Goal: Task Accomplishment & Management: Complete application form

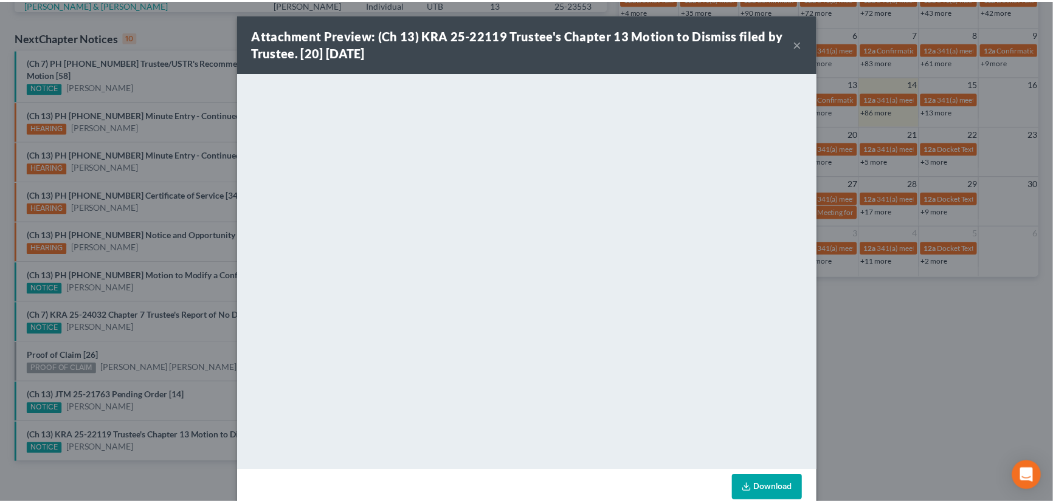
scroll to position [369, 0]
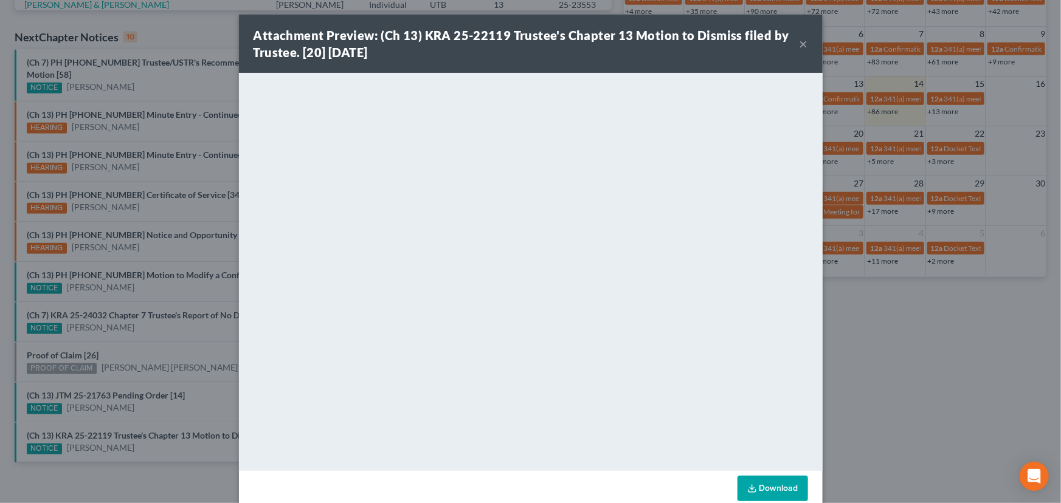
click at [799, 46] on button "×" at bounding box center [803, 43] width 9 height 15
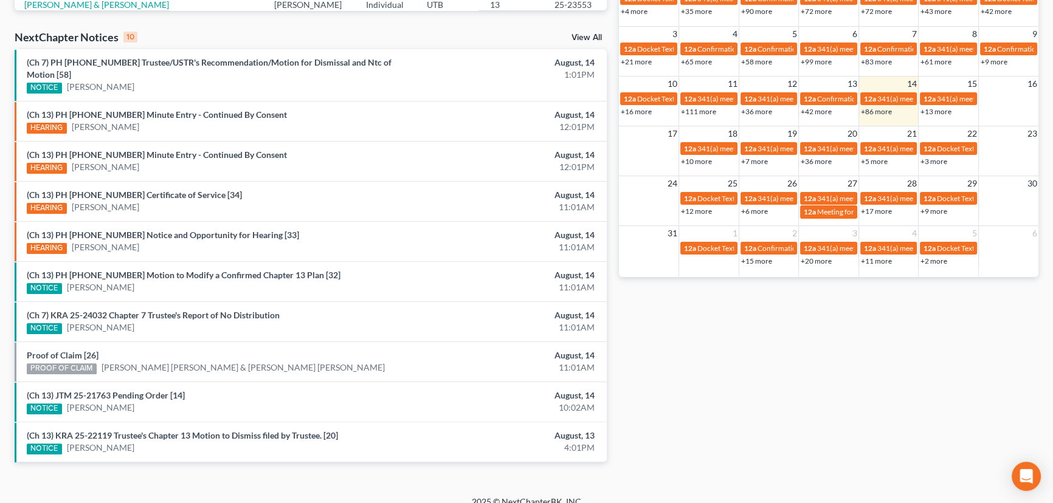
scroll to position [92, 0]
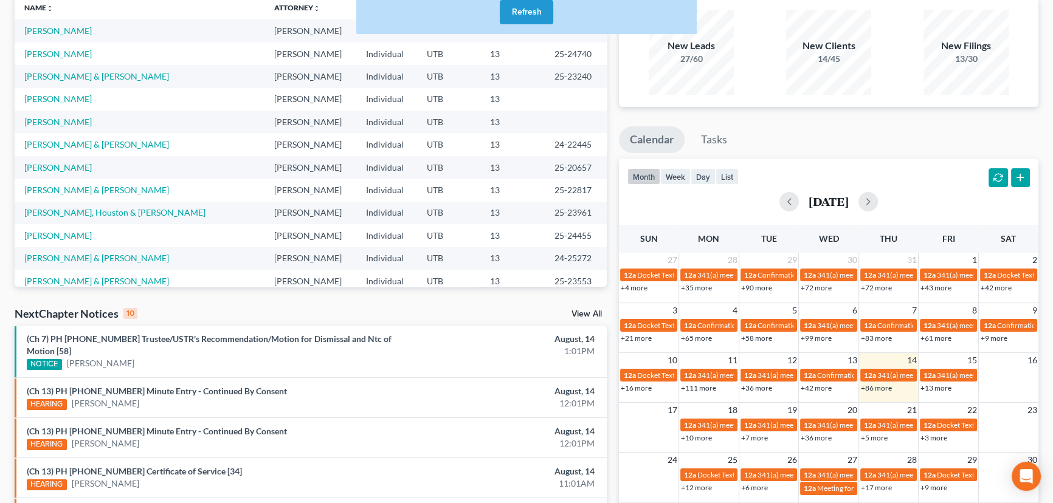
click at [522, 12] on button "Refresh" at bounding box center [526, 12] width 53 height 24
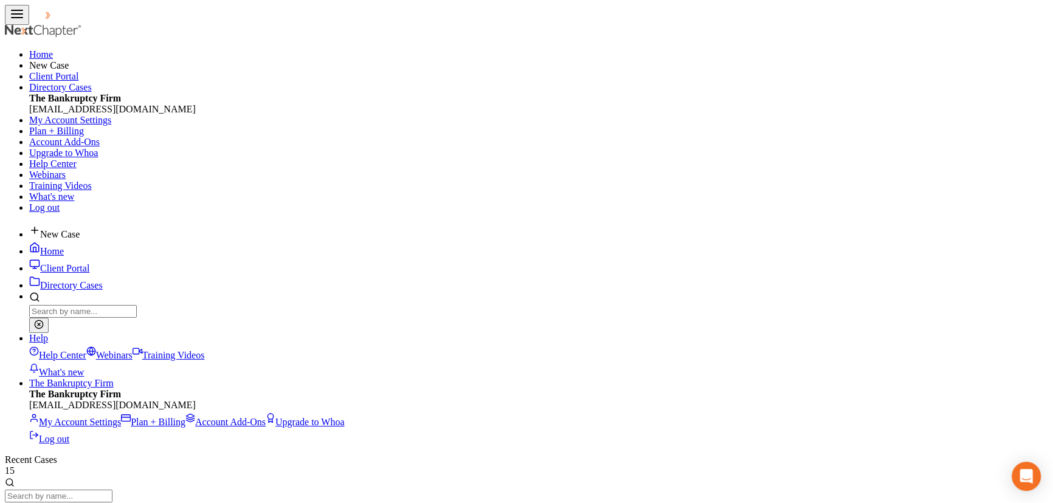
click at [112, 490] on input "search" at bounding box center [59, 496] width 108 height 13
type input "Law"
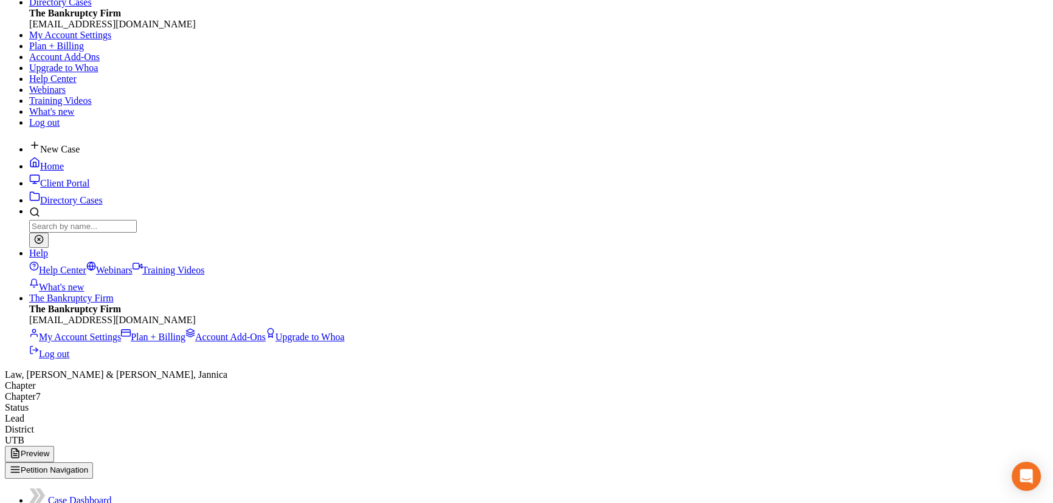
scroll to position [110, 0]
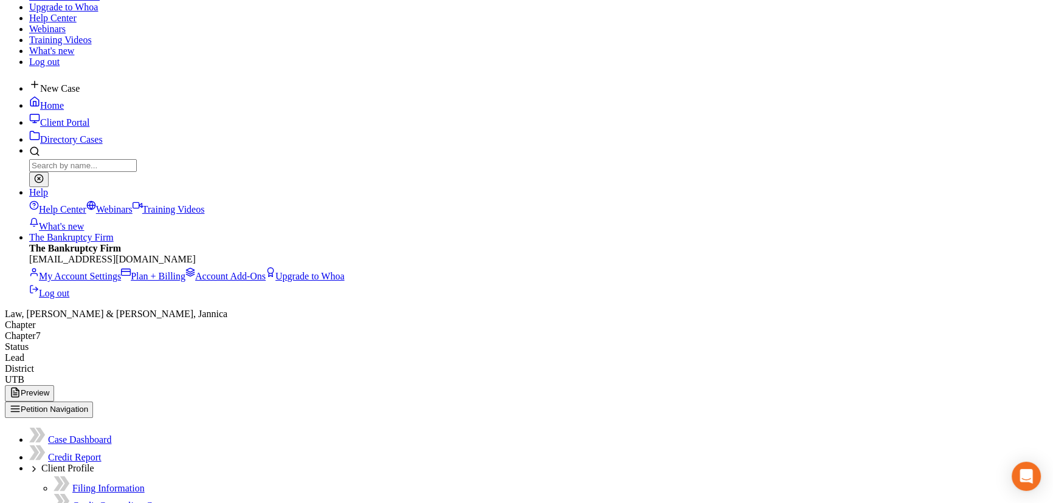
scroll to position [221, 0]
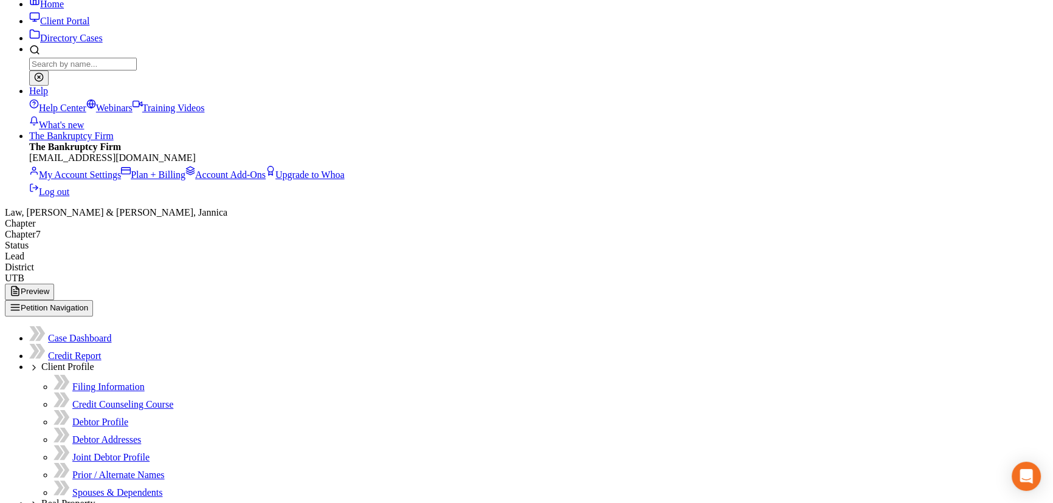
scroll to position [250, 0]
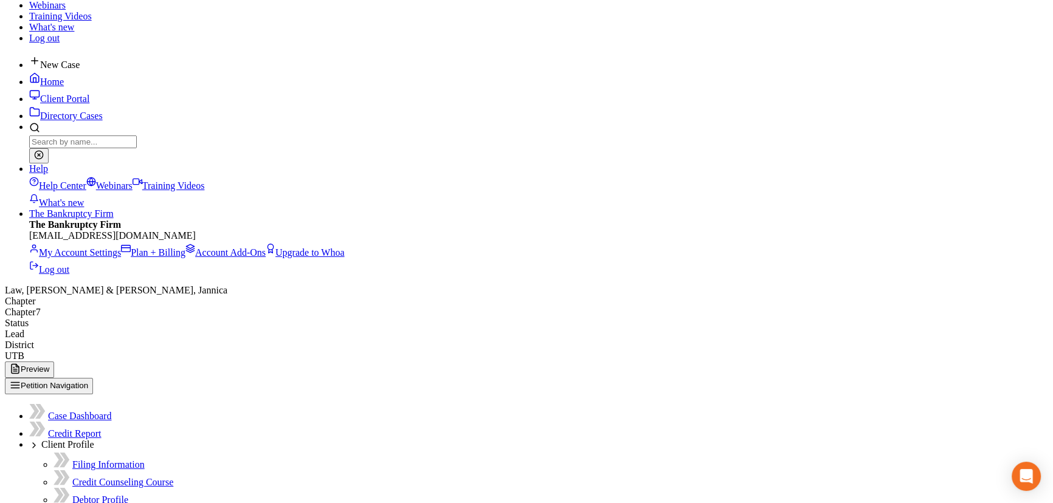
scroll to position [221, 0]
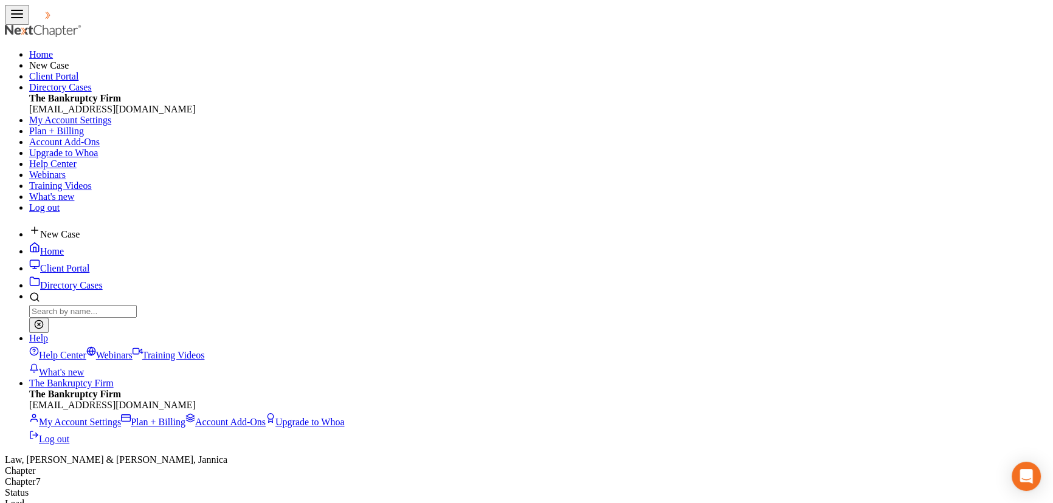
scroll to position [218, 432]
select select "1"
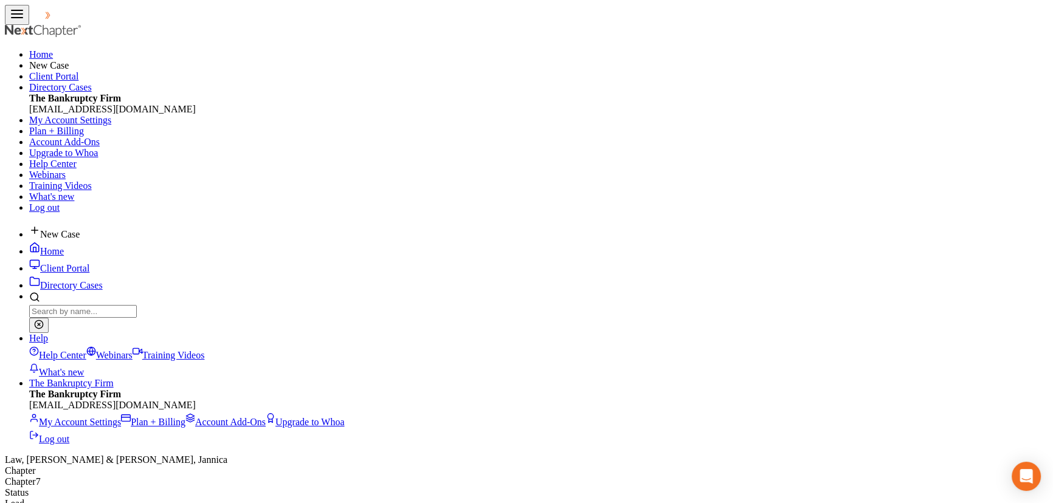
select select "1"
select select "0"
select select "46"
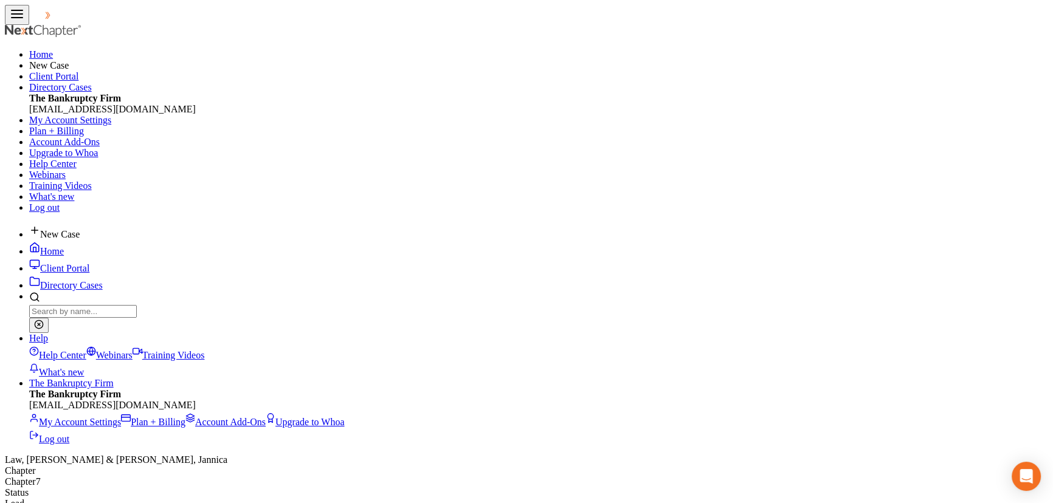
select select "1"
select select "4"
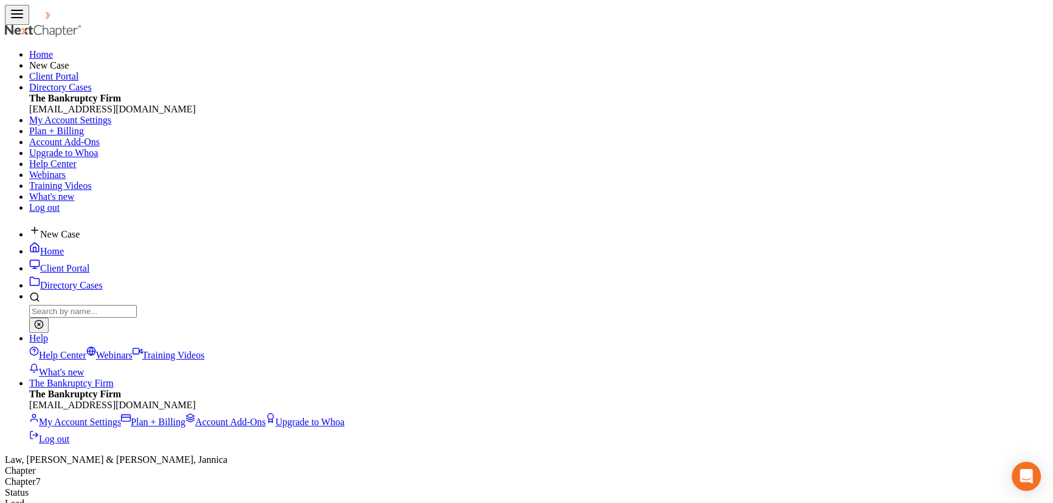
select select "1"
select select "4"
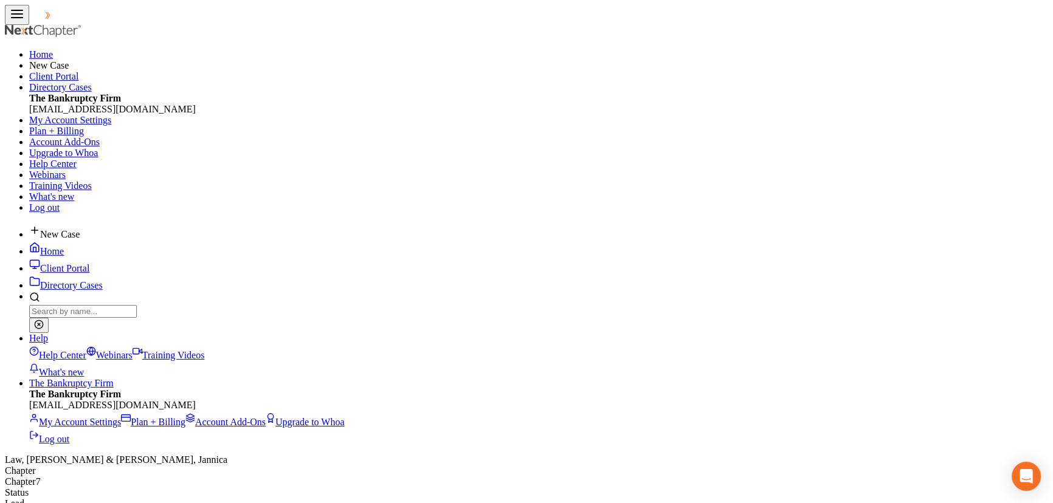
type input "Son (Disabled)"
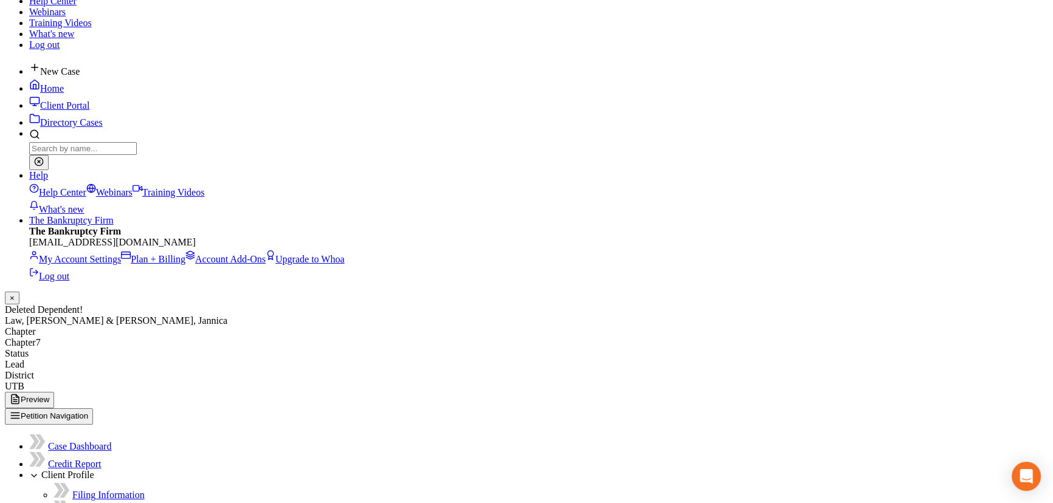
scroll to position [165, 0]
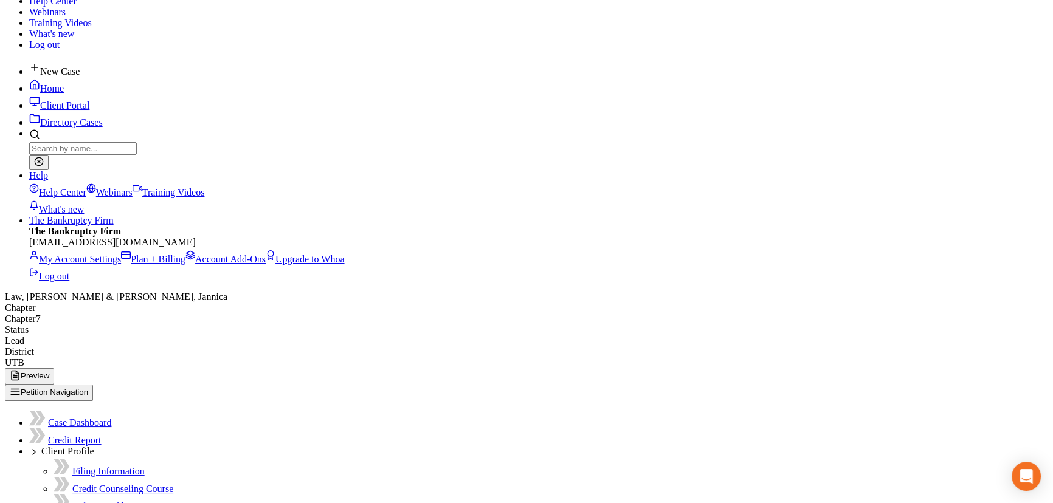
scroll to position [165, 0]
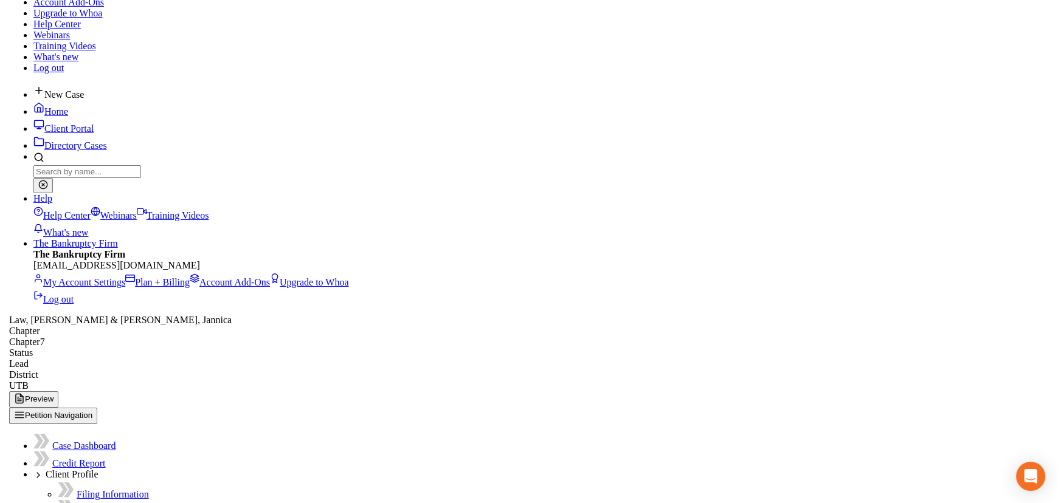
scroll to position [141, 0]
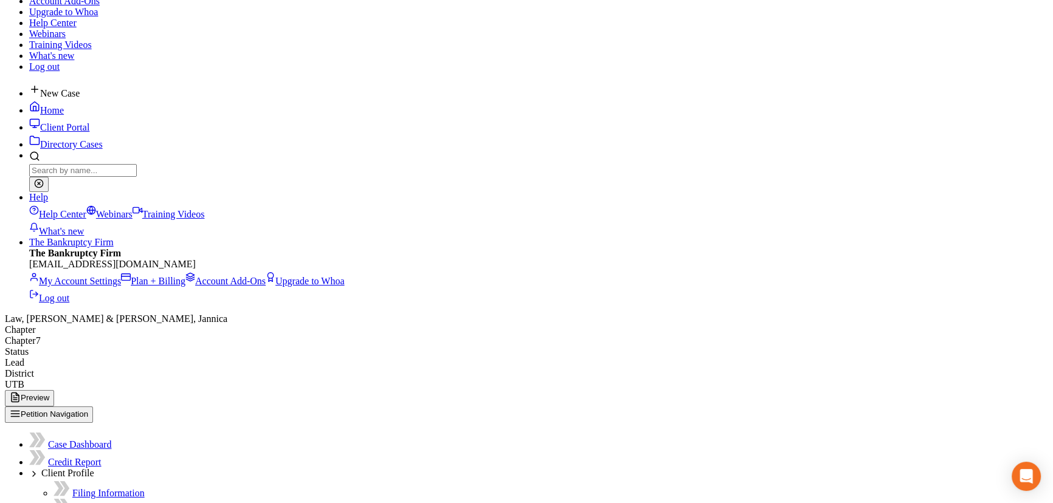
select select "48"
select select "0"
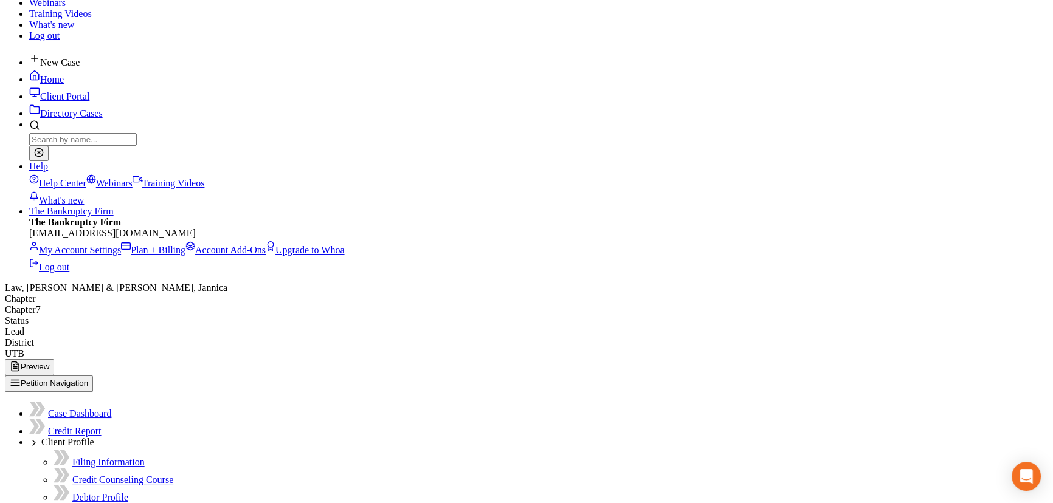
scroll to position [221, 0]
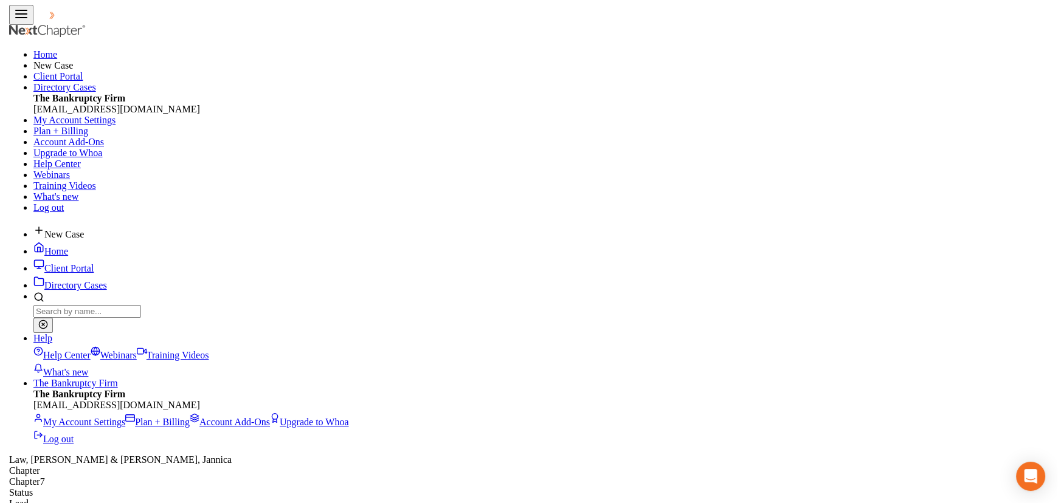
scroll to position [218, 432]
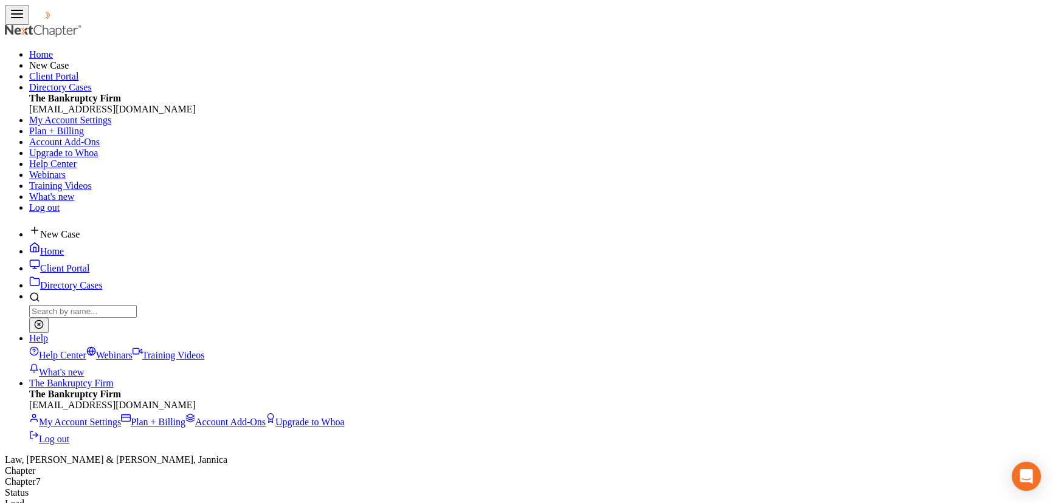
select select "1"
select select "0"
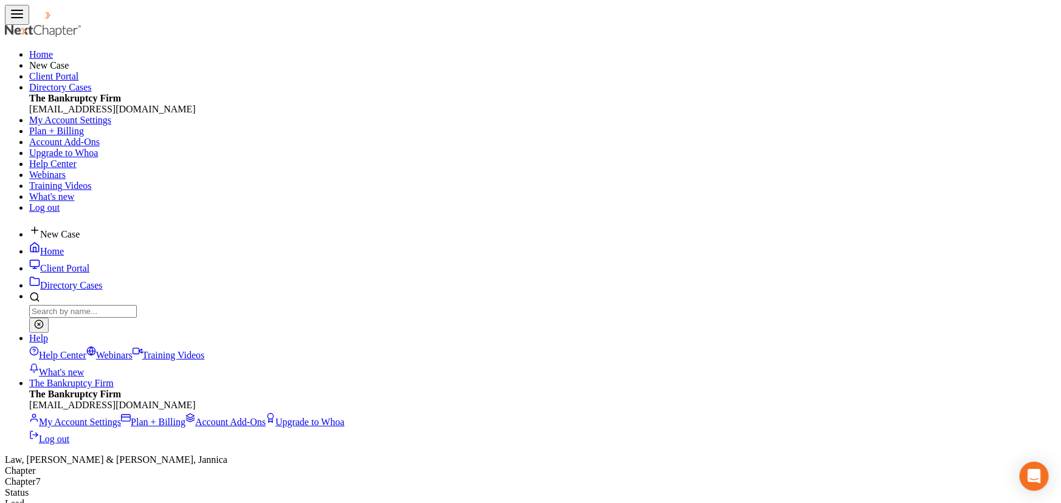
checkbox input "true"
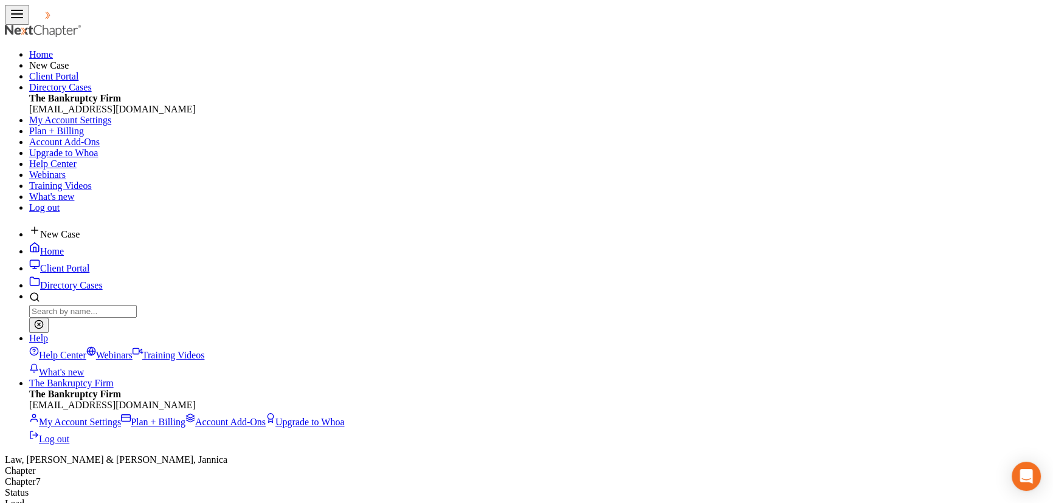
select select "46"
select select "0"
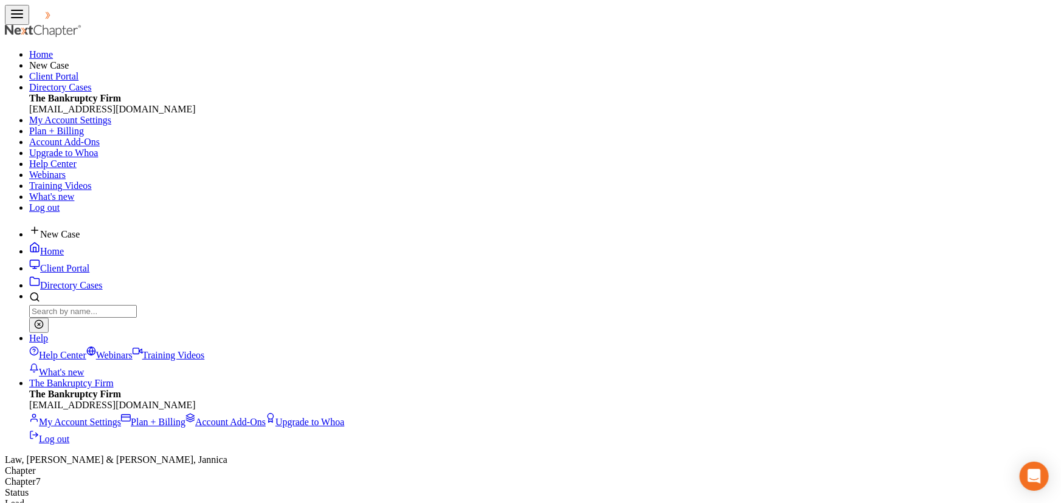
scroll to position [165, 0]
type input "104,800.00"
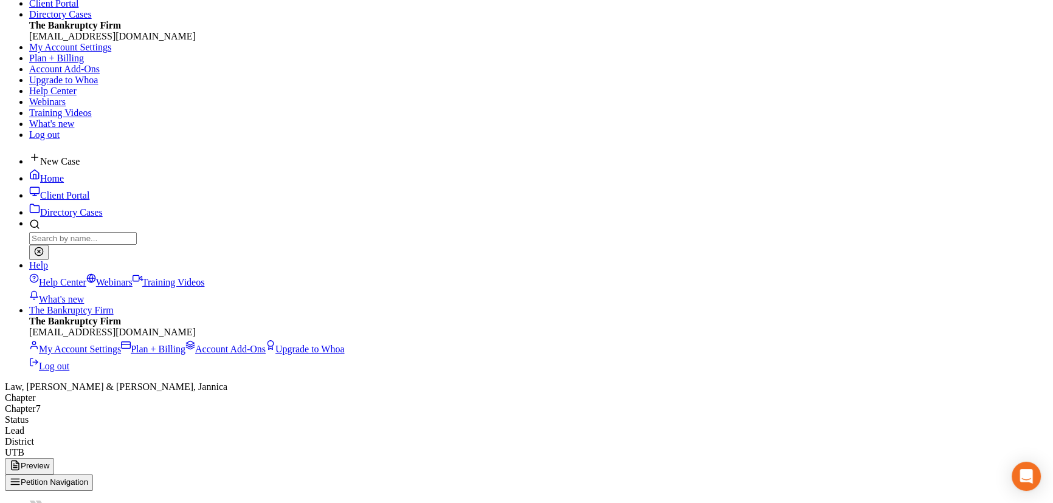
scroll to position [163, 0]
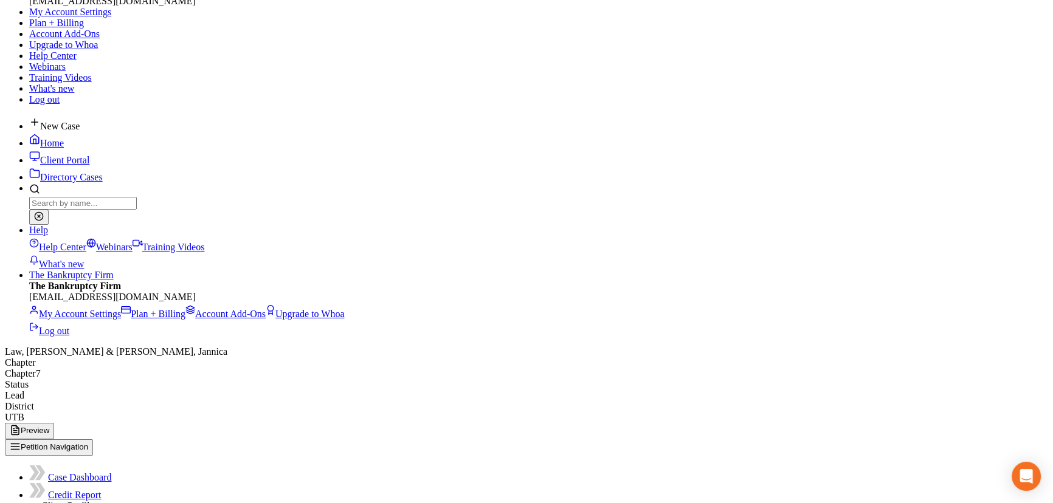
scroll to position [110, 0]
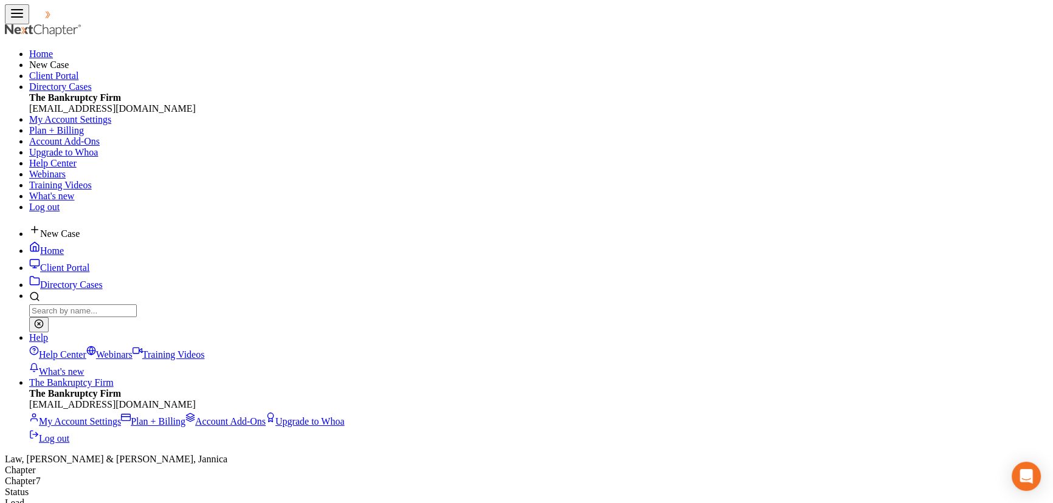
scroll to position [0, 0]
select select "1"
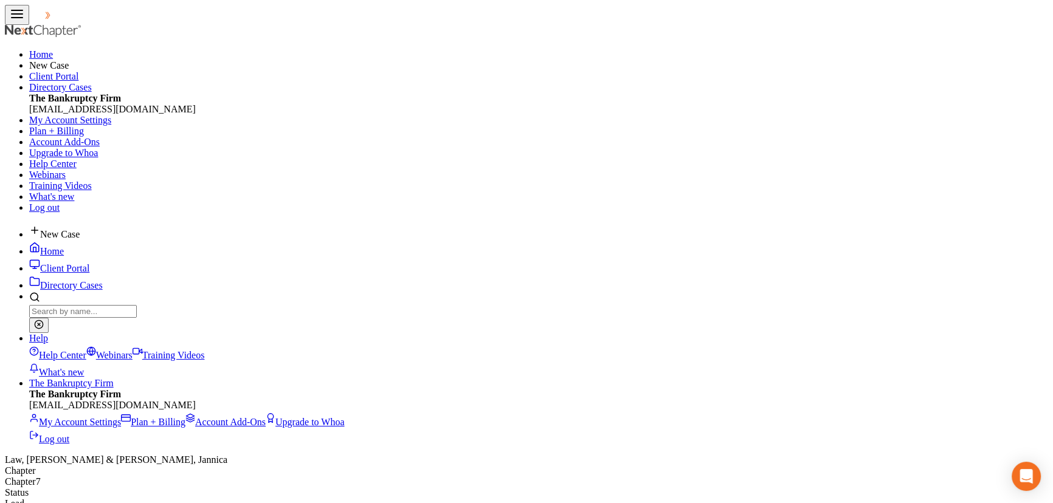
select select "0"
select select "81"
select select "0"
select select "46"
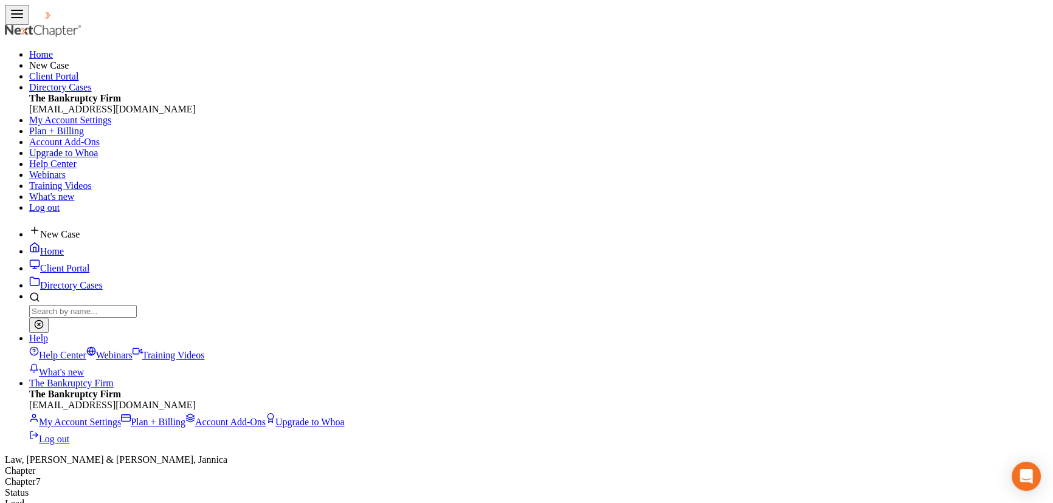
select select "1"
select select "3"
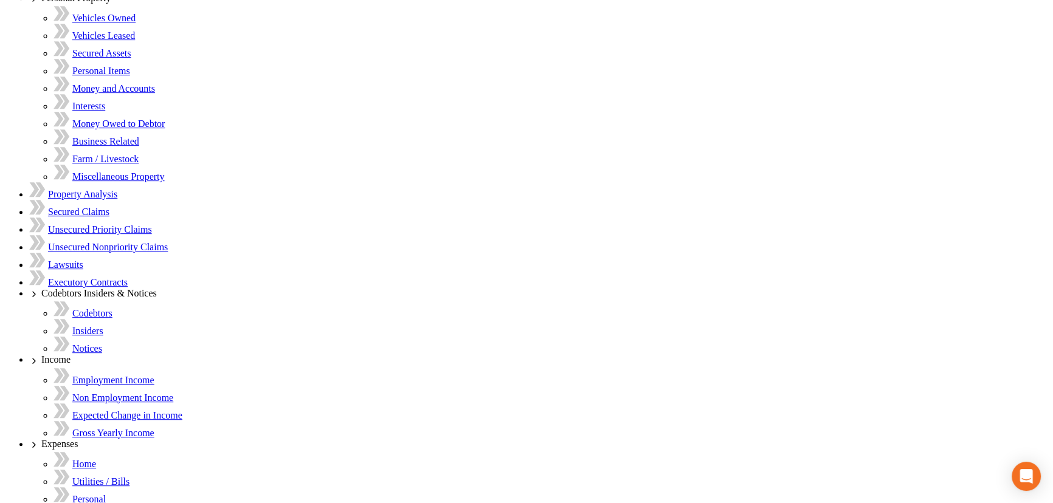
scroll to position [887, 0]
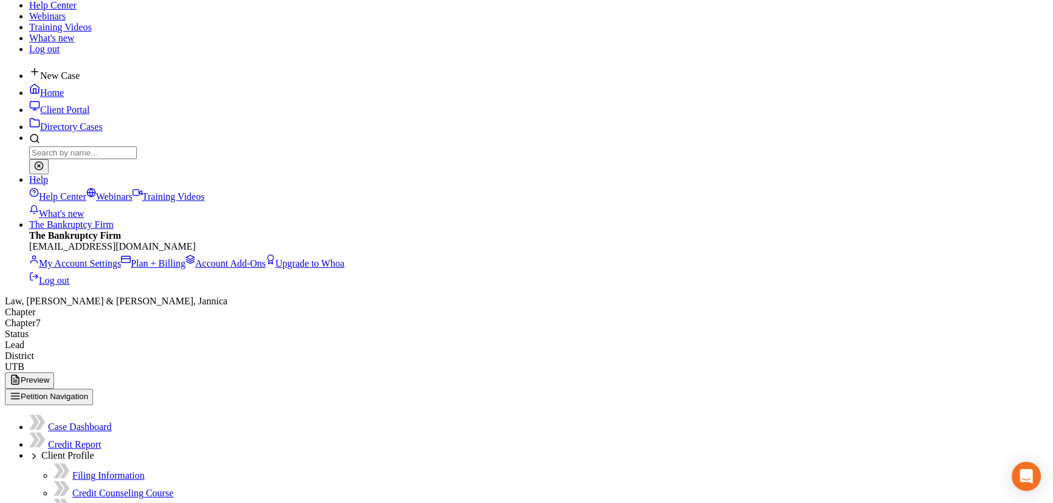
scroll to position [158, 0]
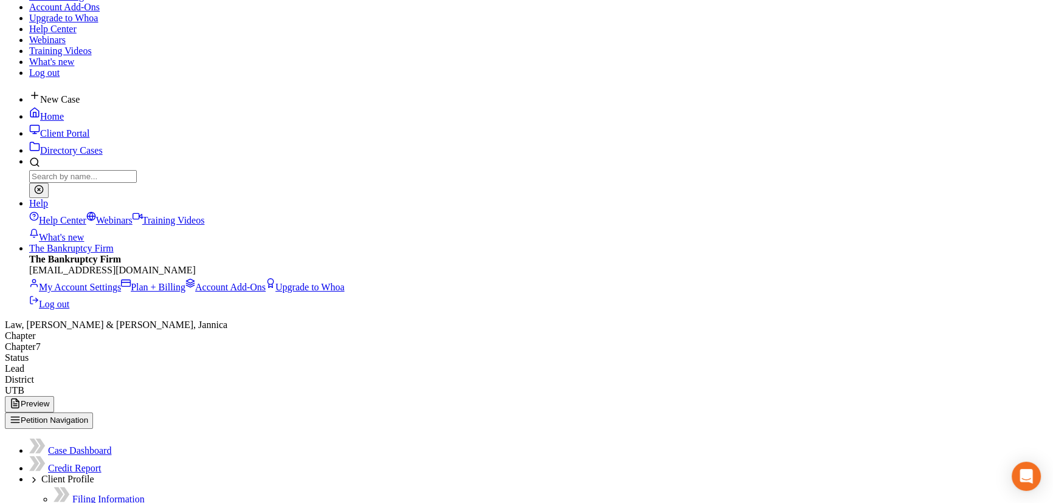
scroll to position [141, 0]
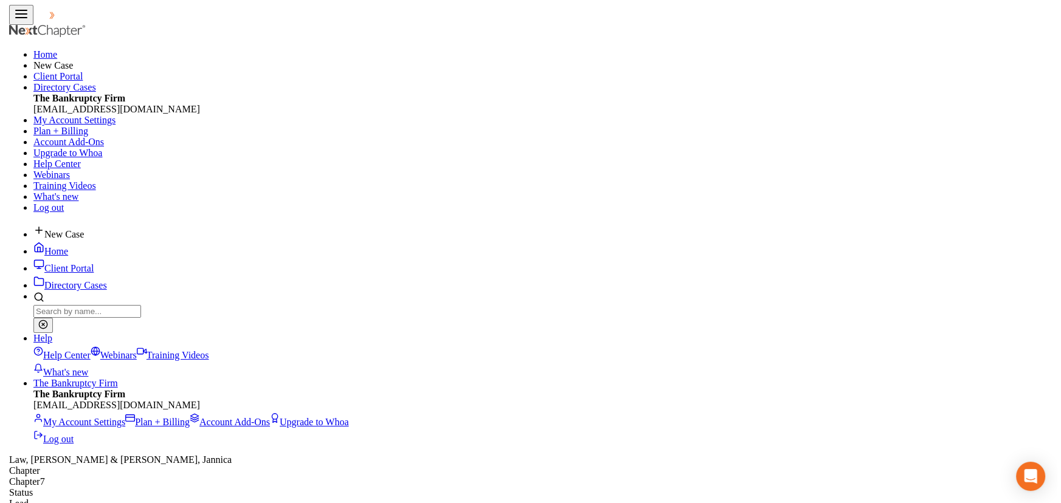
scroll to position [218, 432]
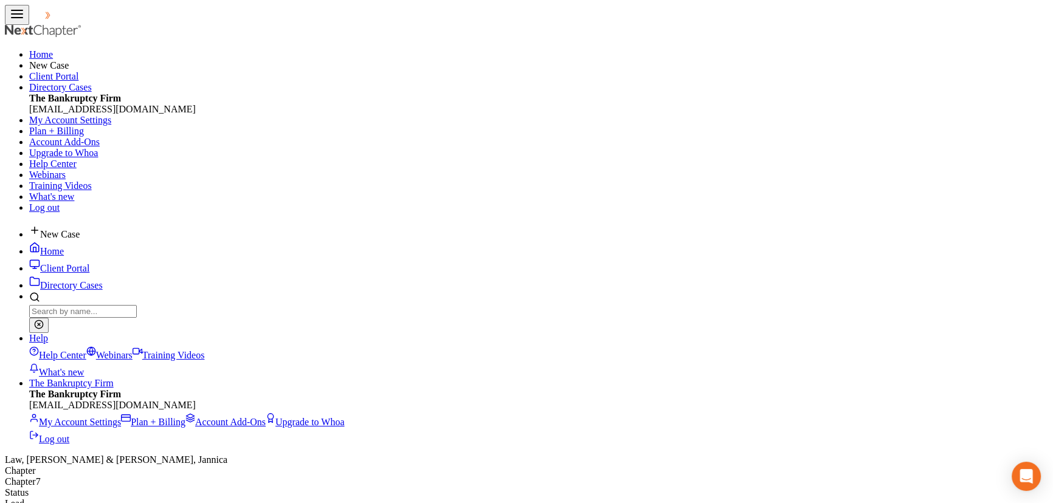
select select "1"
select select "0"
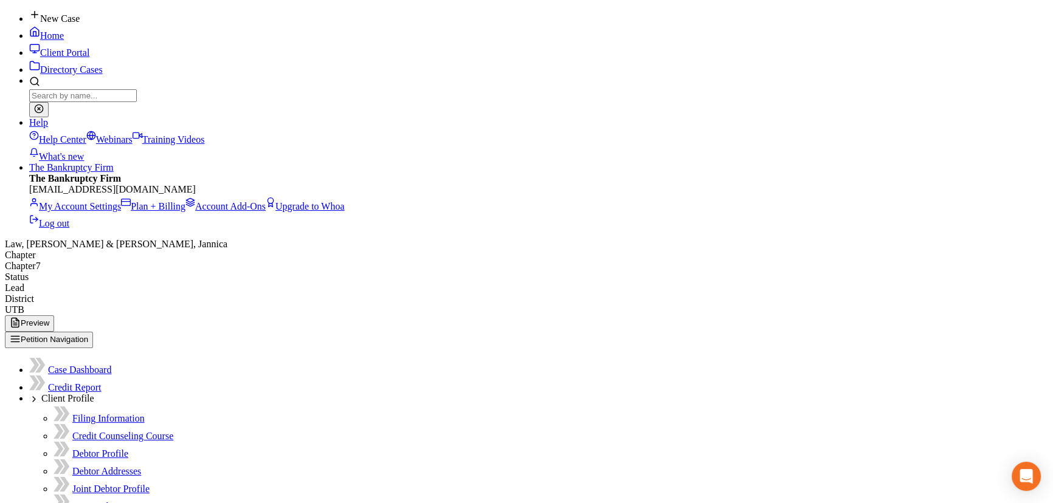
scroll to position [221, 0]
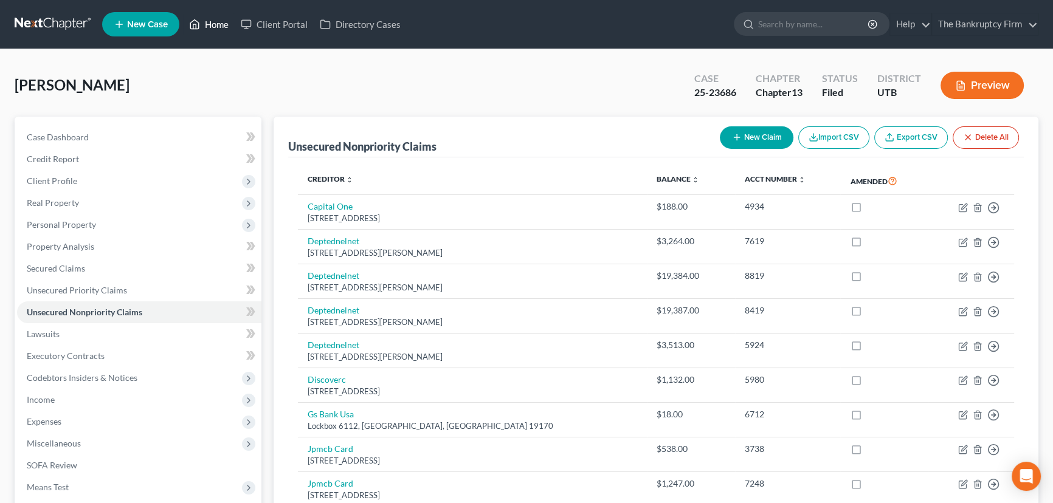
click at [213, 24] on link "Home" at bounding box center [209, 24] width 52 height 22
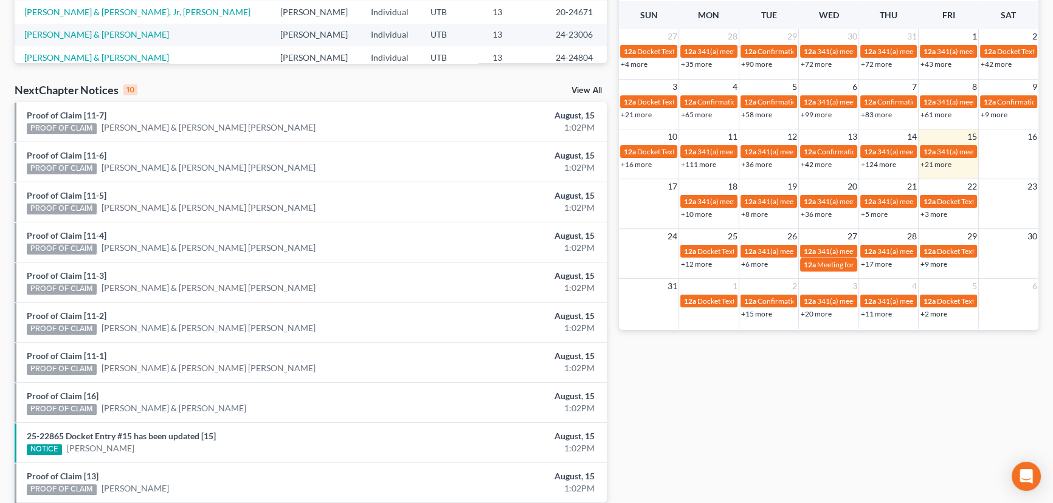
scroll to position [369, 0]
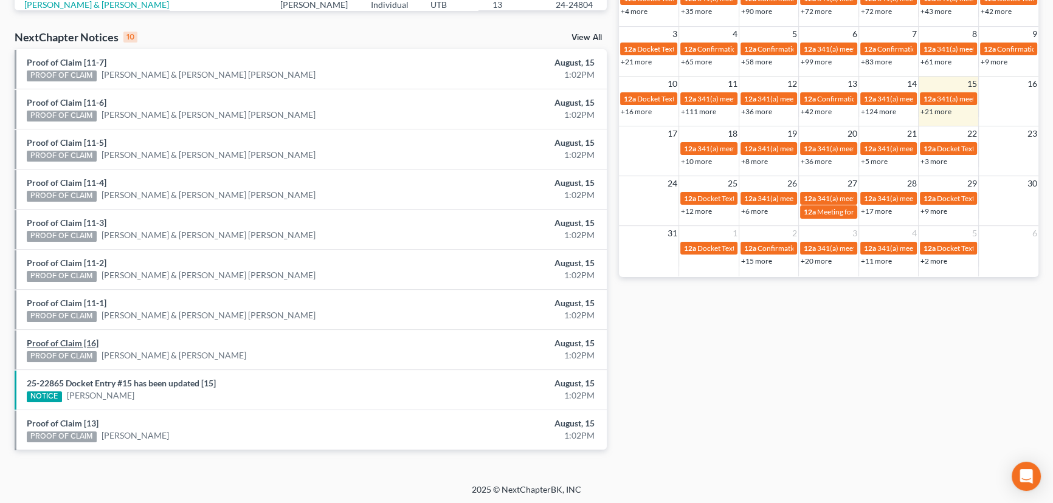
click at [39, 344] on link "Proof of Claim [16]" at bounding box center [63, 343] width 72 height 10
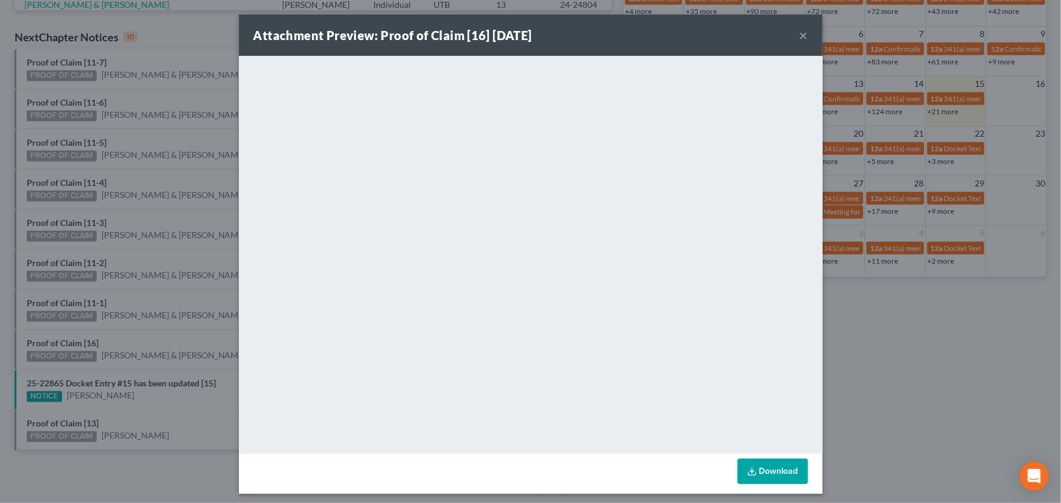
click at [55, 325] on div "Attachment Preview: Proof of Claim [16] 08/15/2025 × <object ng-attr-data='http…" at bounding box center [530, 251] width 1061 height 503
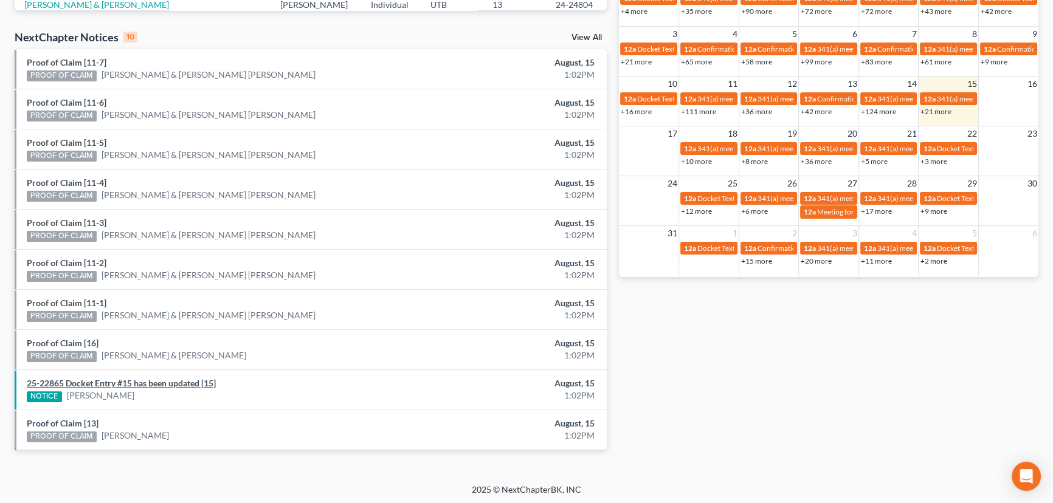
click at [83, 382] on link "25-22865 Docket Entry #15 has been updated [15]" at bounding box center [121, 383] width 189 height 10
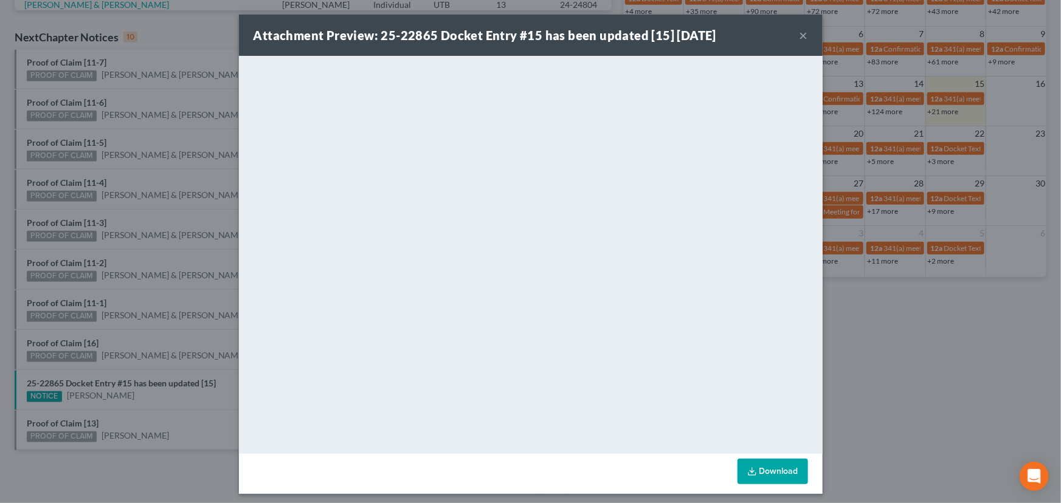
click at [94, 413] on div "Attachment Preview: 25-22865 Docket Entry #15 has been updated [15] 08/15/2025 …" at bounding box center [530, 251] width 1061 height 503
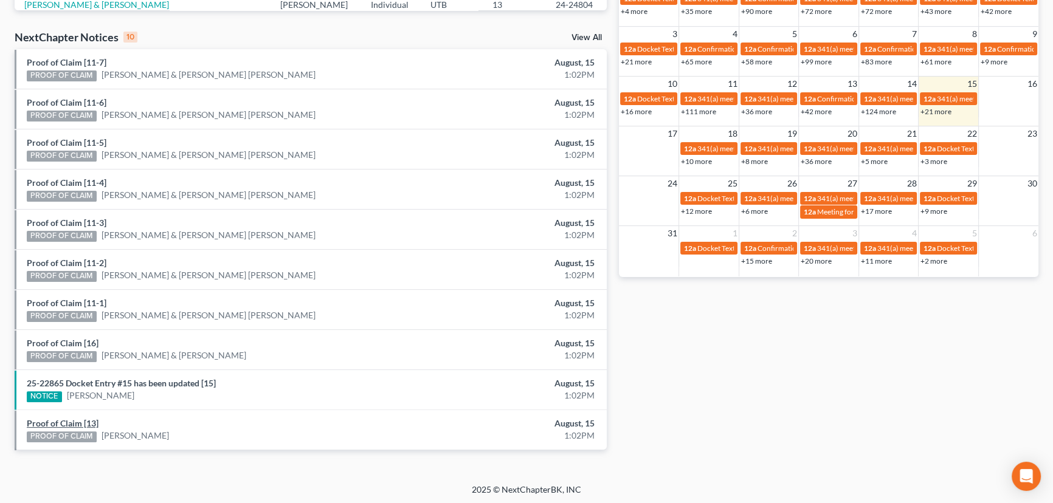
click at [73, 420] on link "Proof of Claim [13]" at bounding box center [63, 423] width 72 height 10
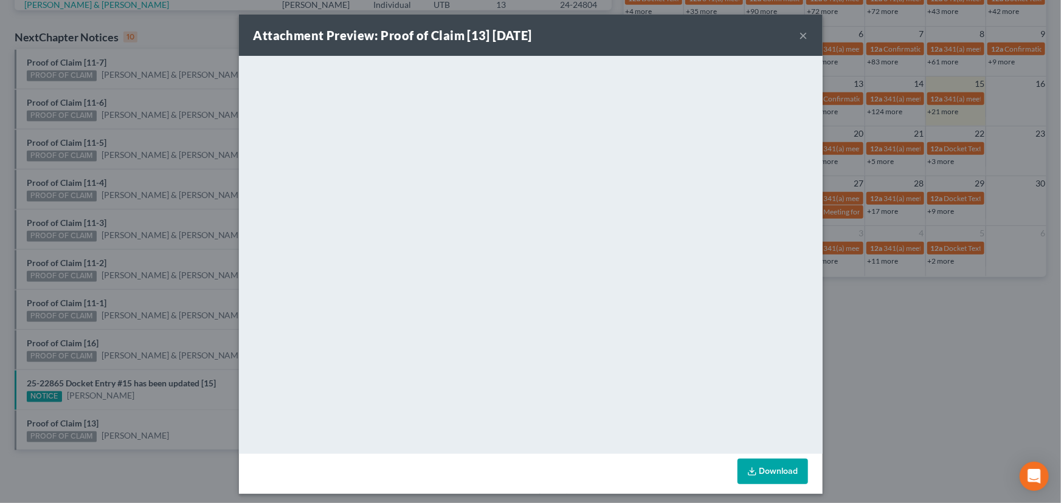
drag, startPoint x: 93, startPoint y: 407, endPoint x: 87, endPoint y: 367, distance: 40.0
click at [95, 402] on div "Attachment Preview: Proof of Claim [13] 08/15/2025 × <object ng-attr-data='http…" at bounding box center [530, 251] width 1061 height 503
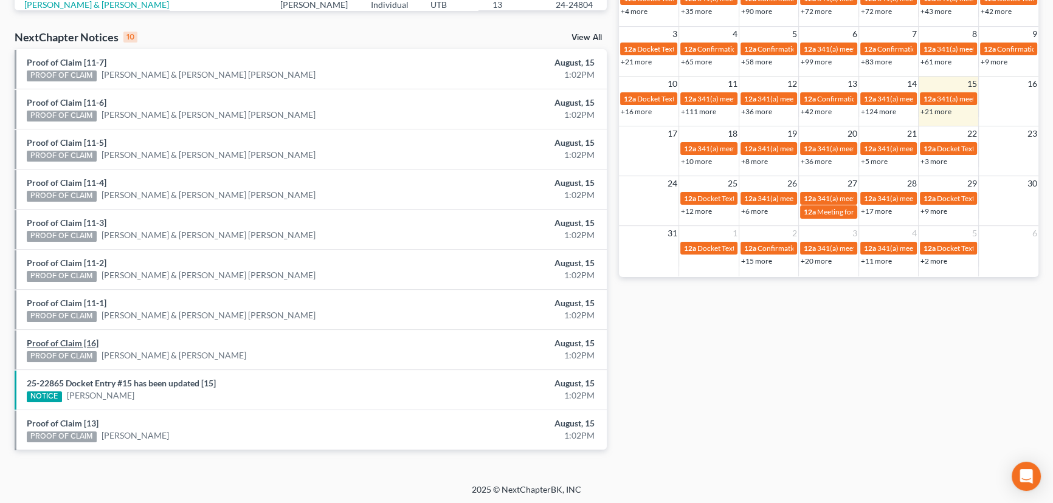
click at [76, 342] on link "Proof of Claim [16]" at bounding box center [63, 343] width 72 height 10
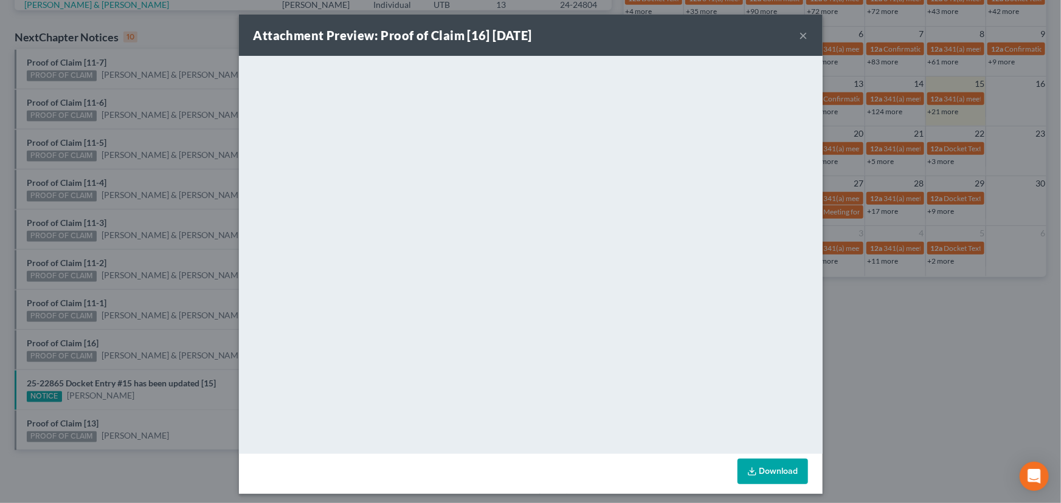
drag, startPoint x: 126, startPoint y: 336, endPoint x: 82, endPoint y: 309, distance: 51.8
click at [126, 336] on div "Attachment Preview: Proof of Claim [16] 08/15/2025 × <object ng-attr-data='http…" at bounding box center [530, 251] width 1061 height 503
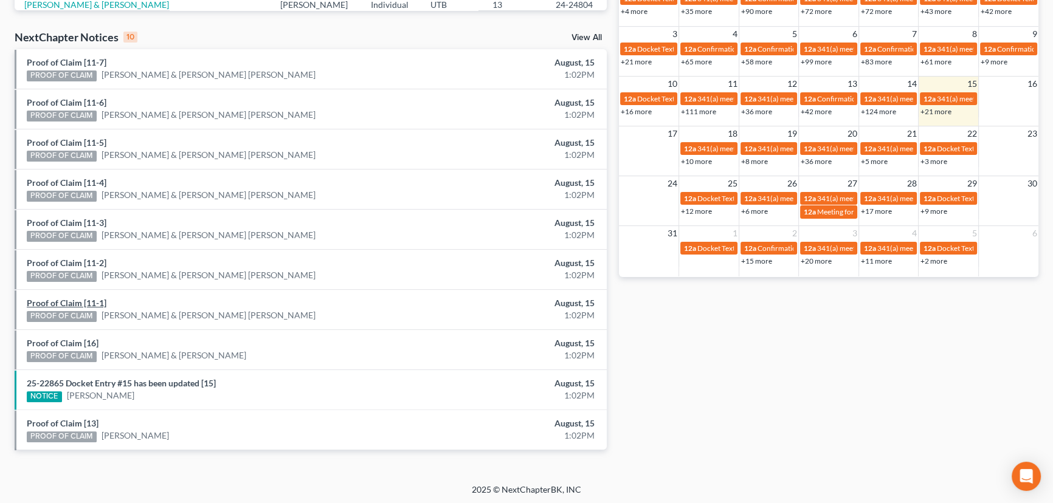
click at [72, 303] on link "Proof of Claim [11-1]" at bounding box center [67, 303] width 80 height 10
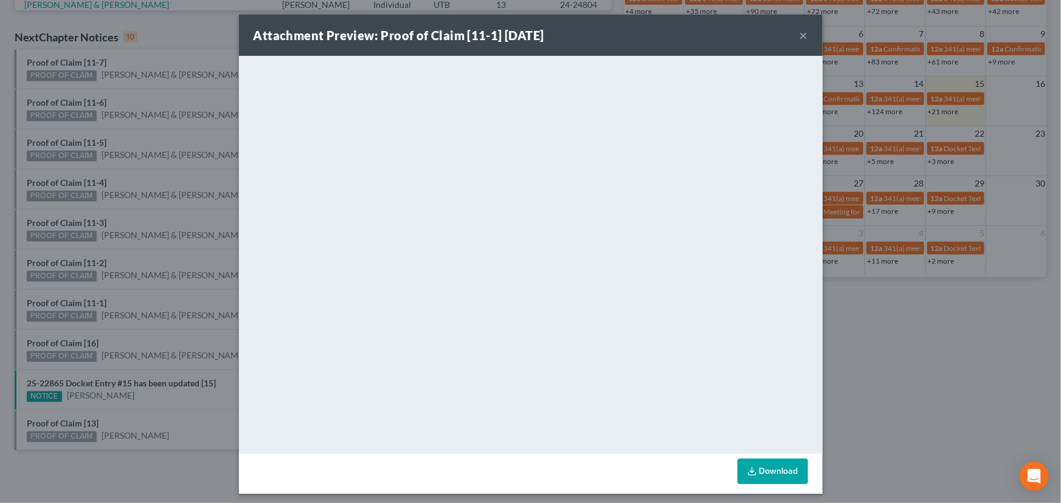
click at [122, 296] on div "Attachment Preview: Proof of Claim [11-1] 08/15/2025 × <object ng-attr-data='ht…" at bounding box center [530, 251] width 1061 height 503
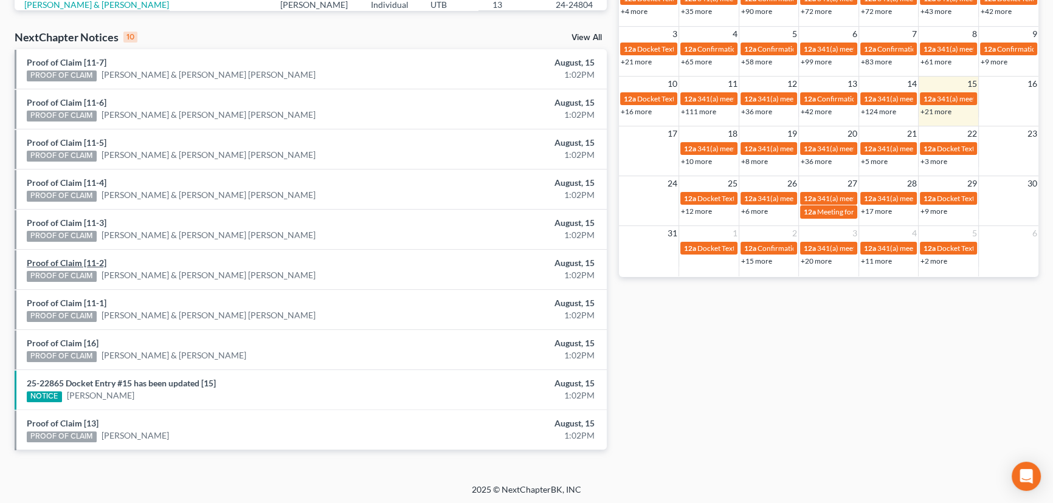
click at [61, 261] on link "Proof of Claim [11-2]" at bounding box center [67, 263] width 80 height 10
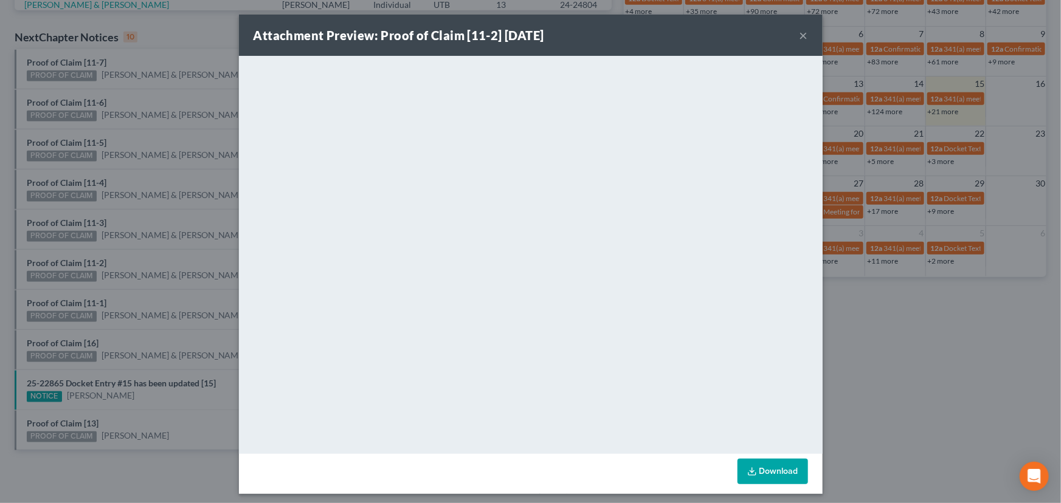
drag, startPoint x: 122, startPoint y: 259, endPoint x: 107, endPoint y: 241, distance: 22.9
click at [122, 259] on div "Attachment Preview: Proof of Claim [11-2] 08/15/2025 × <object ng-attr-data='ht…" at bounding box center [530, 251] width 1061 height 503
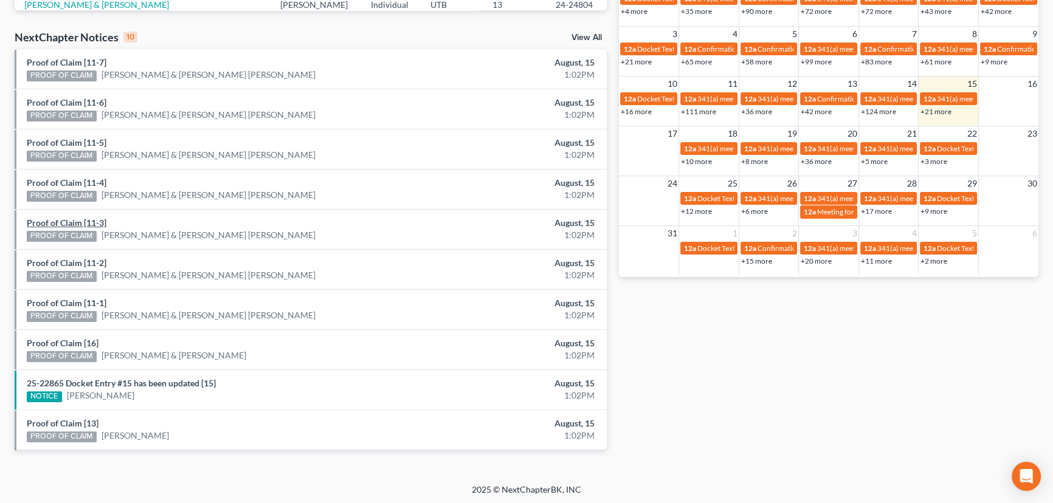
click at [58, 224] on link "Proof of Claim [11-3]" at bounding box center [67, 223] width 80 height 10
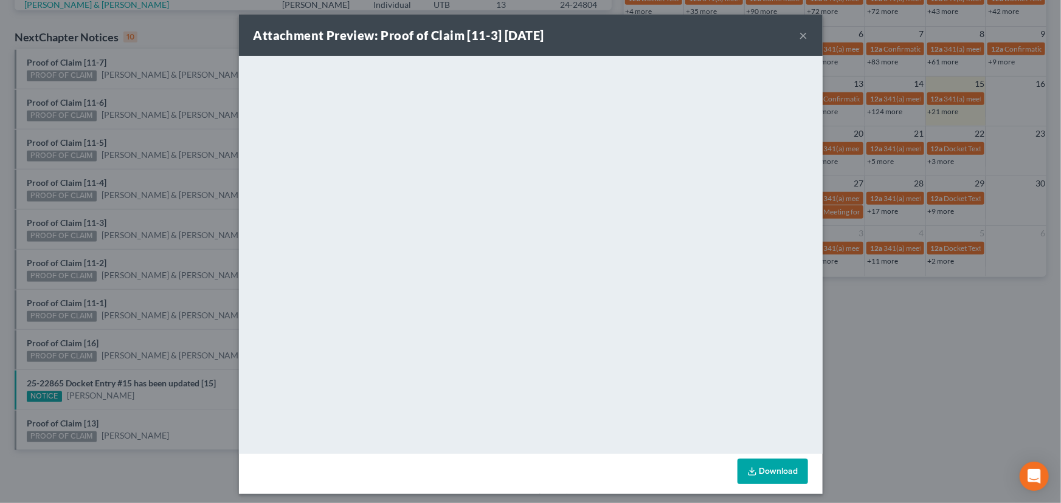
drag, startPoint x: 121, startPoint y: 215, endPoint x: 98, endPoint y: 195, distance: 30.5
click at [121, 215] on div "Attachment Preview: Proof of Claim [11-3] 08/15/2025 × <object ng-attr-data='ht…" at bounding box center [530, 251] width 1061 height 503
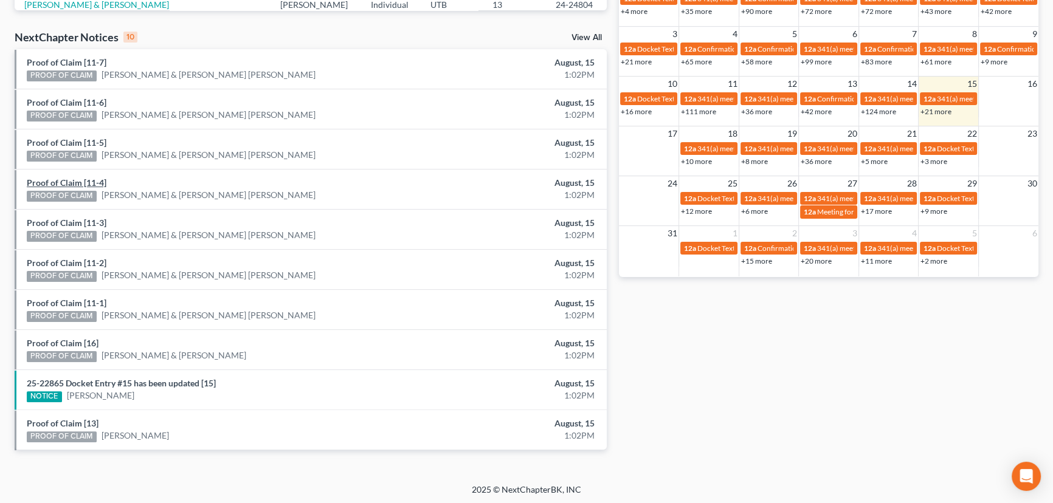
click at [73, 182] on link "Proof of Claim [11-4]" at bounding box center [67, 182] width 80 height 10
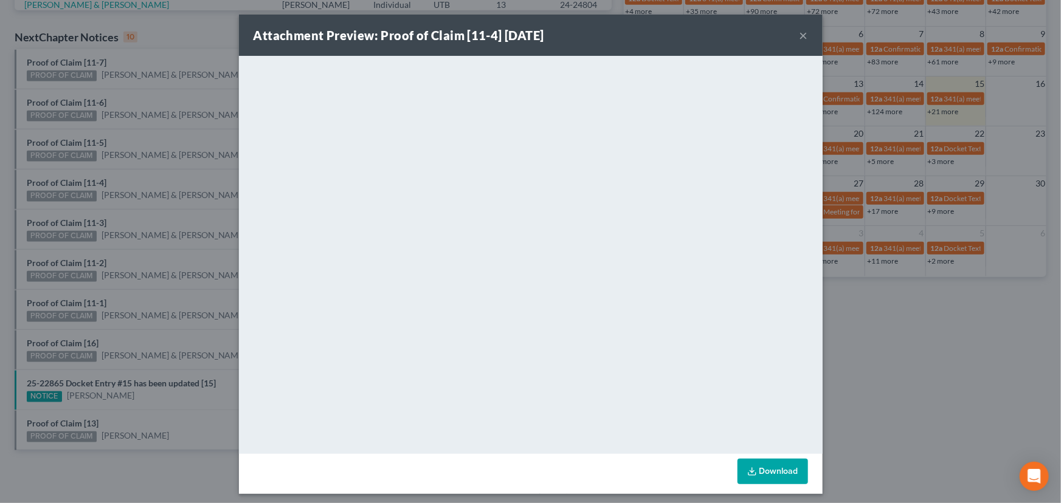
click at [119, 175] on div "Attachment Preview: Proof of Claim [11-4] 08/15/2025 × <object ng-attr-data='ht…" at bounding box center [530, 251] width 1061 height 503
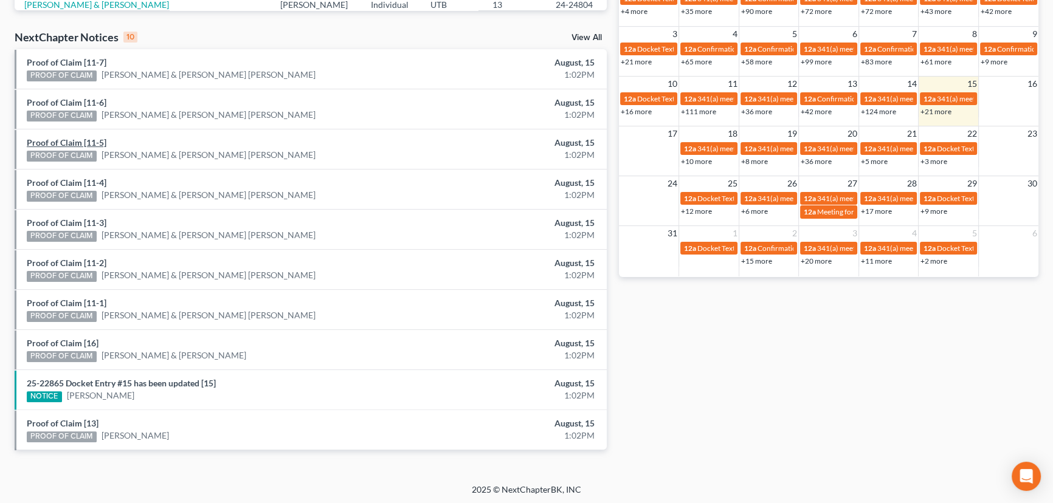
click at [65, 142] on link "Proof of Claim [11-5]" at bounding box center [67, 142] width 80 height 10
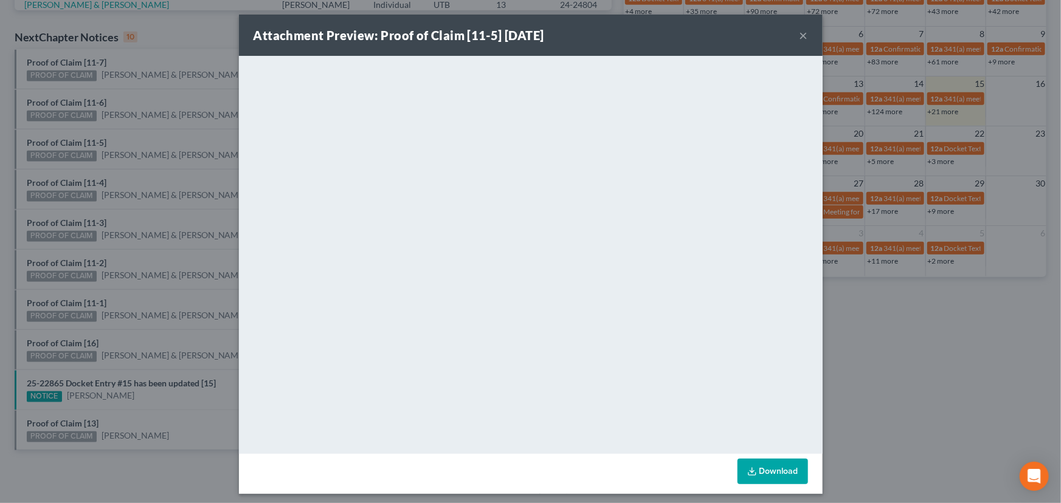
drag, startPoint x: 142, startPoint y: 136, endPoint x: 117, endPoint y: 126, distance: 26.8
click at [142, 136] on div "Attachment Preview: Proof of Claim [11-5] 08/15/2025 × <object ng-attr-data='ht…" at bounding box center [530, 251] width 1061 height 503
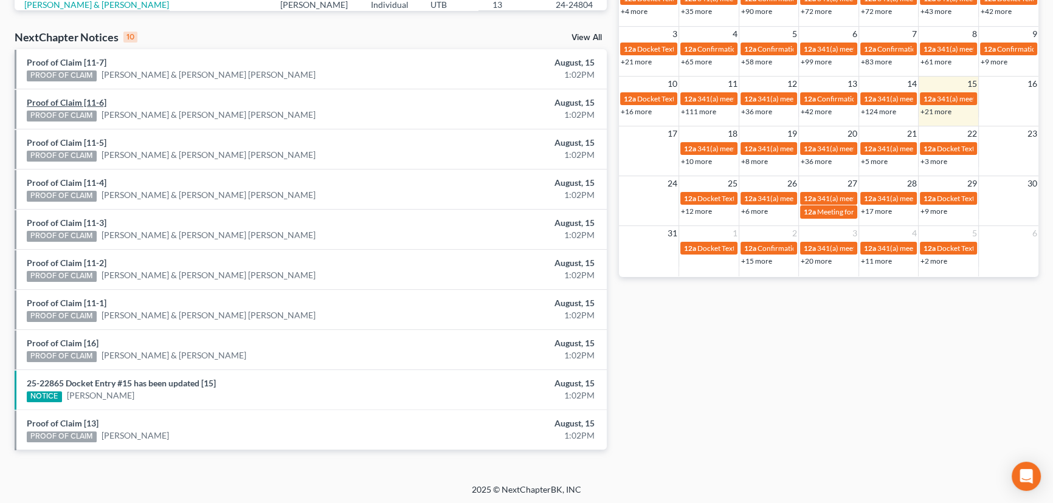
click at [65, 104] on link "Proof of Claim [11-6]" at bounding box center [67, 102] width 80 height 10
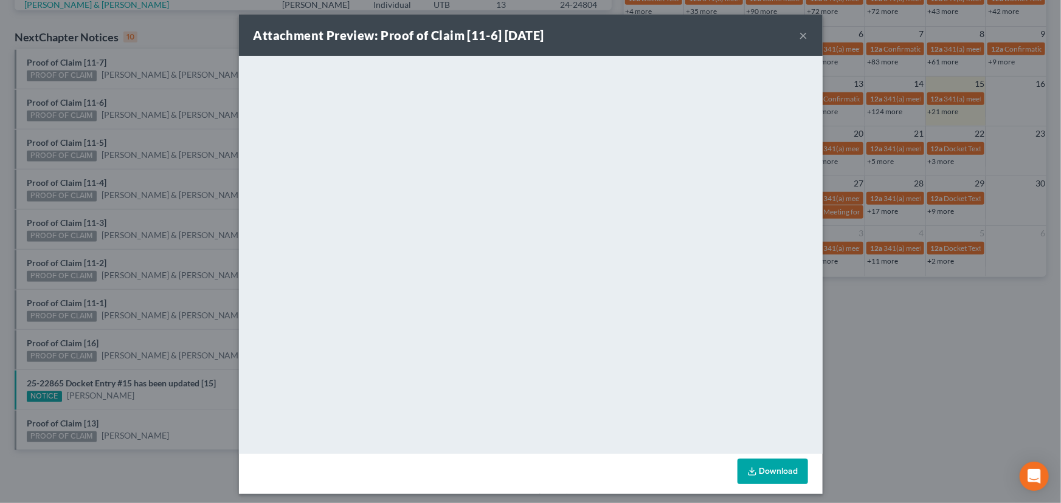
click at [128, 102] on div "Attachment Preview: Proof of Claim [11-6] 08/15/2025 × <object ng-attr-data='ht…" at bounding box center [530, 251] width 1061 height 503
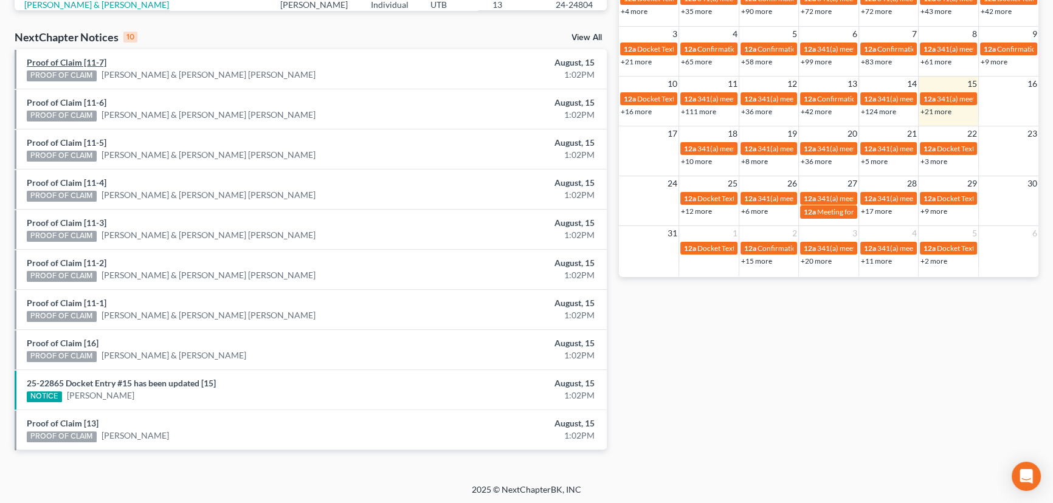
click at [74, 61] on link "Proof of Claim [11-7]" at bounding box center [67, 62] width 80 height 10
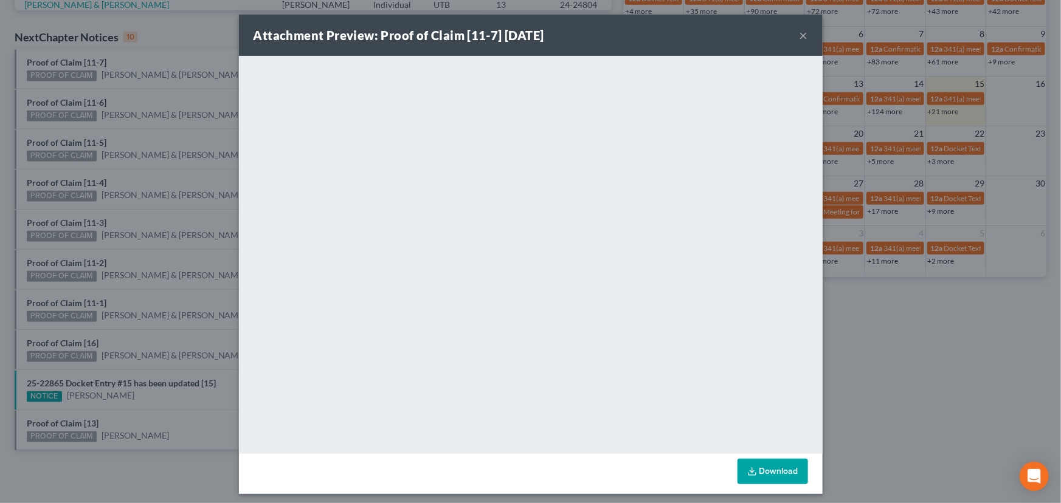
click at [151, 105] on div "Attachment Preview: Proof of Claim [11-7] 08/15/2025 × <object ng-attr-data='ht…" at bounding box center [530, 251] width 1061 height 503
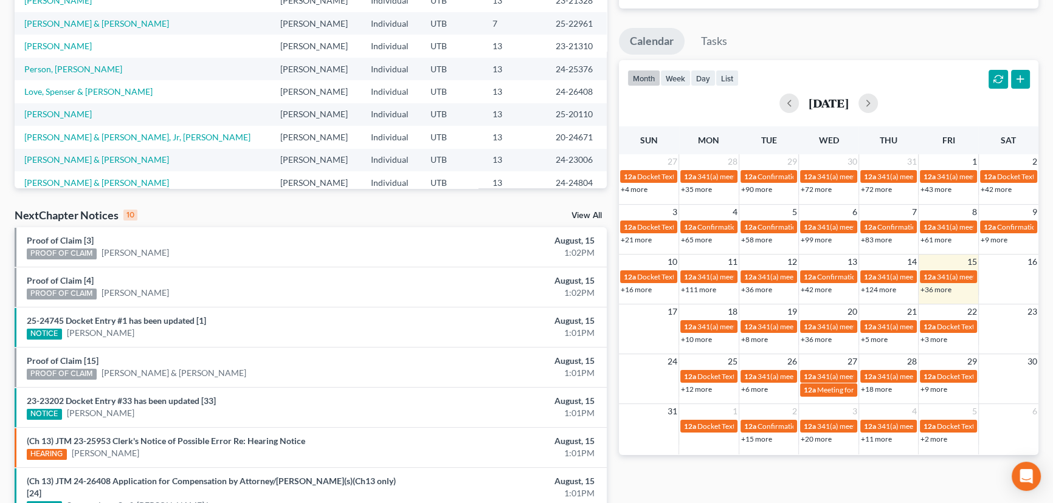
scroll to position [198, 0]
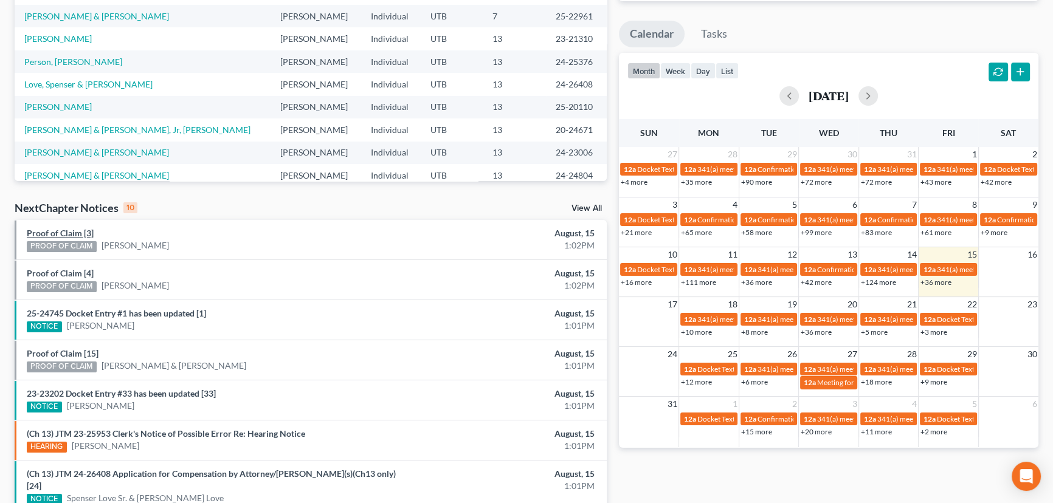
click at [66, 232] on link "Proof of Claim [3]" at bounding box center [60, 233] width 67 height 10
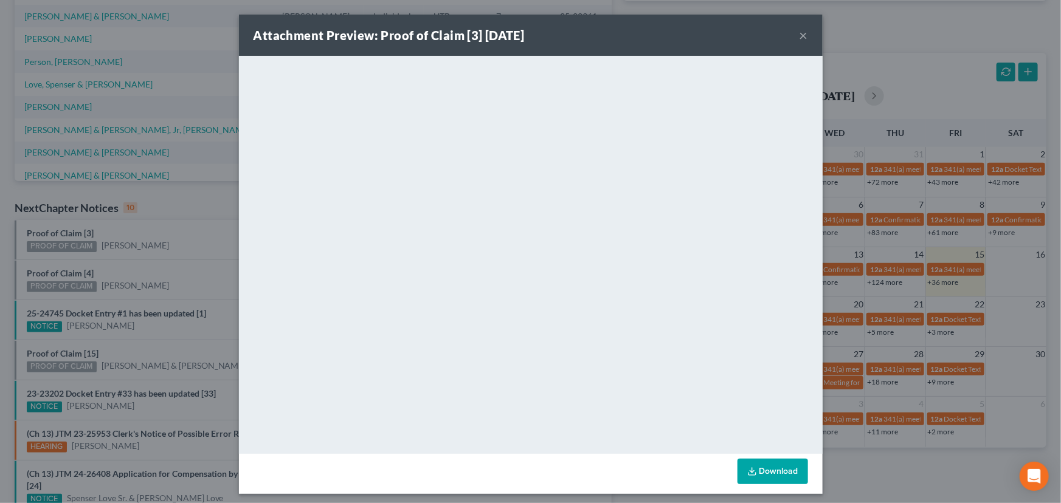
click at [108, 262] on div "Attachment Preview: Proof of Claim [3] 08/15/2025 × <object ng-attr-data='https…" at bounding box center [530, 251] width 1061 height 503
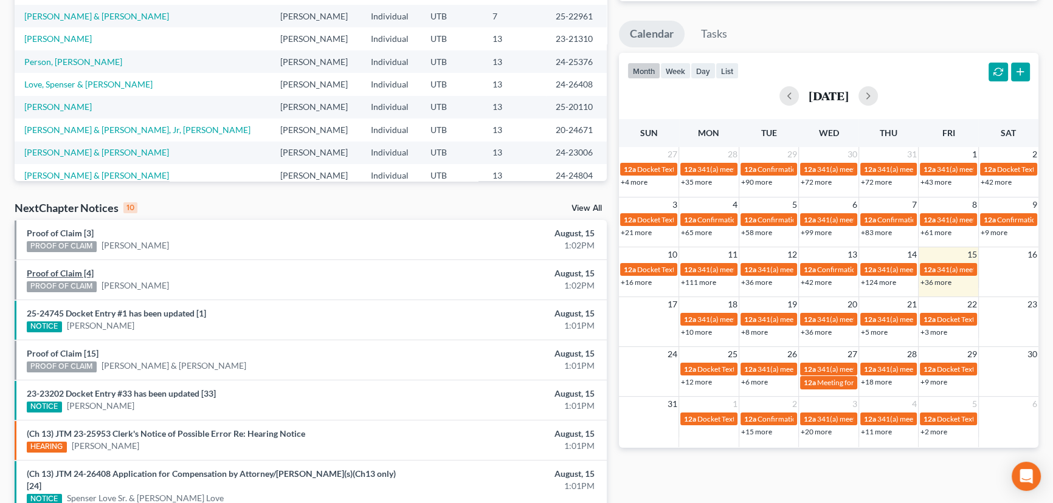
click at [67, 275] on link "Proof of Claim [4]" at bounding box center [60, 273] width 67 height 10
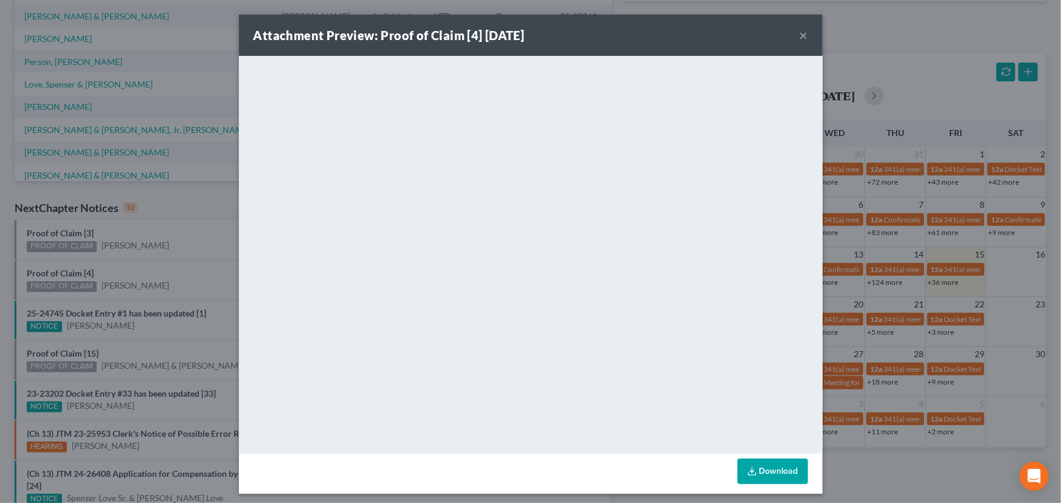
drag, startPoint x: 137, startPoint y: 264, endPoint x: 140, endPoint y: 291, distance: 26.9
click at [138, 267] on div "Attachment Preview: Proof of Claim [4] 08/15/2025 × <object ng-attr-data='https…" at bounding box center [530, 251] width 1061 height 503
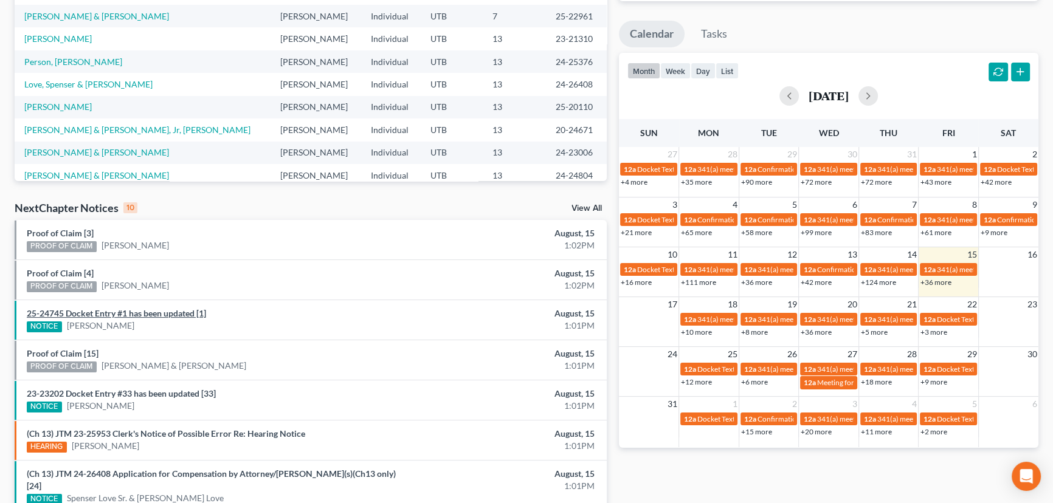
click at [137, 316] on link "25-24745 Docket Entry #1 has been updated [1]" at bounding box center [116, 313] width 179 height 10
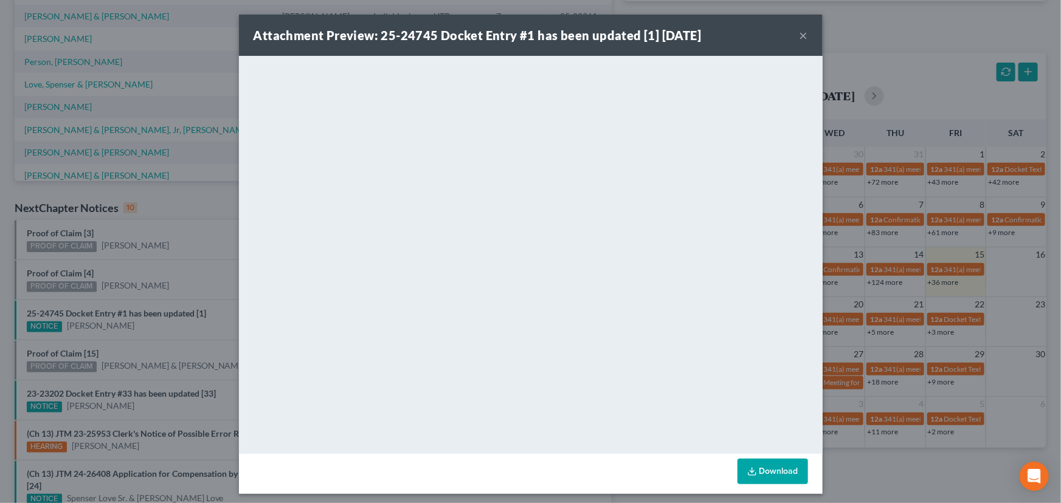
drag, startPoint x: 134, startPoint y: 329, endPoint x: 127, endPoint y: 337, distance: 11.2
click at [133, 333] on div "Attachment Preview: 25-24745 Docket Entry #1 has been updated [1] 08/15/2025 × …" at bounding box center [530, 251] width 1061 height 503
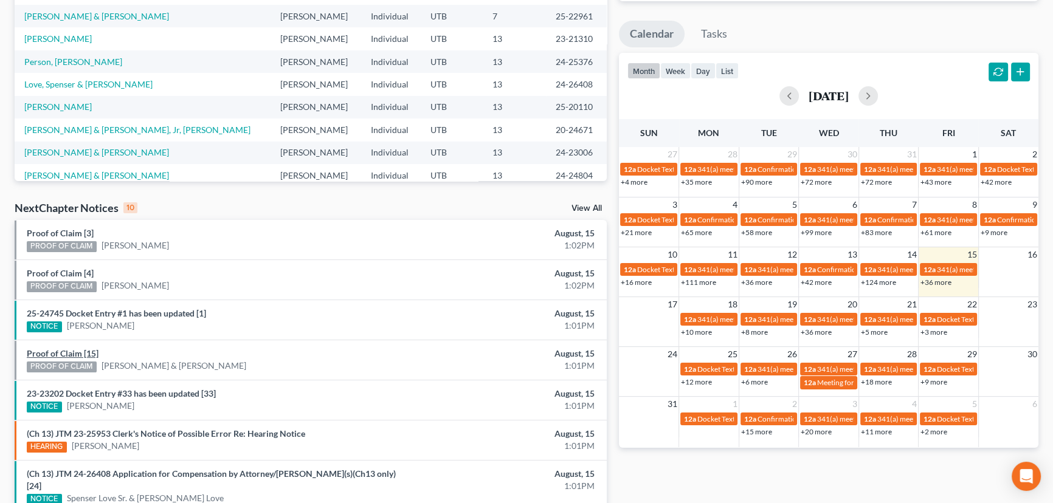
click at [72, 353] on link "Proof of Claim [15]" at bounding box center [63, 353] width 72 height 10
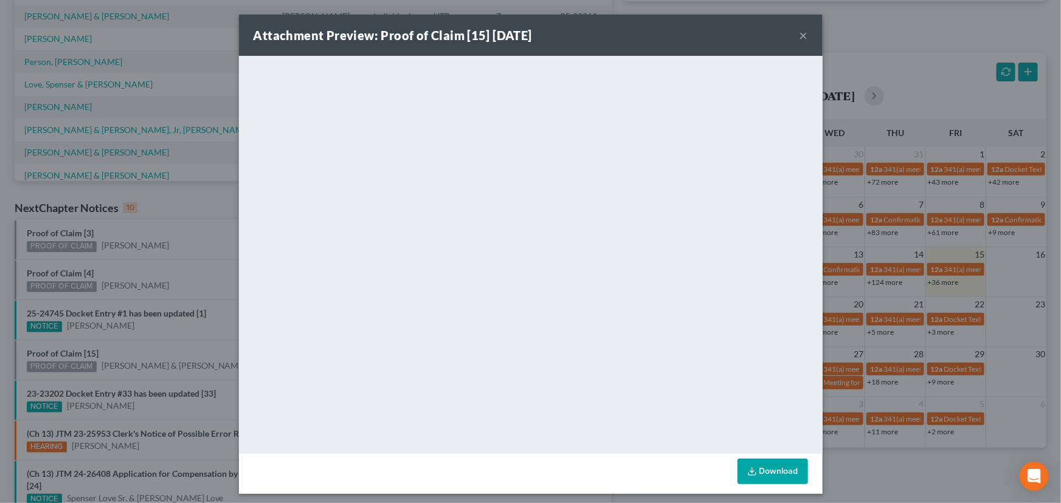
click at [134, 340] on div "Attachment Preview: Proof of Claim [15] 08/15/2025 × <object ng-attr-data='http…" at bounding box center [530, 251] width 1061 height 503
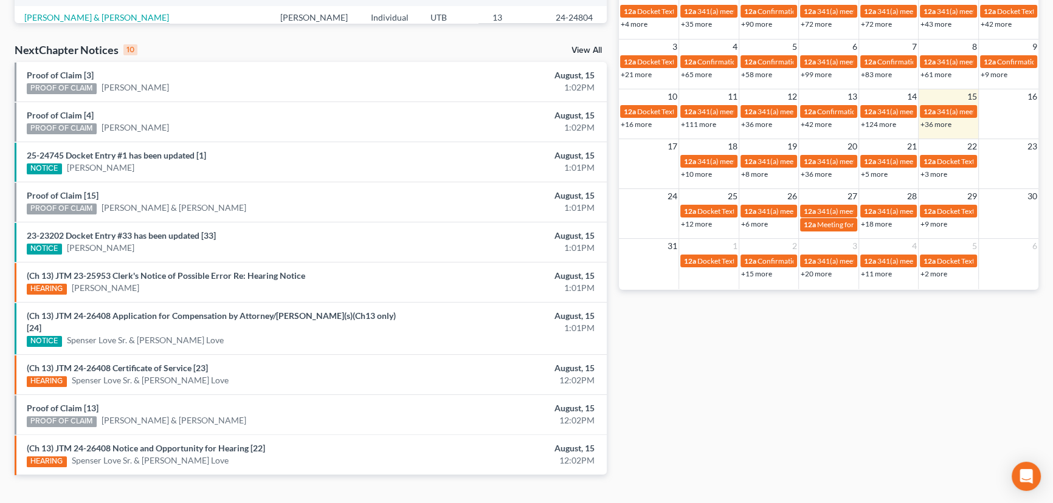
scroll to position [364, 0]
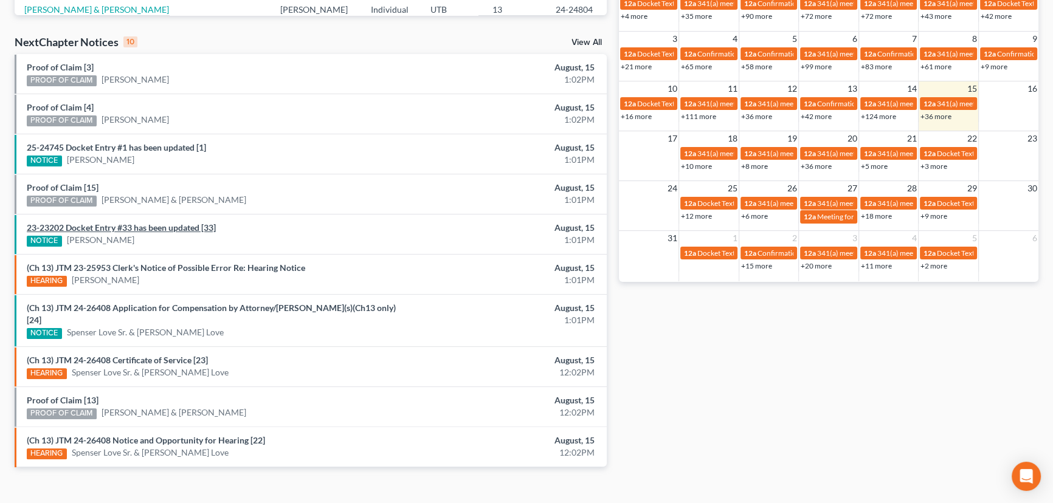
click at [134, 229] on link "23-23202 Docket Entry #33 has been updated [33]" at bounding box center [121, 227] width 189 height 10
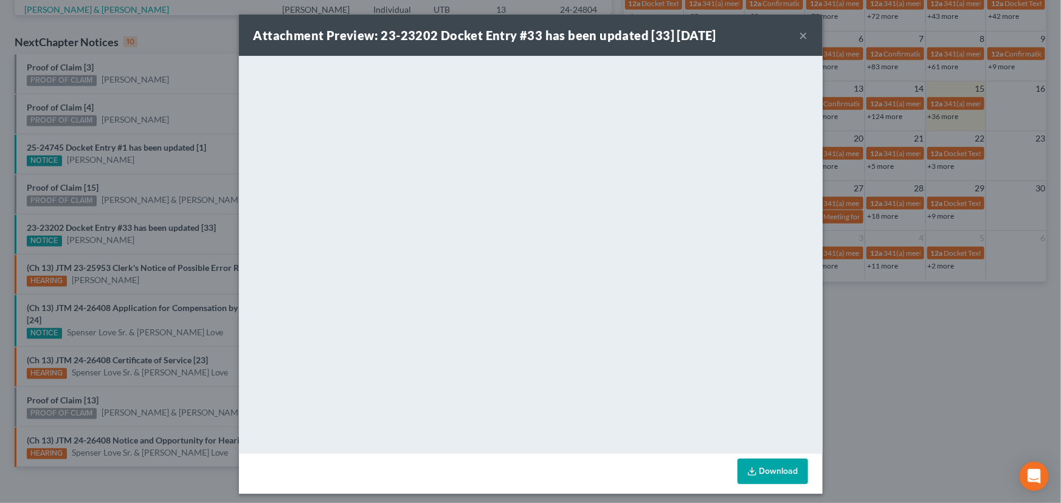
click at [162, 213] on div "Attachment Preview: 23-23202 Docket Entry #33 has been updated [33] 08/15/2025 …" at bounding box center [530, 251] width 1061 height 503
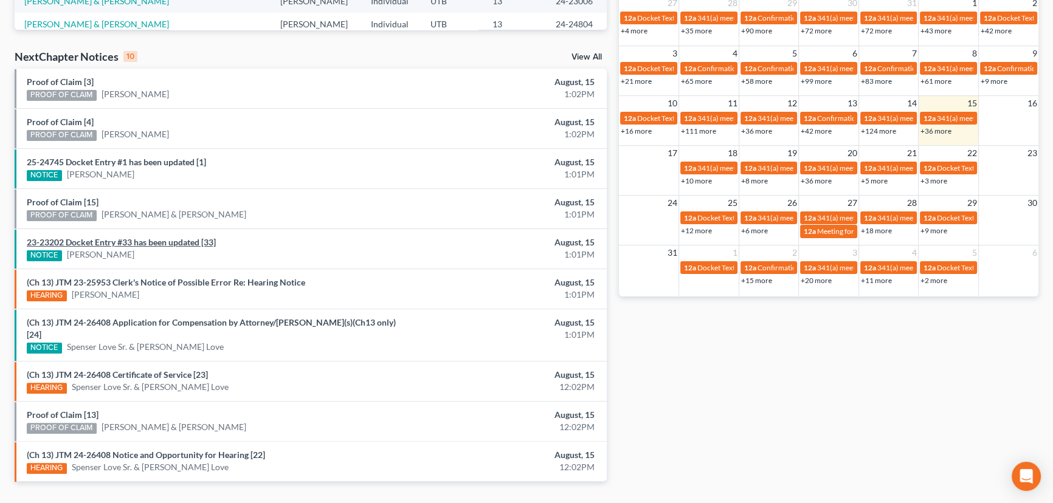
scroll to position [369, 0]
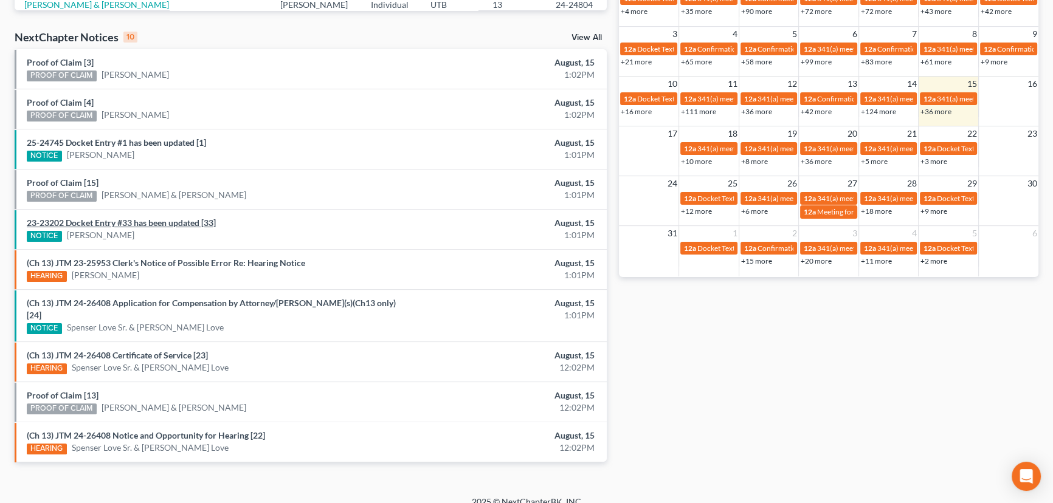
click at [133, 222] on link "23-23202 Docket Entry #33 has been updated [33]" at bounding box center [121, 223] width 189 height 10
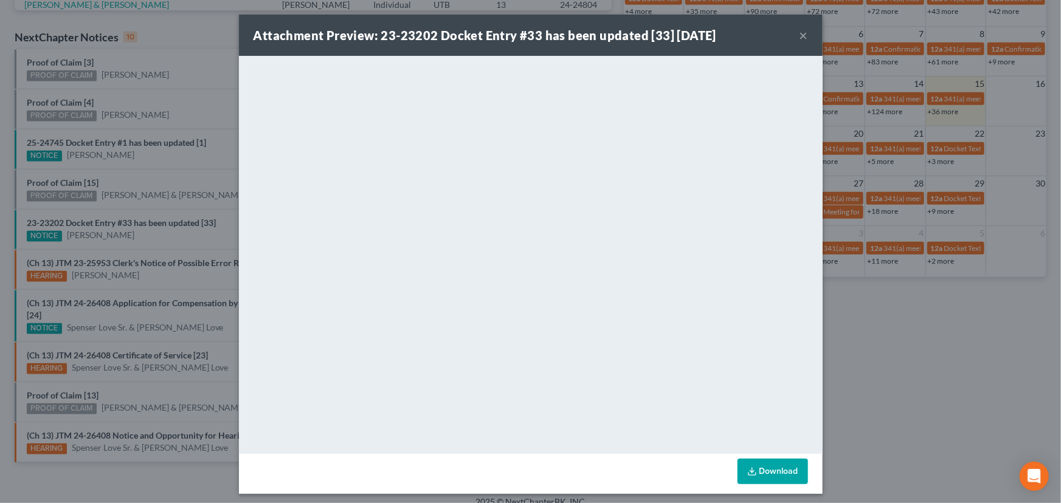
click at [147, 174] on div "Attachment Preview: 23-23202 Docket Entry #33 has been updated [33] 08/15/2025 …" at bounding box center [530, 251] width 1061 height 503
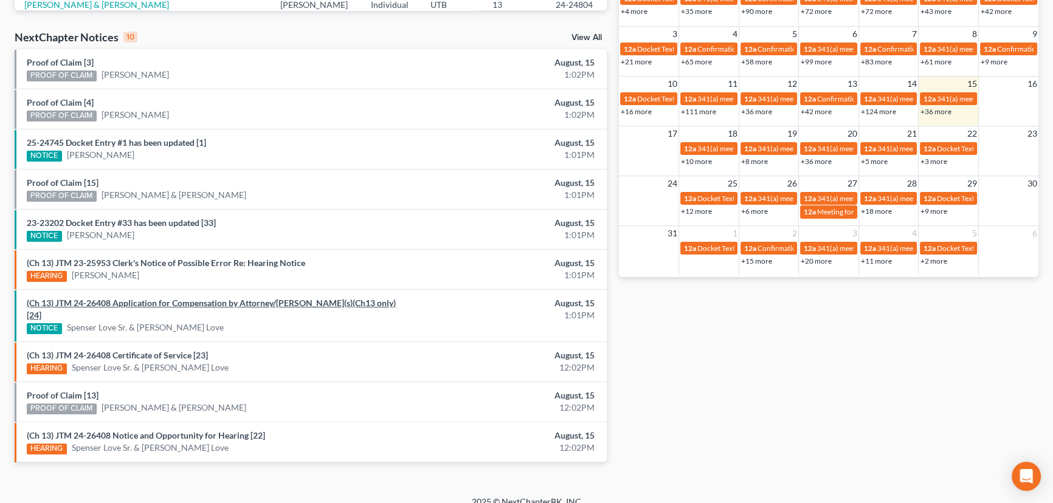
click at [213, 303] on link "(Ch 13) JTM 24-26408 Application for Compensation by Attorney/Debtor(s)(Ch13 on…" at bounding box center [211, 309] width 369 height 22
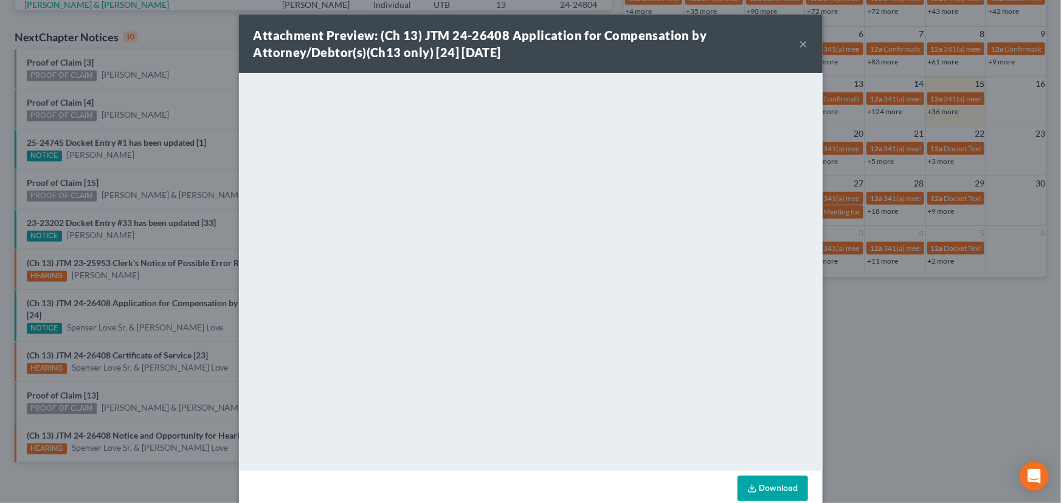
click at [179, 295] on div "Attachment Preview: (Ch 13) JTM 24-26408 Application for Compensation by Attorn…" at bounding box center [530, 251] width 1061 height 503
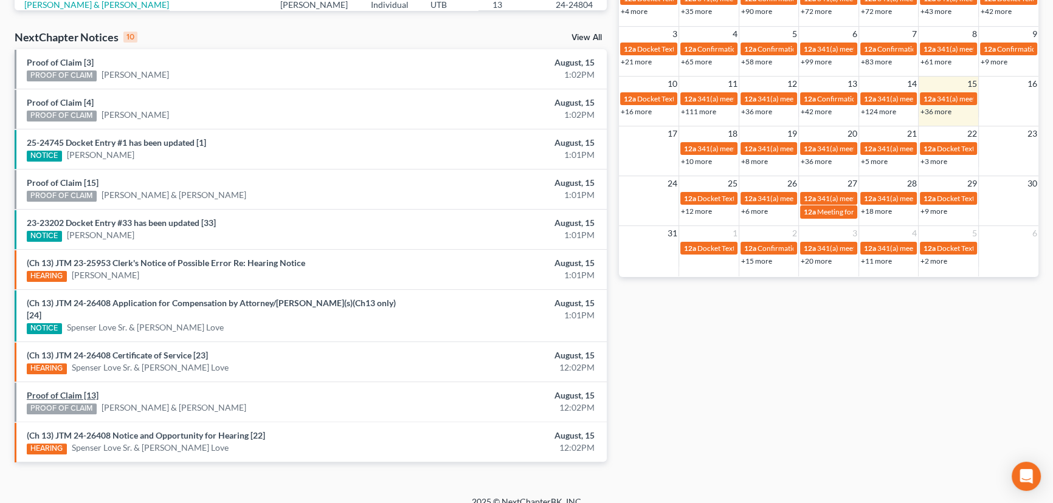
click at [64, 390] on link "Proof of Claim [13]" at bounding box center [63, 395] width 72 height 10
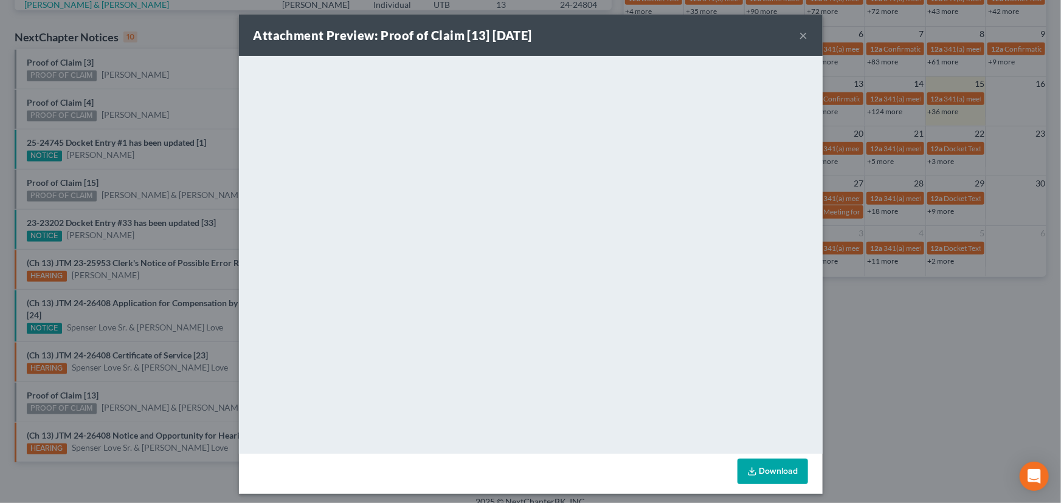
click at [128, 376] on div "Attachment Preview: Proof of Claim [13] 08/15/2025 × <object ng-attr-data='http…" at bounding box center [530, 251] width 1061 height 503
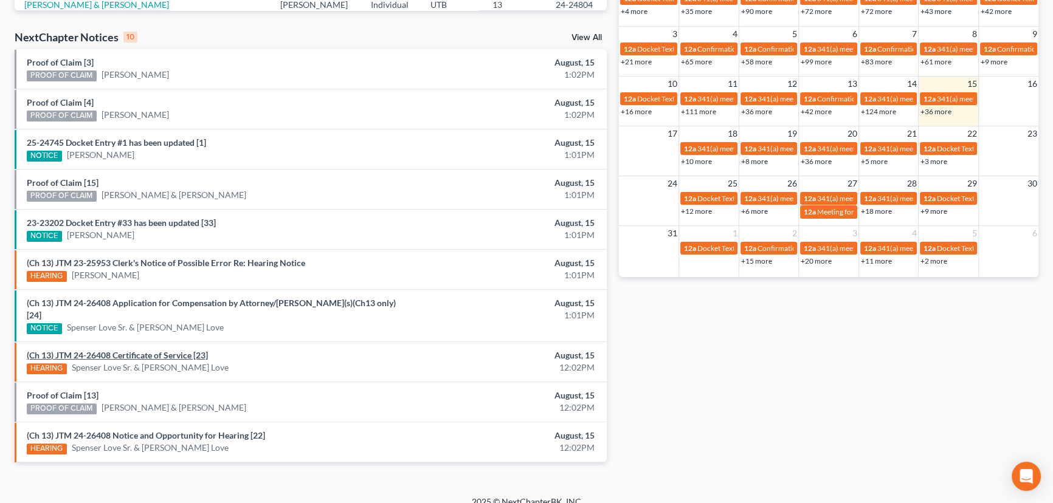
click at [143, 350] on link "(Ch 13) JTM 24-26408 Certificate of Service [23]" at bounding box center [117, 355] width 181 height 10
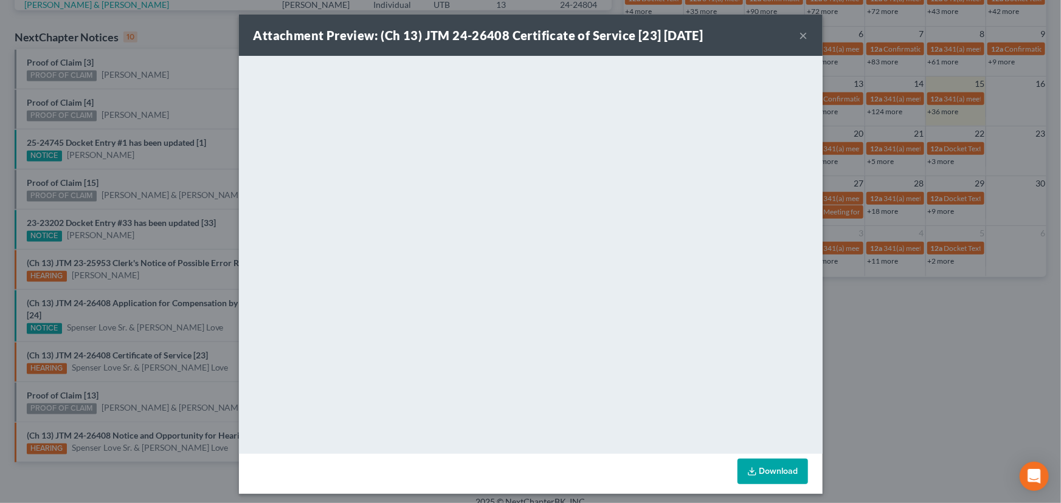
click at [145, 373] on div "Attachment Preview: (Ch 13) JTM 24-26408 Certificate of Service [23] 08/15/2025…" at bounding box center [530, 251] width 1061 height 503
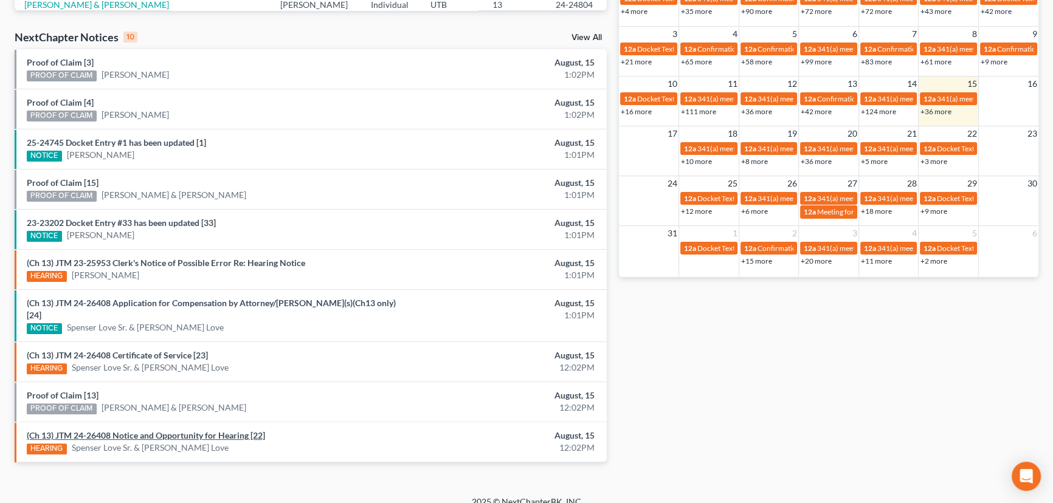
click at [149, 430] on link "(Ch 13) JTM 24-26408 Notice and Opportunity for Hearing [22]" at bounding box center [146, 435] width 238 height 10
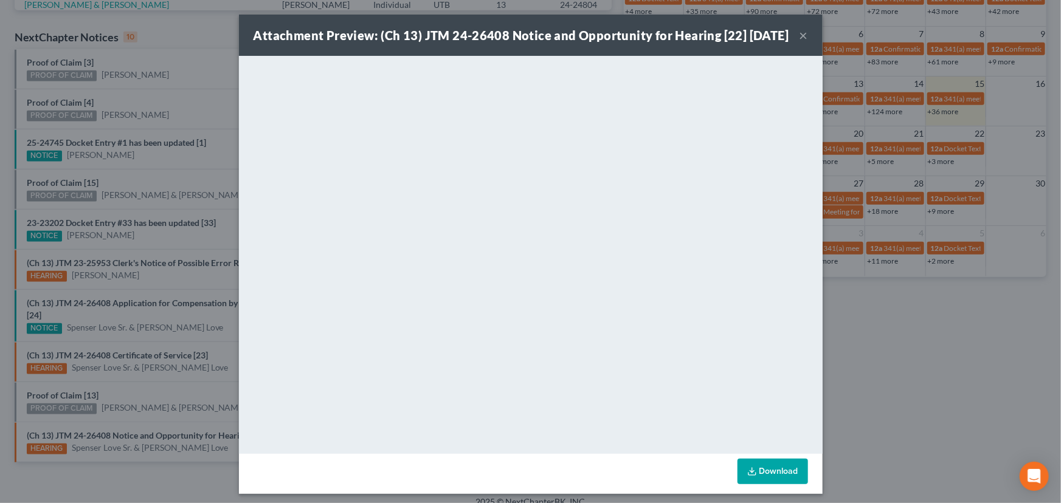
click at [133, 401] on div "Attachment Preview: (Ch 13) JTM 24-26408 Notice and Opportunity for Hearing [22…" at bounding box center [530, 251] width 1061 height 503
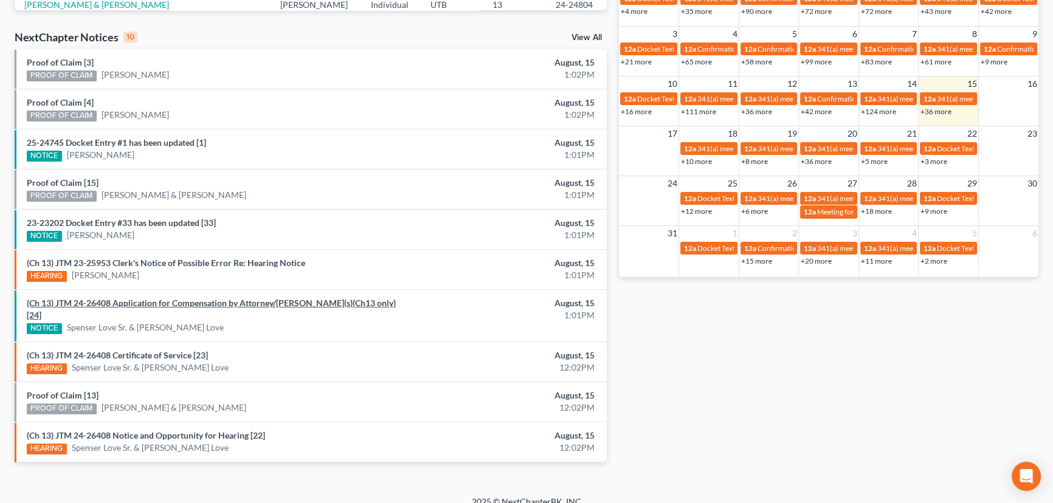
click at [175, 303] on link "(Ch 13) JTM 24-26408 Application for Compensation by Attorney/Debtor(s)(Ch13 on…" at bounding box center [211, 309] width 369 height 22
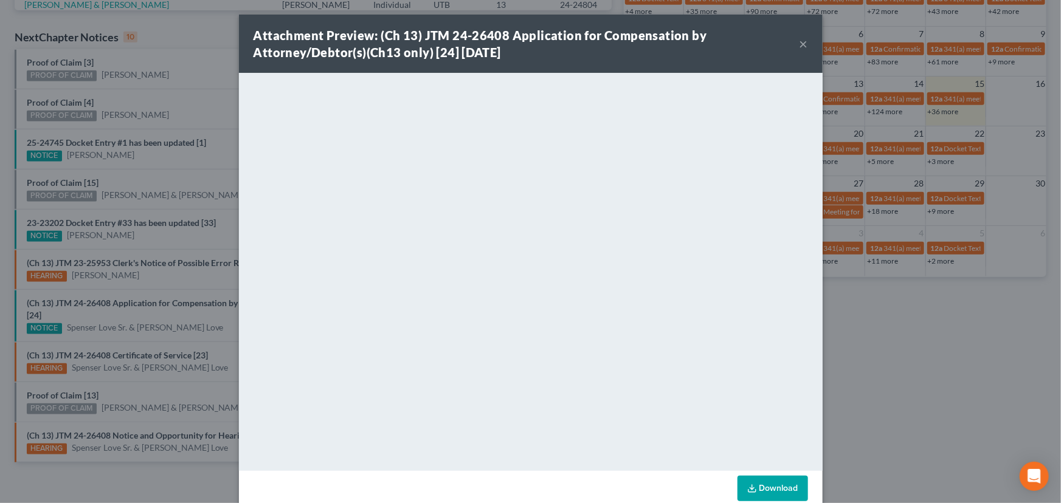
click at [200, 315] on div "Attachment Preview: (Ch 13) JTM 24-26408 Application for Compensation by Attorn…" at bounding box center [530, 251] width 1061 height 503
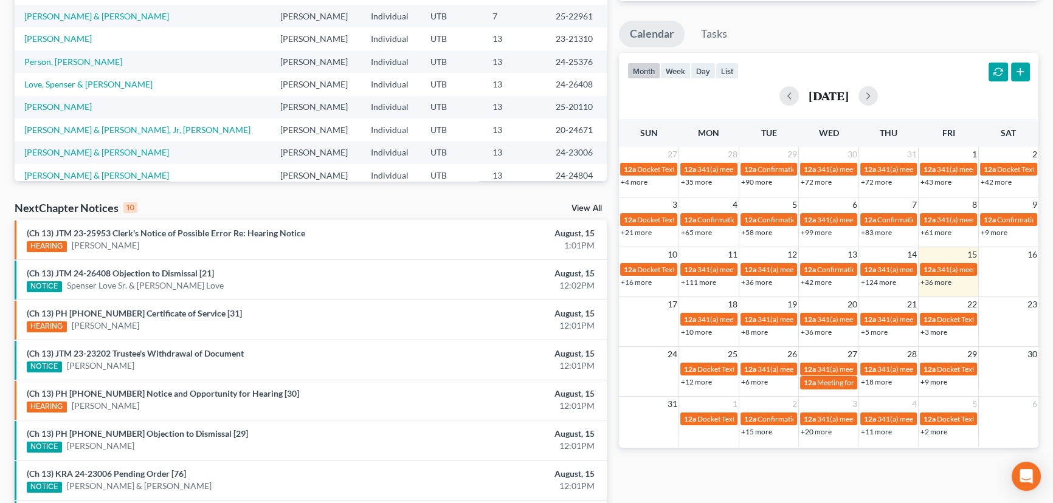
scroll to position [381, 0]
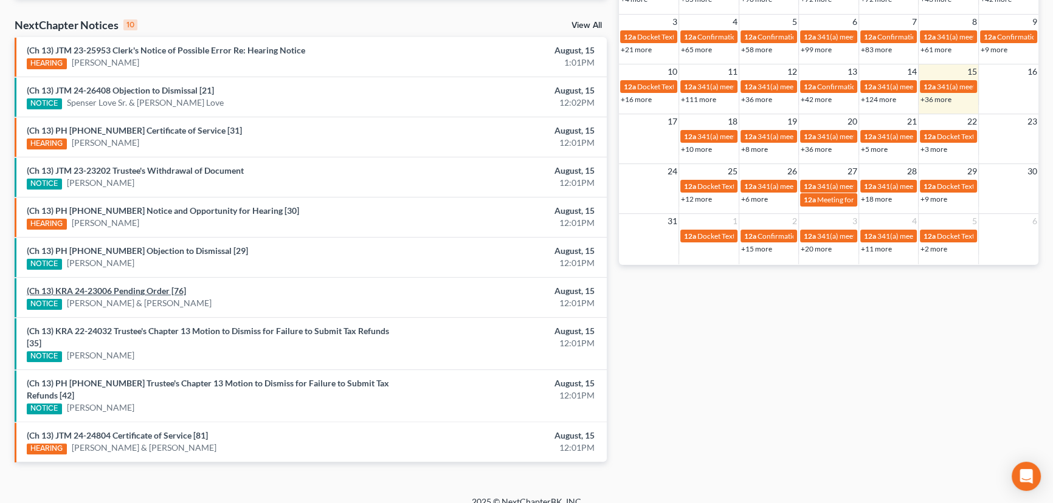
click at [120, 291] on link "(Ch 13) KRA 24-23006 Pending Order [76]" at bounding box center [106, 291] width 159 height 10
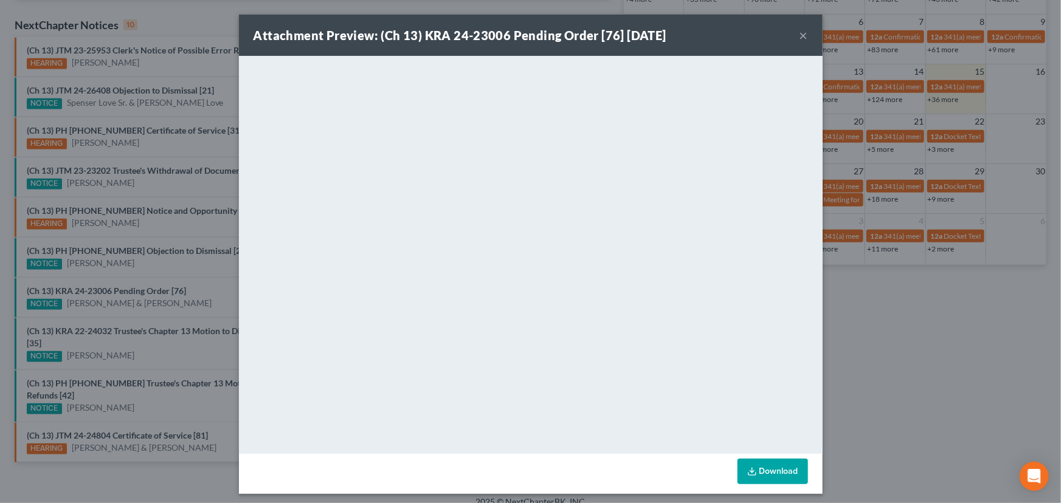
click at [204, 295] on div "Attachment Preview: (Ch 13) KRA 24-23006 Pending Order [76] [DATE] × <object ng…" at bounding box center [530, 251] width 1061 height 503
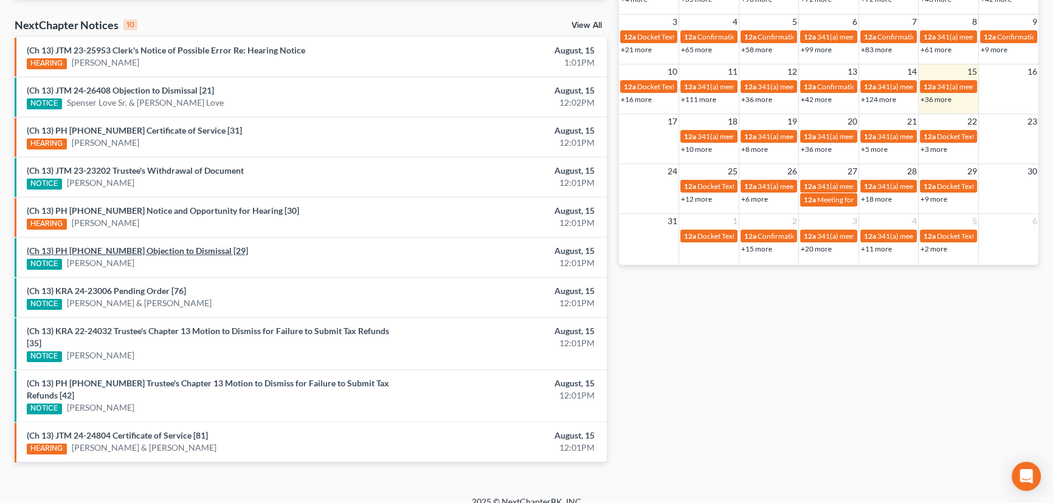
click at [160, 251] on link "(Ch 13) PH [PHONE_NUMBER] Objection to Dismissal [29]" at bounding box center [137, 251] width 221 height 10
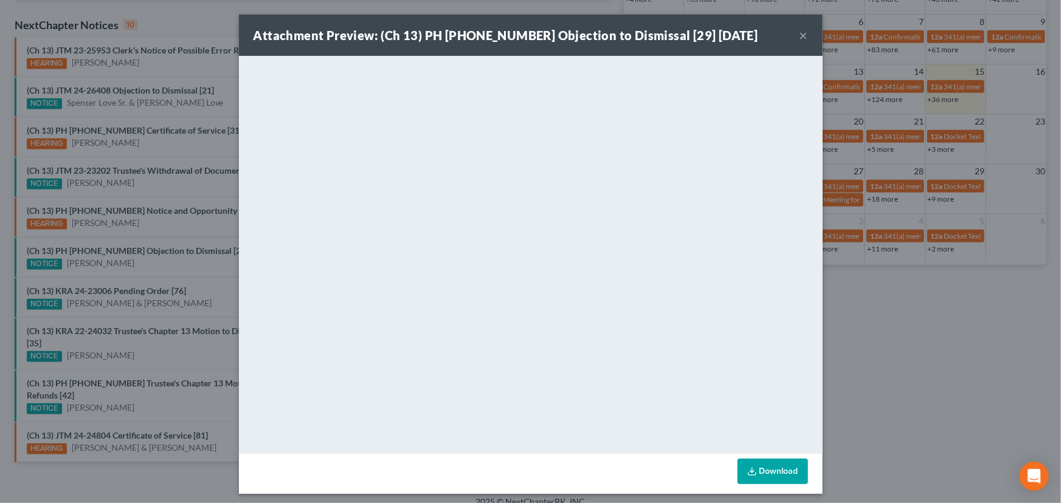
click at [151, 263] on div "Attachment Preview: (Ch 13) PH [PHONE_NUMBER] Objection to Dismissal [29] [DATE…" at bounding box center [530, 251] width 1061 height 503
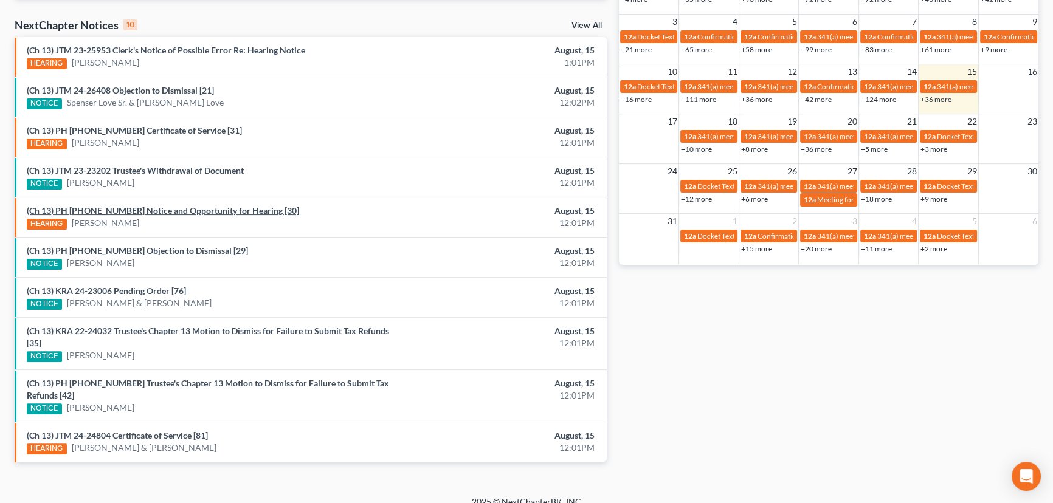
click at [154, 212] on link "(Ch 13) PH [PHONE_NUMBER] Notice and Opportunity for Hearing [30]" at bounding box center [163, 210] width 272 height 10
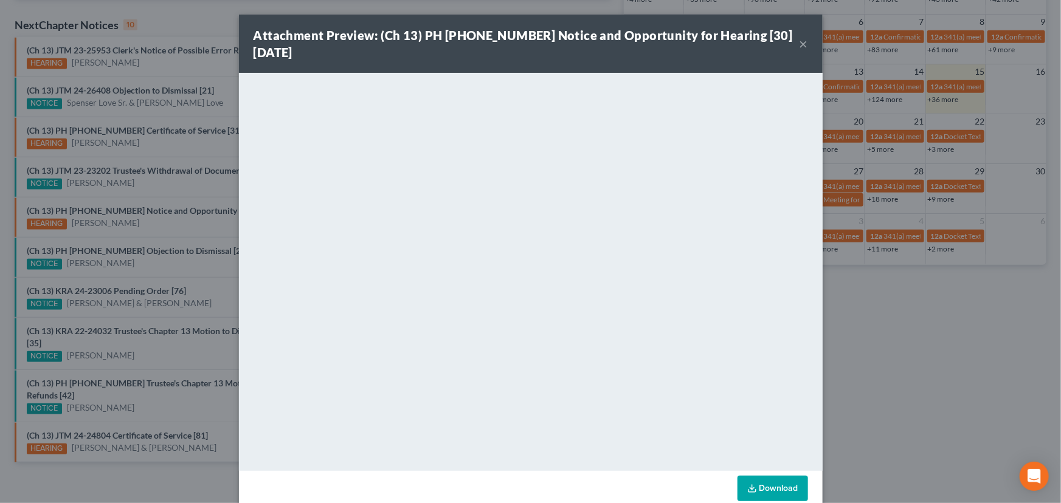
click at [803, 44] on button "×" at bounding box center [803, 43] width 9 height 15
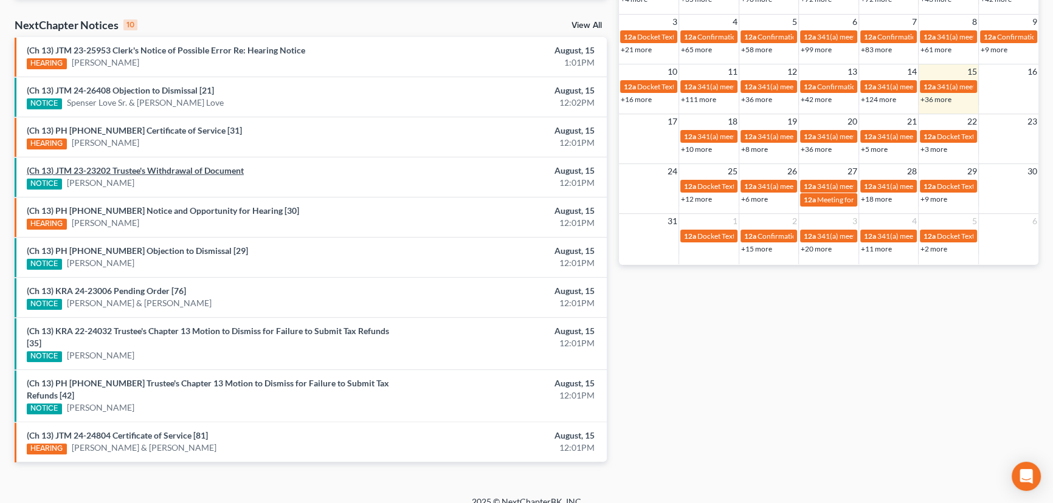
click at [153, 170] on link "(Ch 13) JTM 23-23202 Trustee's Withdrawal of Document" at bounding box center [135, 170] width 217 height 10
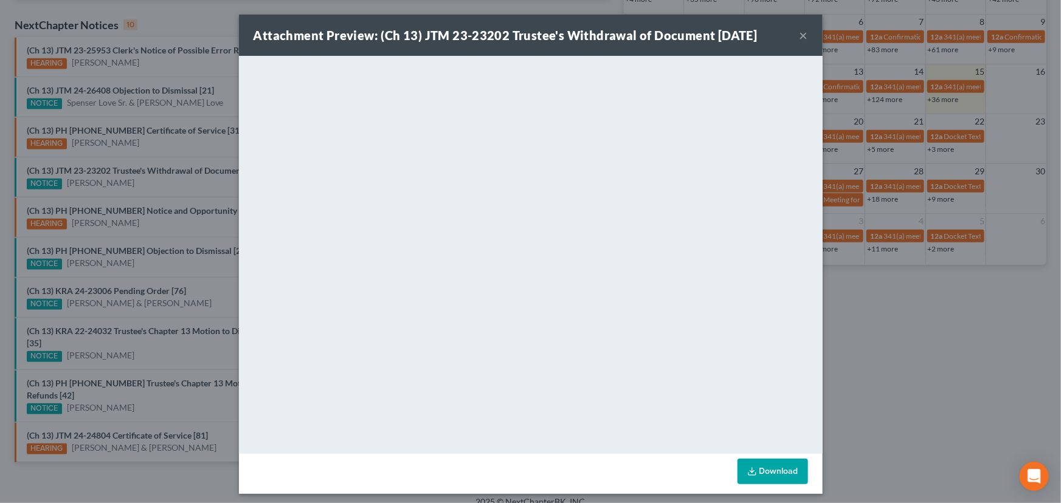
click at [134, 190] on div "Attachment Preview: (Ch 13) JTM 23-23202 Trustee's Withdrawal of Document 08/15…" at bounding box center [530, 251] width 1061 height 503
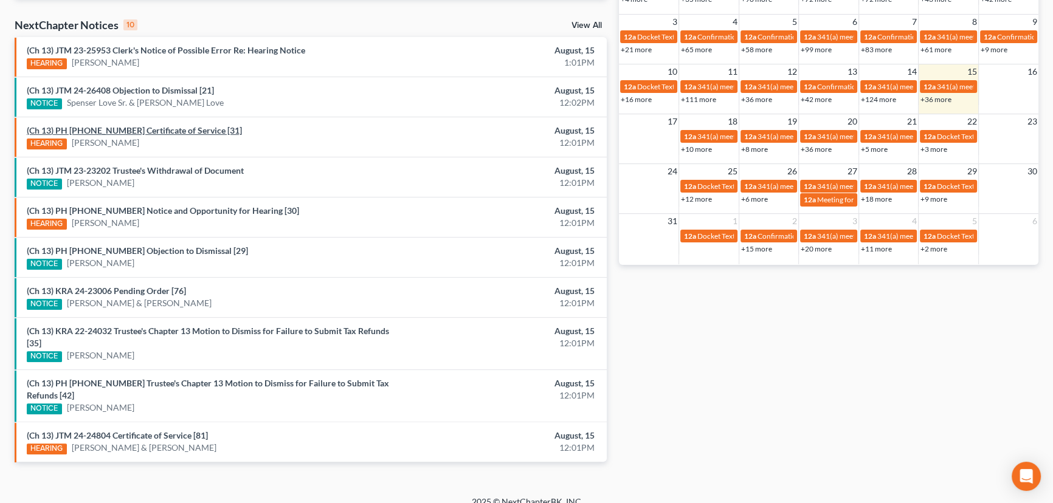
click at [134, 129] on link "(Ch 13) PH 25-20110 Certificate of Service [31]" at bounding box center [134, 130] width 215 height 10
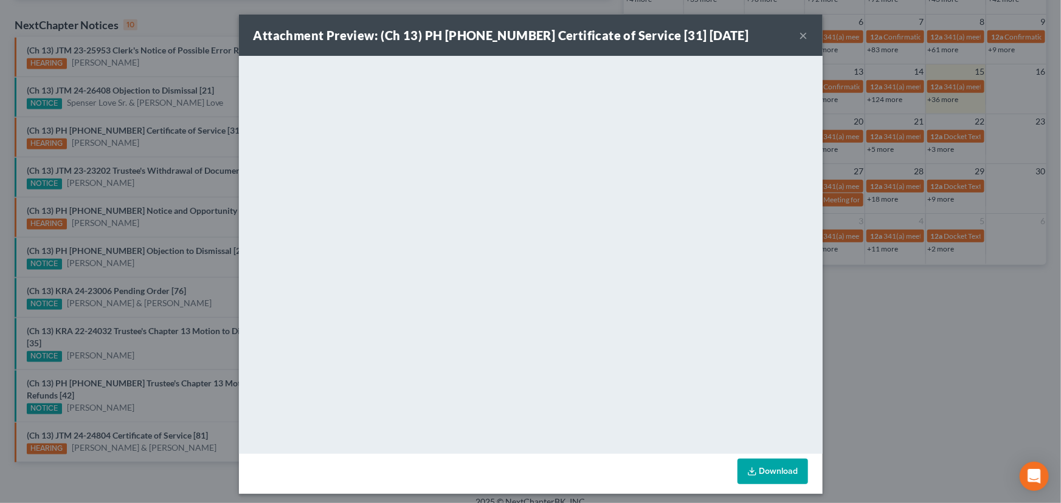
click at [171, 158] on div "Attachment Preview: (Ch 13) PH 25-20110 Certificate of Service [31] 08/15/2025 …" at bounding box center [530, 251] width 1061 height 503
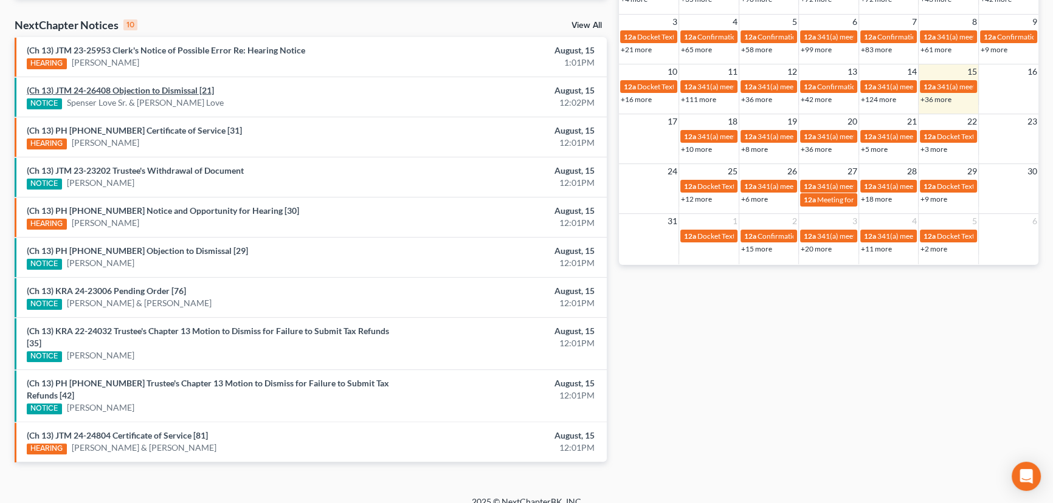
click at [182, 91] on link "(Ch 13) JTM 24-26408 Objection to Dismissal [21]" at bounding box center [120, 90] width 187 height 10
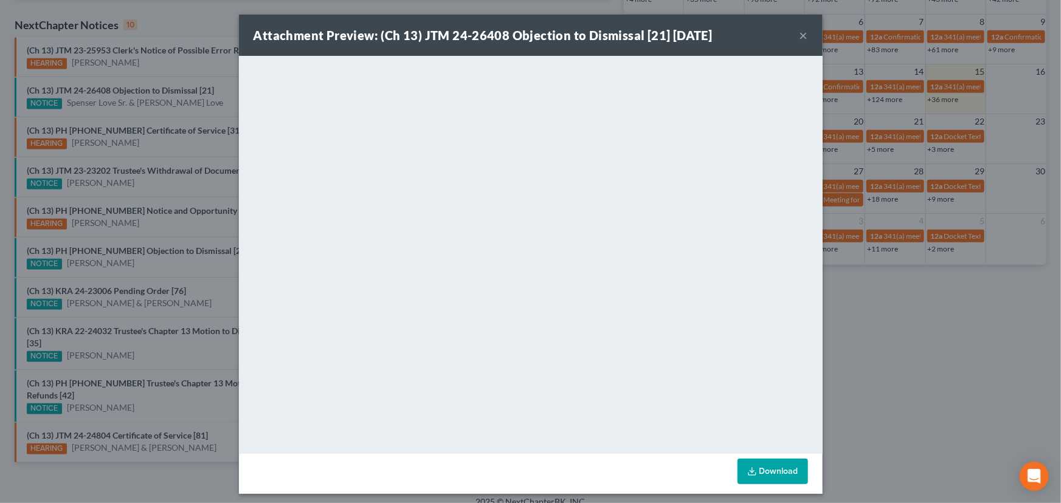
click at [188, 107] on div "Attachment Preview: (Ch 13) JTM 24-26408 Objection to Dismissal [21] 08/15/2025…" at bounding box center [530, 251] width 1061 height 503
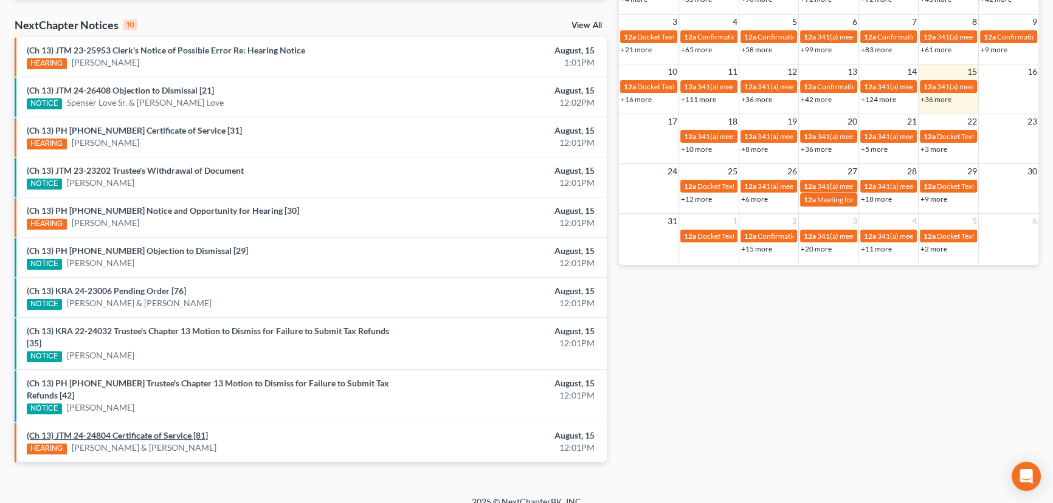
click at [165, 430] on link "(Ch 13) JTM 24-24804 Certificate of Service [81]" at bounding box center [117, 435] width 181 height 10
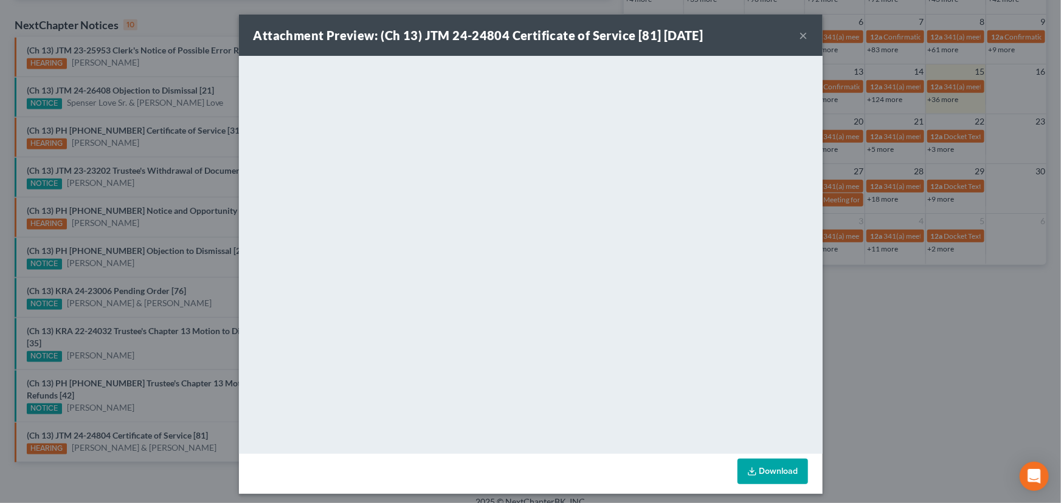
click at [206, 439] on div "Attachment Preview: (Ch 13) JTM 24-24804 Certificate of Service [81] 08/15/2025…" at bounding box center [530, 251] width 1061 height 503
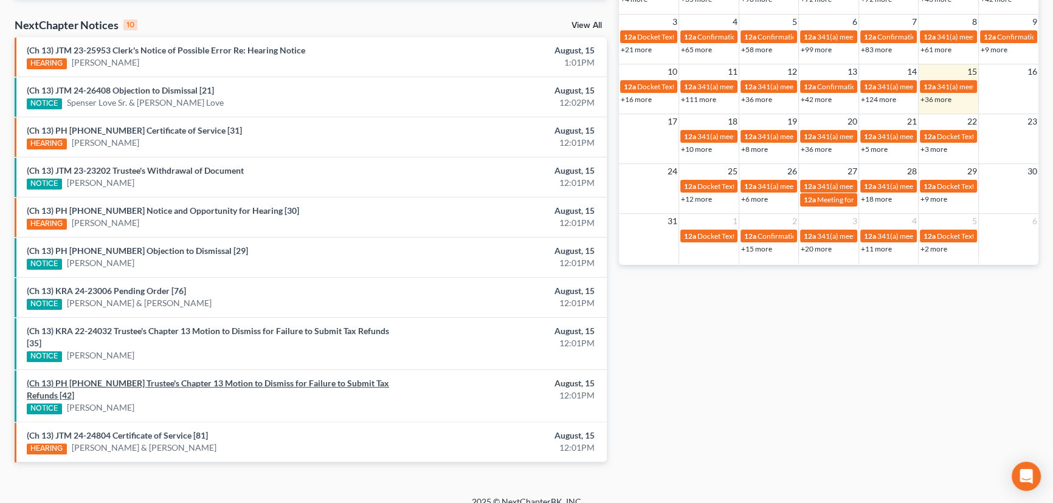
click at [224, 384] on link "(Ch 13) PH 23-20913 Trustee's Chapter 13 Motion to Dismiss for Failure to Submi…" at bounding box center [208, 389] width 362 height 22
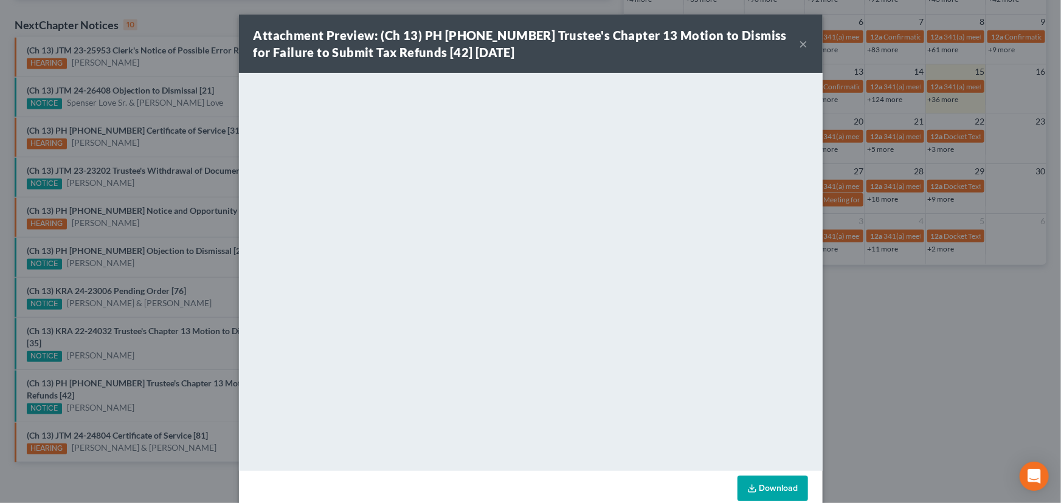
click at [192, 347] on div "Attachment Preview: (Ch 13) PH 23-20913 Trustee's Chapter 13 Motion to Dismiss …" at bounding box center [530, 251] width 1061 height 503
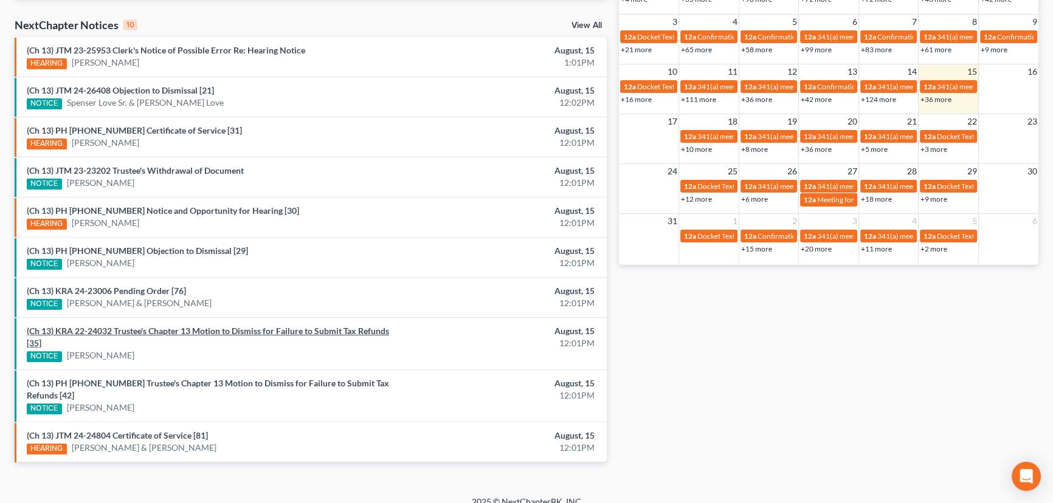
click at [191, 331] on link "(Ch 13) KRA 22-24032 Trustee's Chapter 13 Motion to Dismiss for Failure to Subm…" at bounding box center [208, 337] width 362 height 22
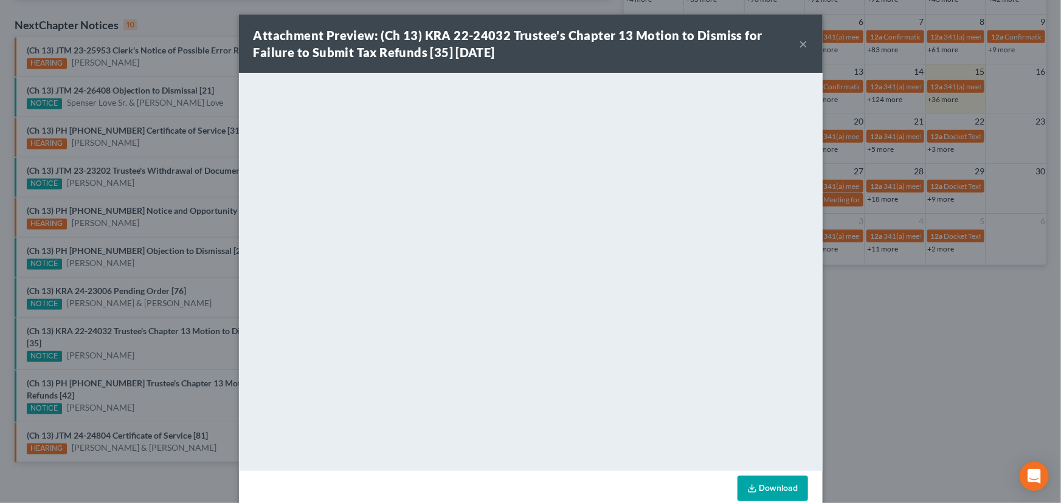
click at [152, 348] on div "Attachment Preview: (Ch 13) KRA 22-24032 Trustee's Chapter 13 Motion to Dismiss…" at bounding box center [530, 251] width 1061 height 503
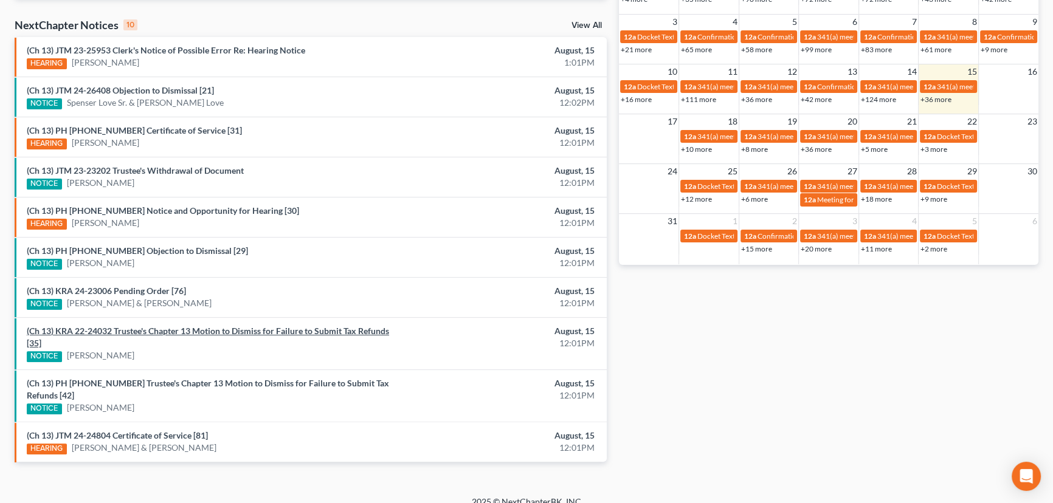
click at [124, 331] on link "(Ch 13) KRA 22-24032 Trustee's Chapter 13 Motion to Dismiss for Failure to Subm…" at bounding box center [208, 337] width 362 height 22
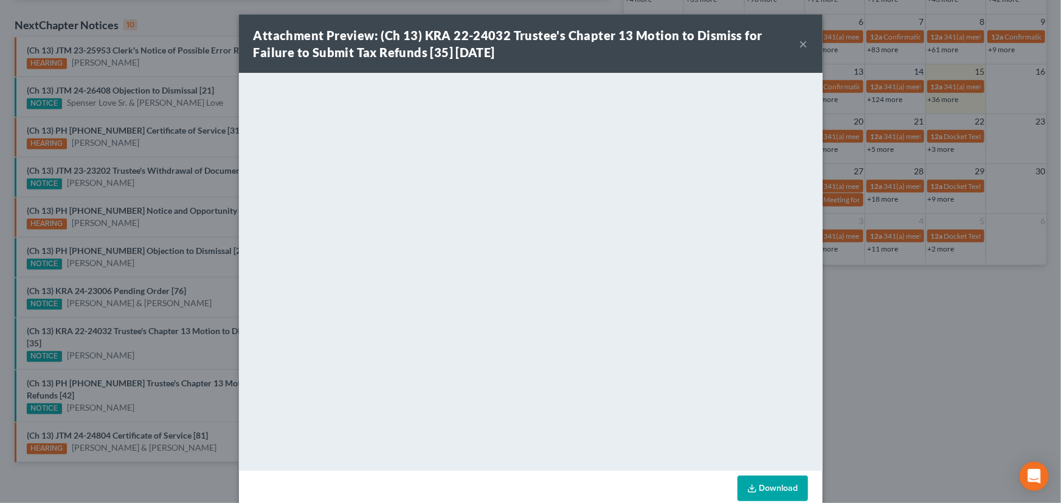
click at [800, 46] on button "×" at bounding box center [803, 43] width 9 height 15
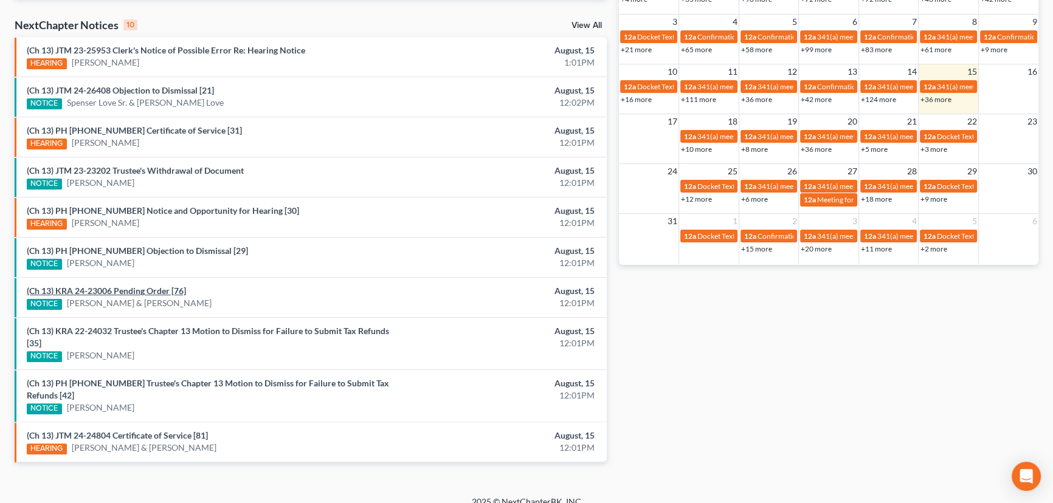
click at [141, 291] on link "(Ch 13) KRA 24-23006 Pending Order [76]" at bounding box center [106, 291] width 159 height 10
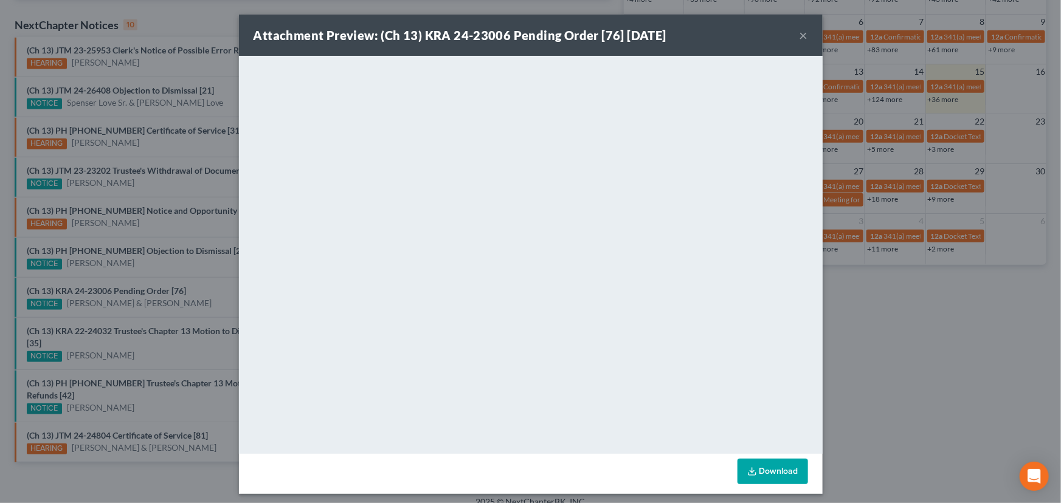
click at [173, 309] on div "Attachment Preview: (Ch 13) KRA 24-23006 Pending Order [76] 08/15/2025 × <objec…" at bounding box center [530, 251] width 1061 height 503
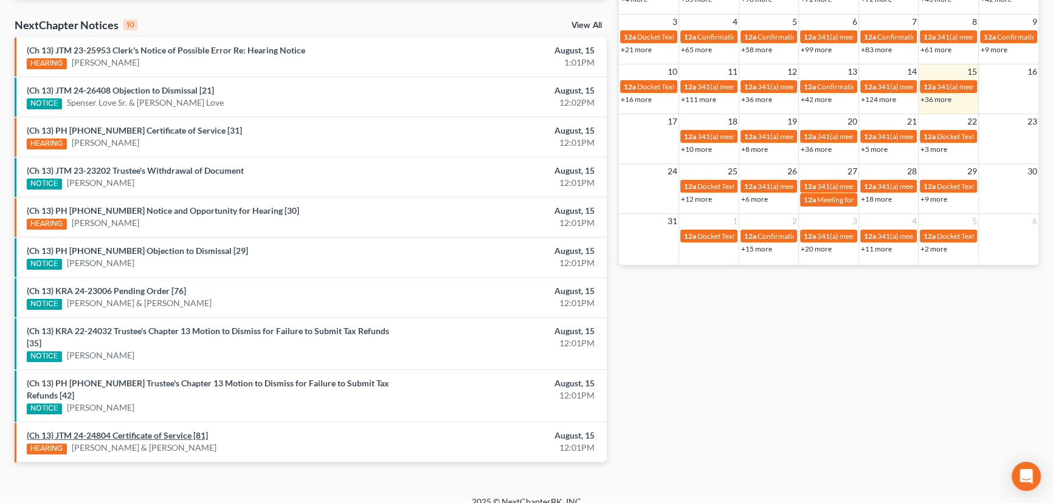
click at [188, 430] on link "(Ch 13) JTM 24-24804 Certificate of Service [81]" at bounding box center [117, 435] width 181 height 10
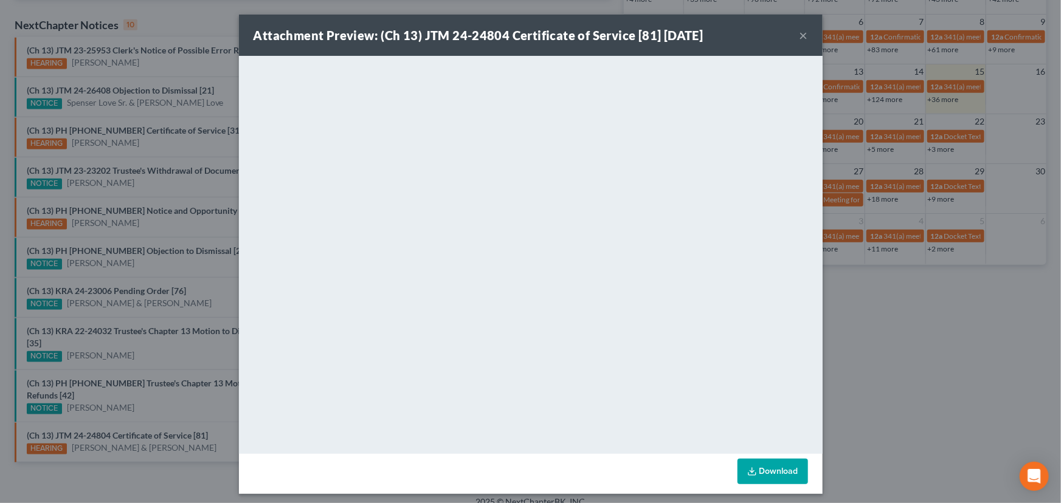
click at [210, 427] on div "Attachment Preview: (Ch 13) JTM 24-24804 Certificate of Service [81] 08/15/2025…" at bounding box center [530, 251] width 1061 height 503
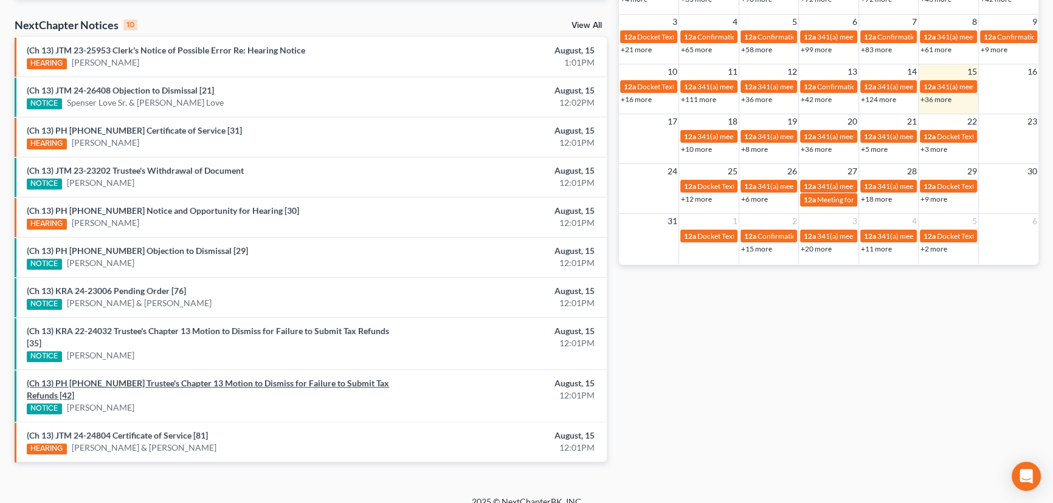
click at [176, 384] on link "(Ch 13) PH 23-20913 Trustee's Chapter 13 Motion to Dismiss for Failure to Submi…" at bounding box center [208, 389] width 362 height 22
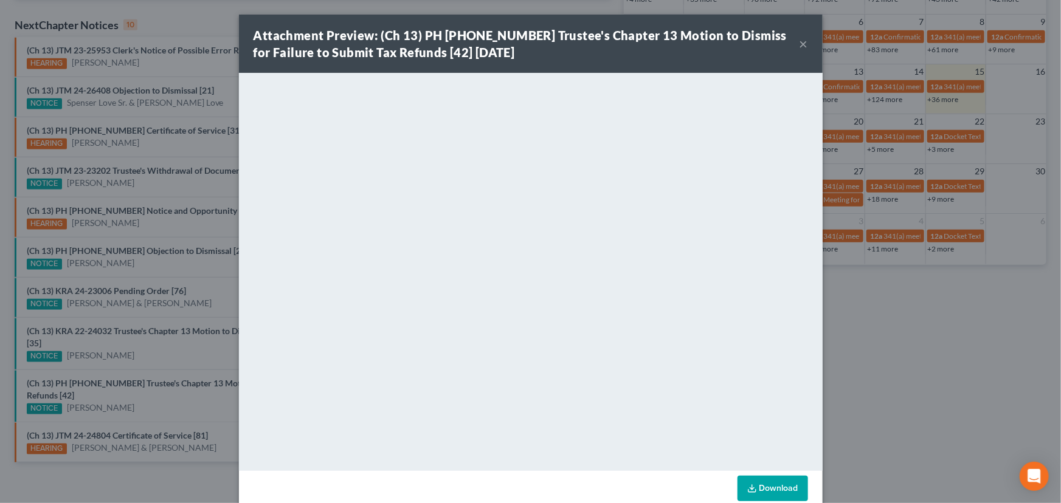
click at [167, 365] on div "Attachment Preview: (Ch 13) PH 23-20913 Trustee's Chapter 13 Motion to Dismiss …" at bounding box center [530, 251] width 1061 height 503
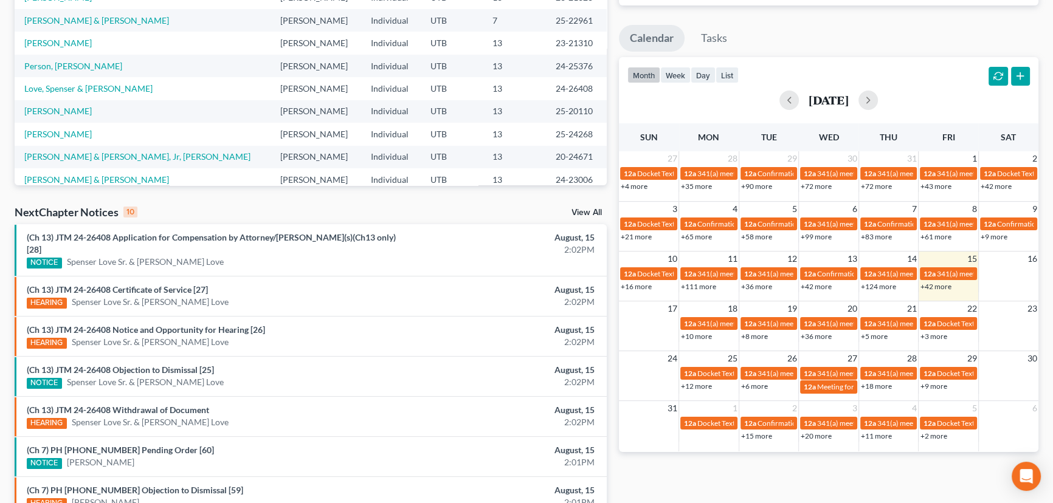
scroll to position [369, 0]
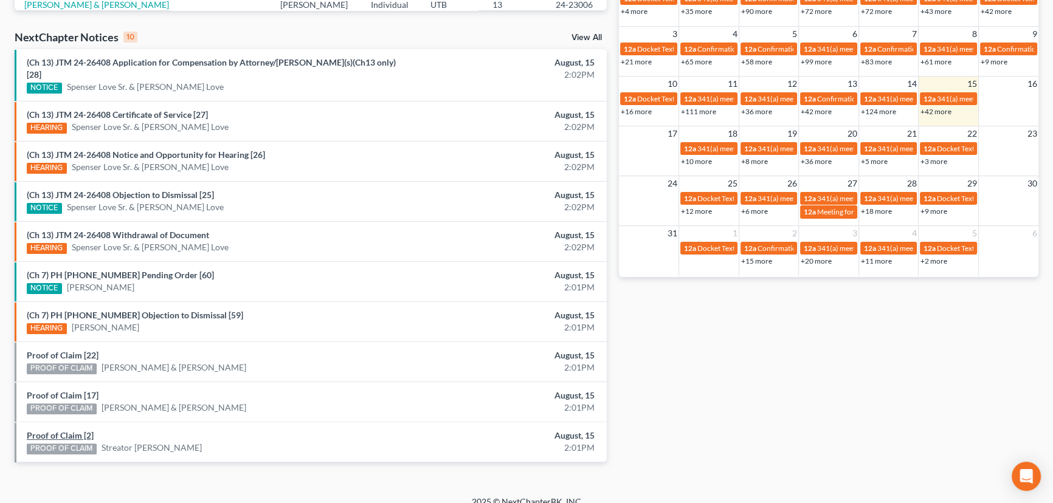
click at [51, 430] on link "Proof of Claim [2]" at bounding box center [60, 435] width 67 height 10
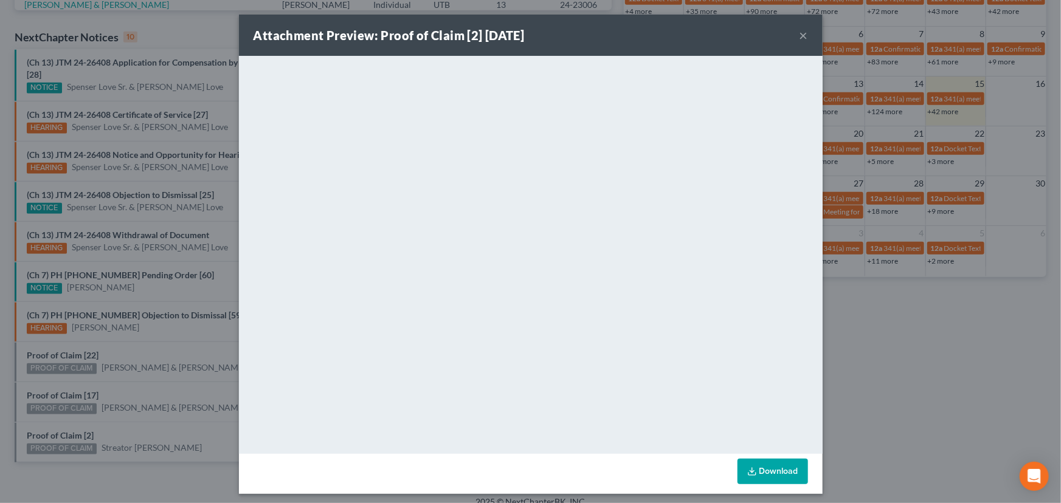
click at [119, 413] on div "Attachment Preview: Proof of Claim [2] [DATE] × <object ng-attr-data='[URL][DOM…" at bounding box center [530, 251] width 1061 height 503
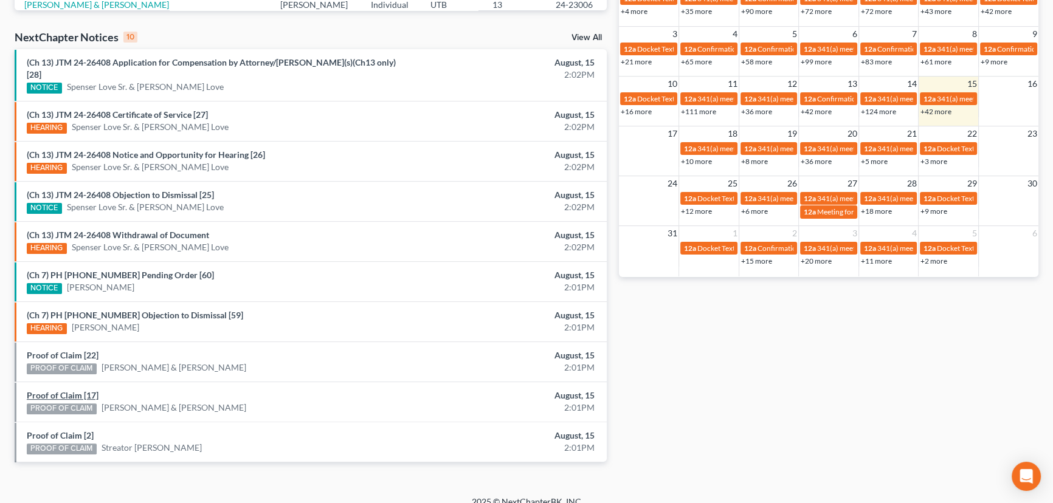
click at [61, 390] on link "Proof of Claim [17]" at bounding box center [63, 395] width 72 height 10
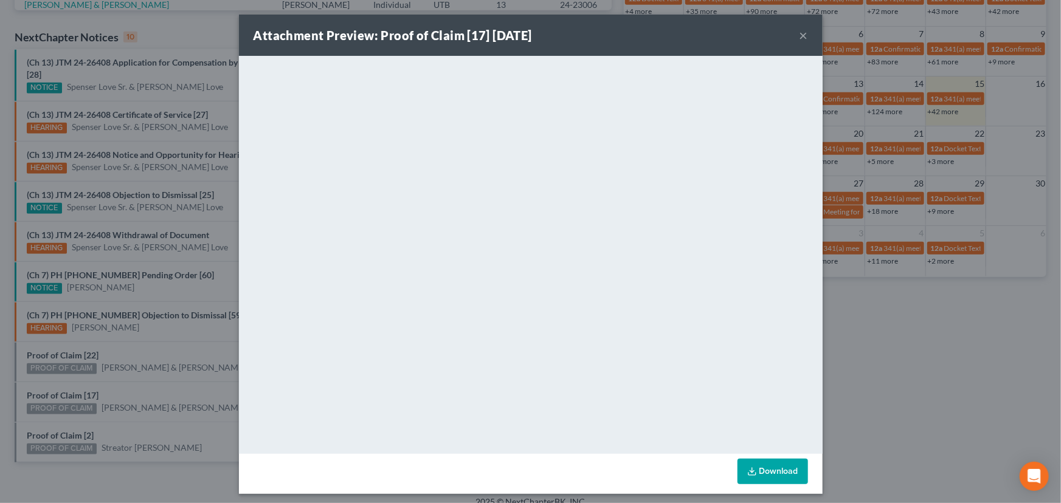
click at [121, 383] on div "Attachment Preview: Proof of Claim [17] [DATE] × <object ng-attr-data='[URL][DO…" at bounding box center [530, 251] width 1061 height 503
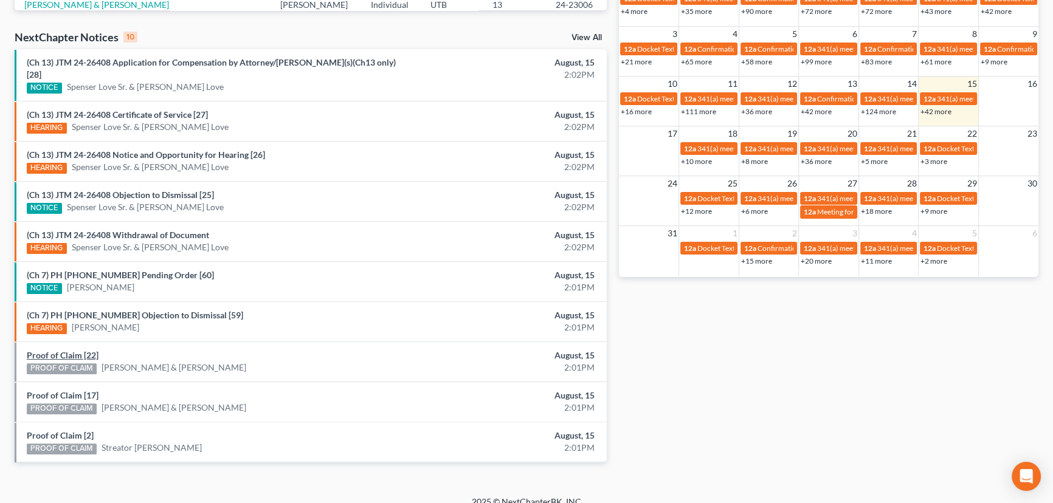
click at [66, 350] on link "Proof of Claim [22]" at bounding box center [63, 355] width 72 height 10
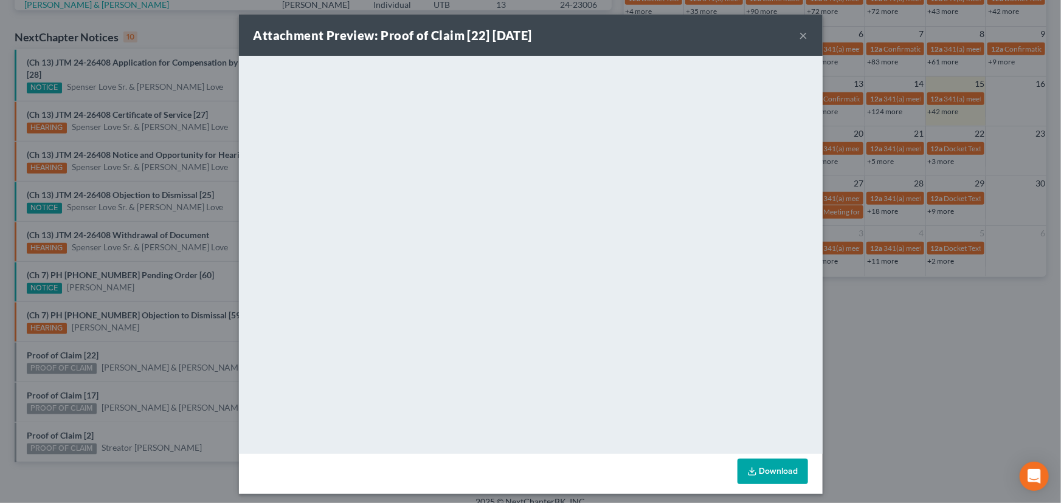
click at [154, 346] on div "Attachment Preview: Proof of Claim [22] [DATE] × <object ng-attr-data='[URL][DO…" at bounding box center [530, 251] width 1061 height 503
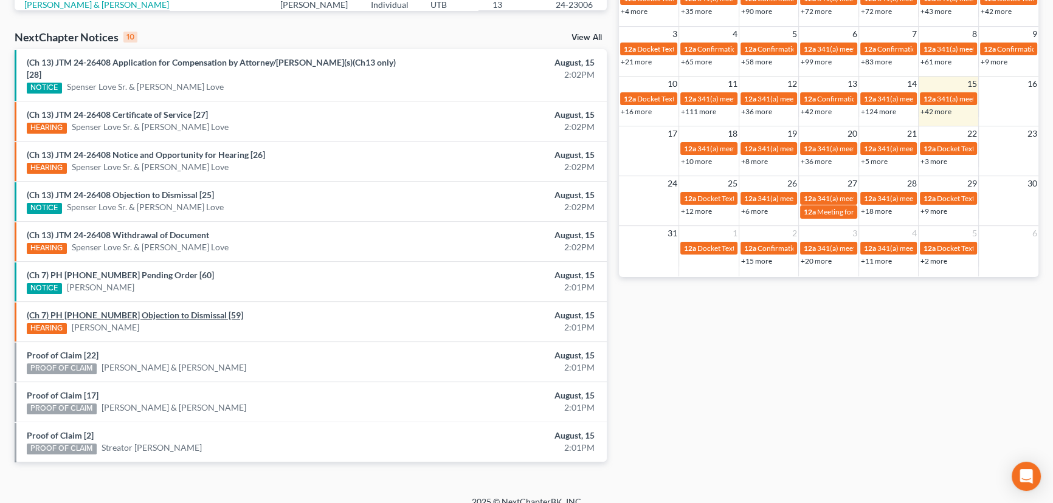
click at [162, 310] on link "(Ch 7) PH [PHONE_NUMBER] Objection to Dismissal [59]" at bounding box center [135, 315] width 216 height 10
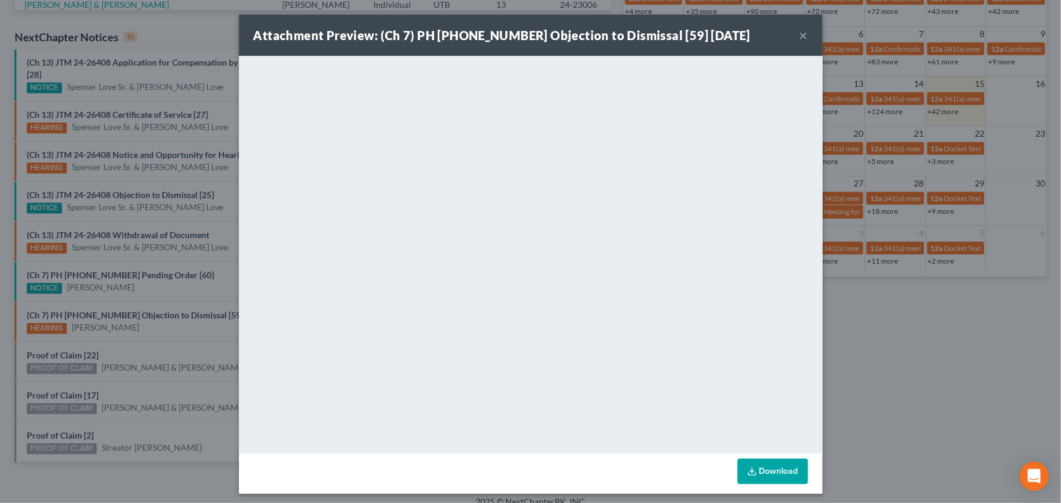
click at [144, 320] on div "Attachment Preview: (Ch 7) PH [PHONE_NUMBER] Objection to Dismissal [59] [DATE]…" at bounding box center [530, 251] width 1061 height 503
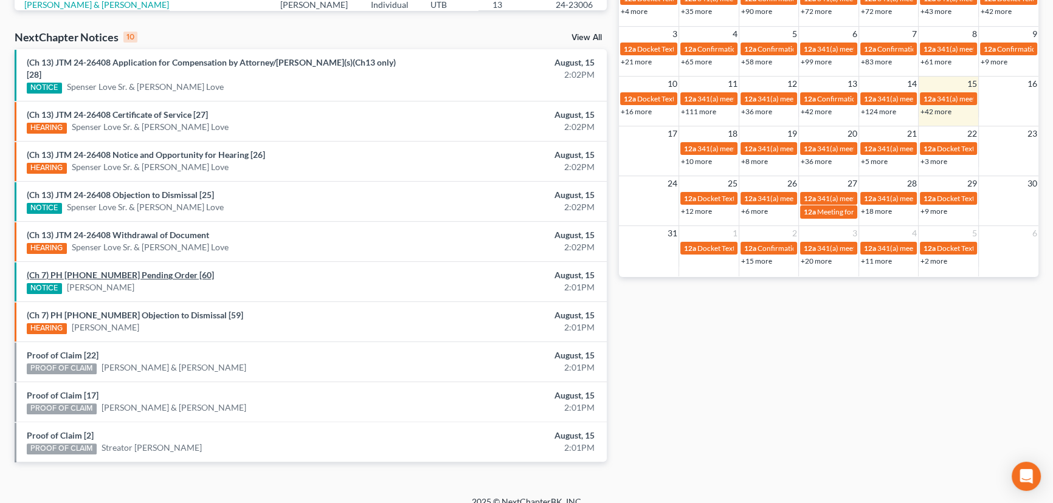
click at [126, 270] on link "(Ch 7) PH [PHONE_NUMBER] Pending Order [60]" at bounding box center [120, 275] width 187 height 10
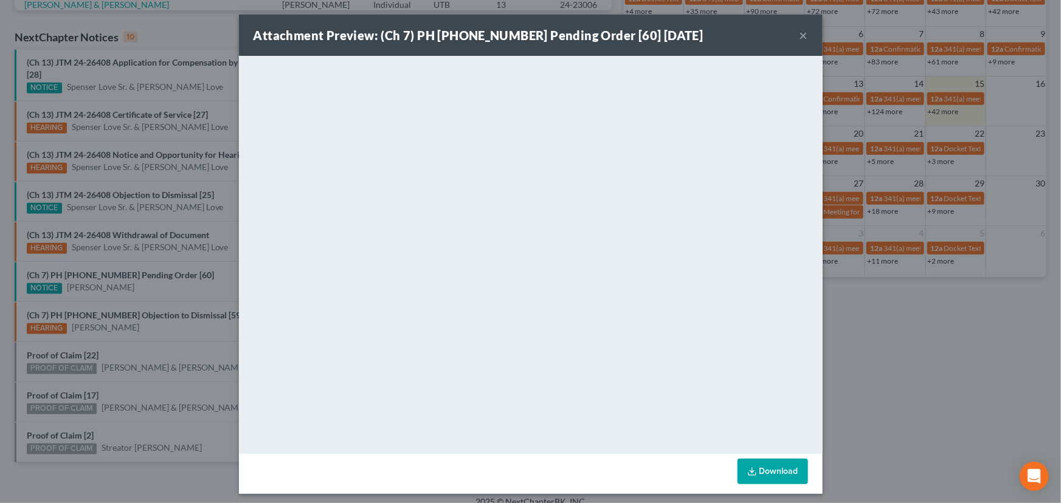
click at [158, 275] on div "Attachment Preview: (Ch 7) PH [PHONE_NUMBER] Pending Order [60] [DATE] × <objec…" at bounding box center [530, 251] width 1061 height 503
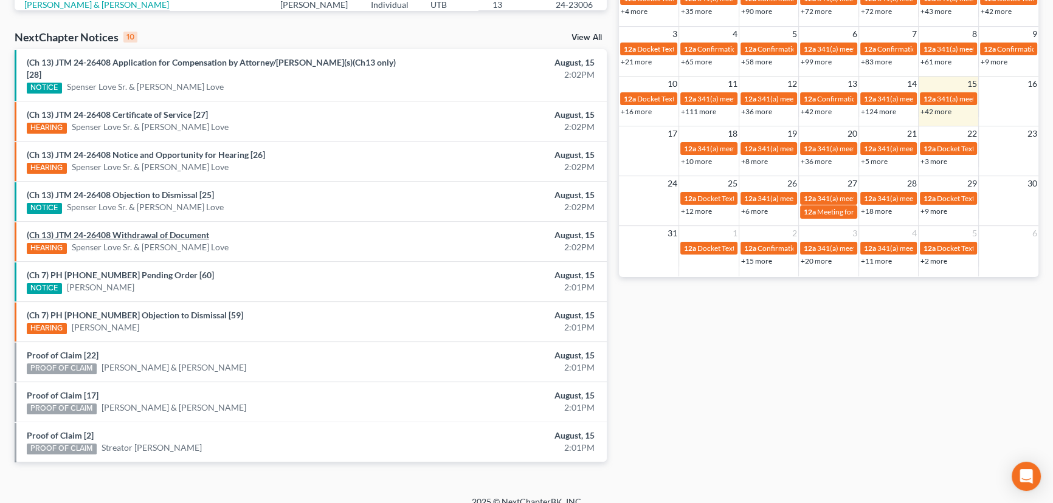
click at [176, 230] on link "(Ch 13) JTM 24-26408 Withdrawal of Document" at bounding box center [118, 235] width 182 height 10
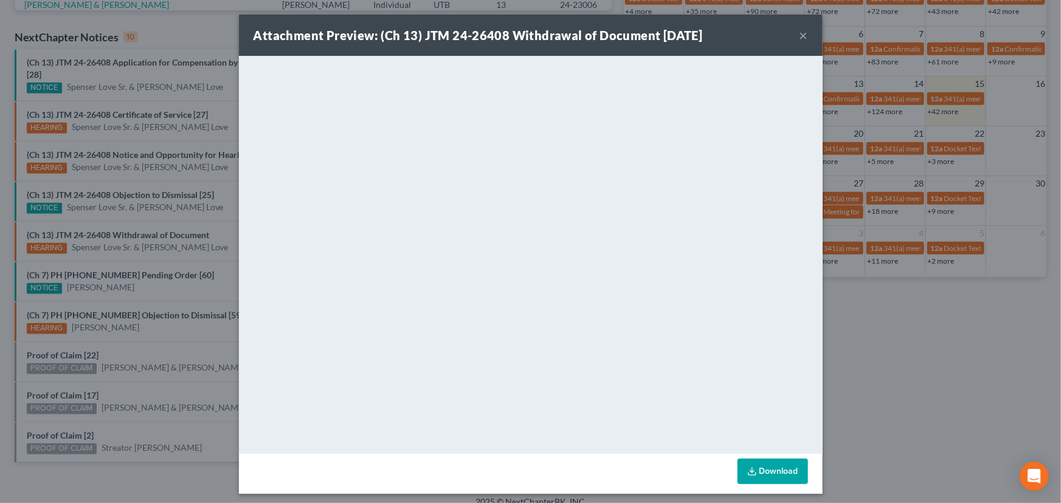
click at [201, 240] on div "Attachment Preview: (Ch 13) JTM 24-26408 Withdrawal of Document [DATE] × <objec…" at bounding box center [530, 251] width 1061 height 503
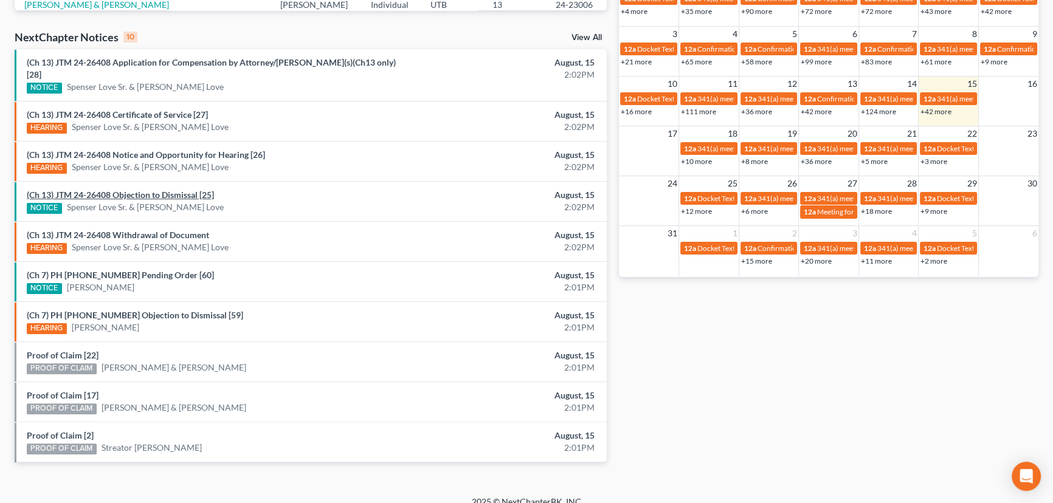
click at [168, 190] on link "(Ch 13) JTM 24-26408 Objection to Dismissal [25]" at bounding box center [120, 195] width 187 height 10
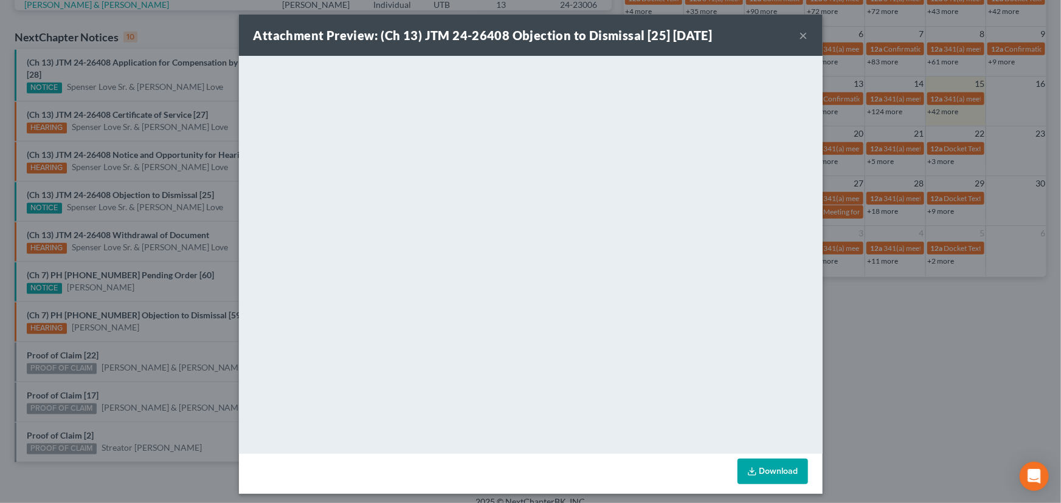
click at [201, 199] on div "Attachment Preview: (Ch 13) JTM 24-26408 Objection to Dismissal [25] [DATE] × D…" at bounding box center [530, 251] width 1061 height 503
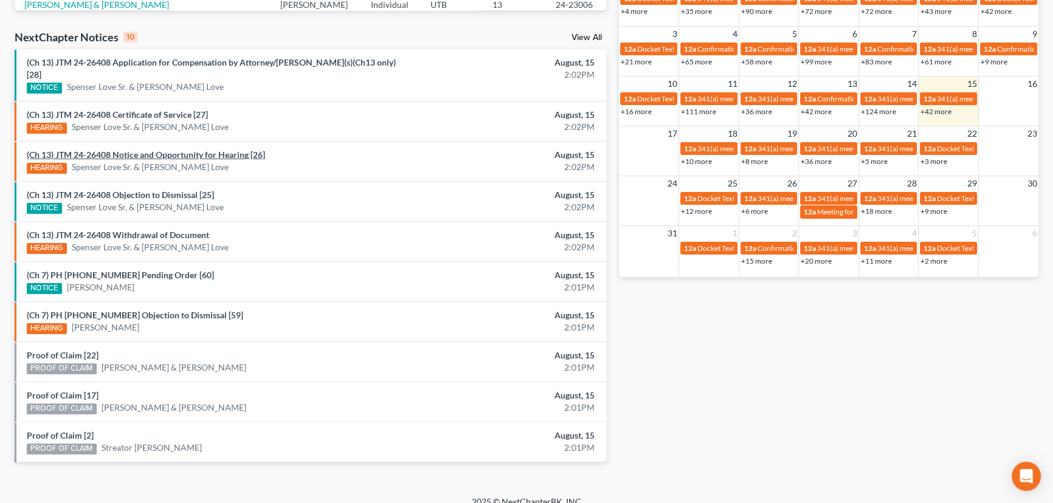
click at [151, 150] on link "(Ch 13) JTM 24-26408 Notice and Opportunity for Hearing [26]" at bounding box center [146, 155] width 238 height 10
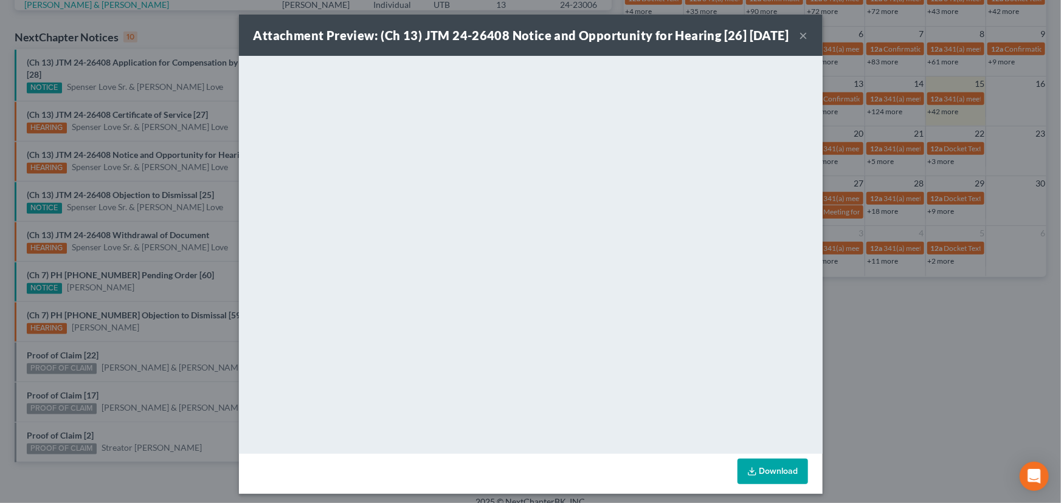
click at [199, 166] on div "Attachment Preview: (Ch 13) JTM 24-26408 Notice and Opportunity for Hearing [26…" at bounding box center [530, 251] width 1061 height 503
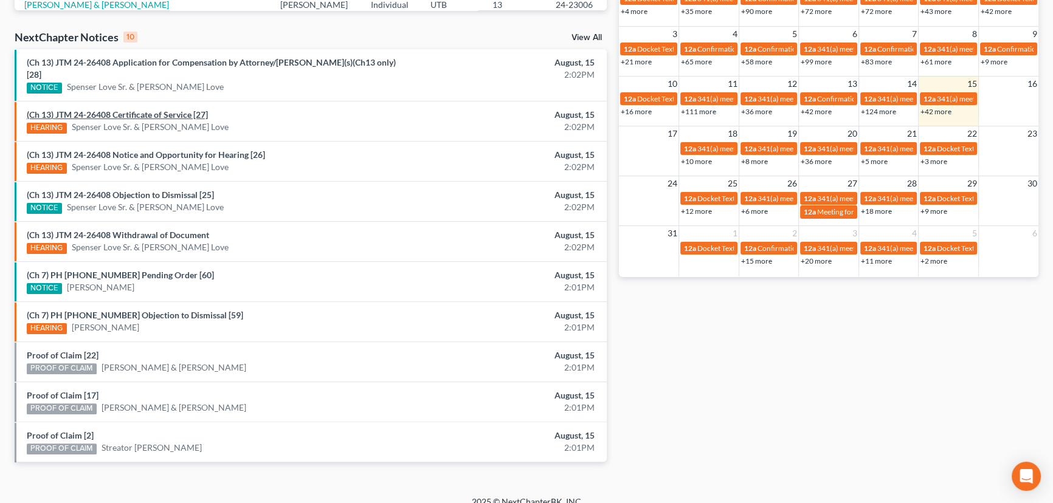
click at [152, 109] on link "(Ch 13) JTM 24-26408 Certificate of Service [27]" at bounding box center [117, 114] width 181 height 10
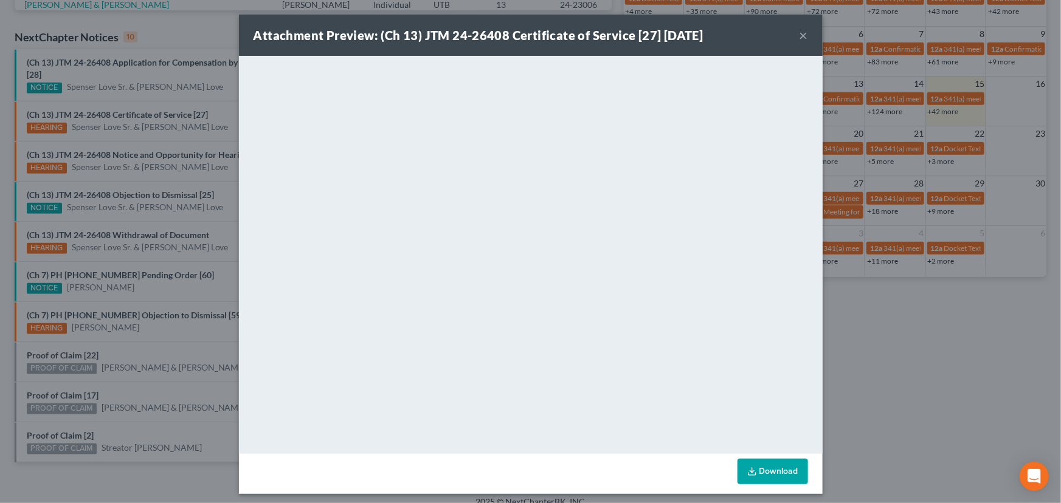
click at [193, 129] on div "Attachment Preview: (Ch 13) JTM 24-26408 Certificate of Service [27] [DATE] × D…" at bounding box center [530, 251] width 1061 height 503
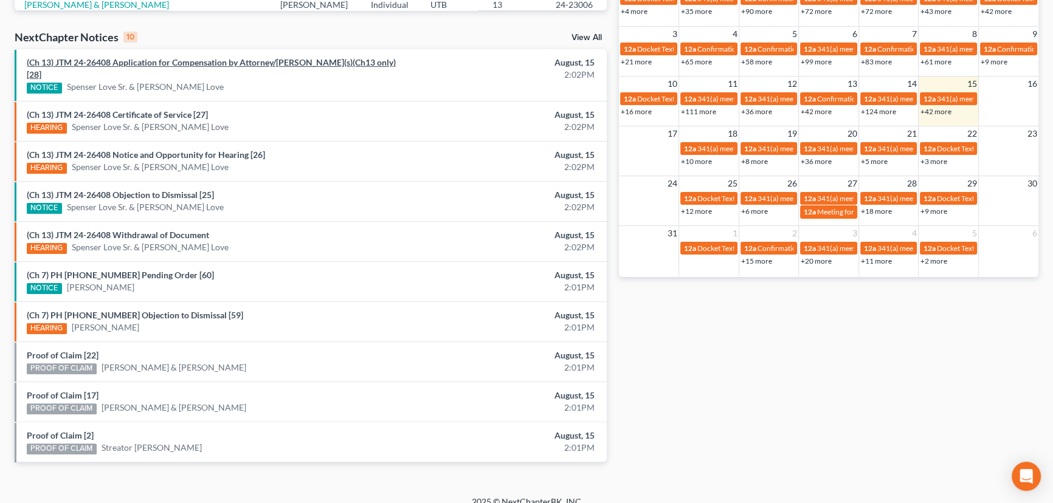
click at [187, 62] on link "(Ch 13) JTM 24-26408 Application for Compensation by Attorney/[PERSON_NAME](s)(…" at bounding box center [211, 68] width 369 height 22
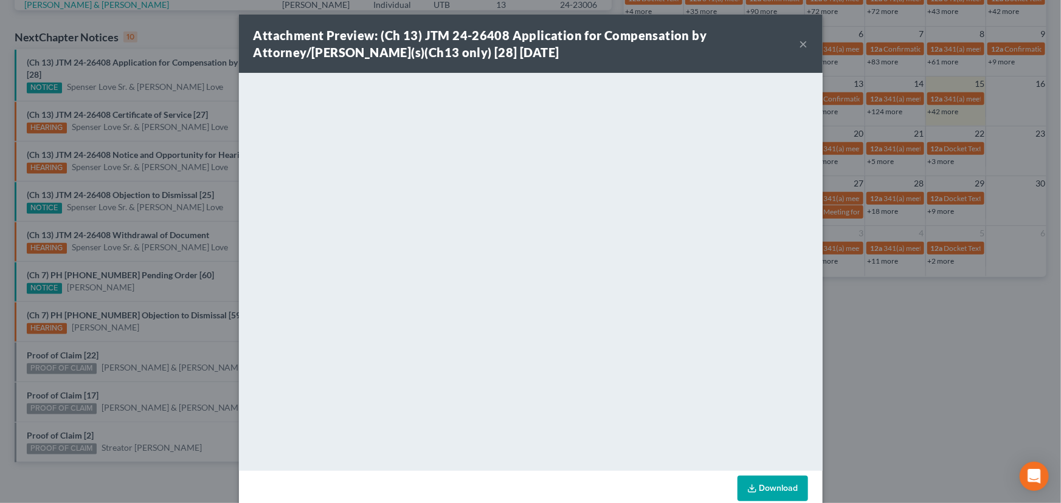
click at [194, 92] on div "Attachment Preview: (Ch 13) JTM 24-26408 Application for Compensation by Attorn…" at bounding box center [530, 251] width 1061 height 503
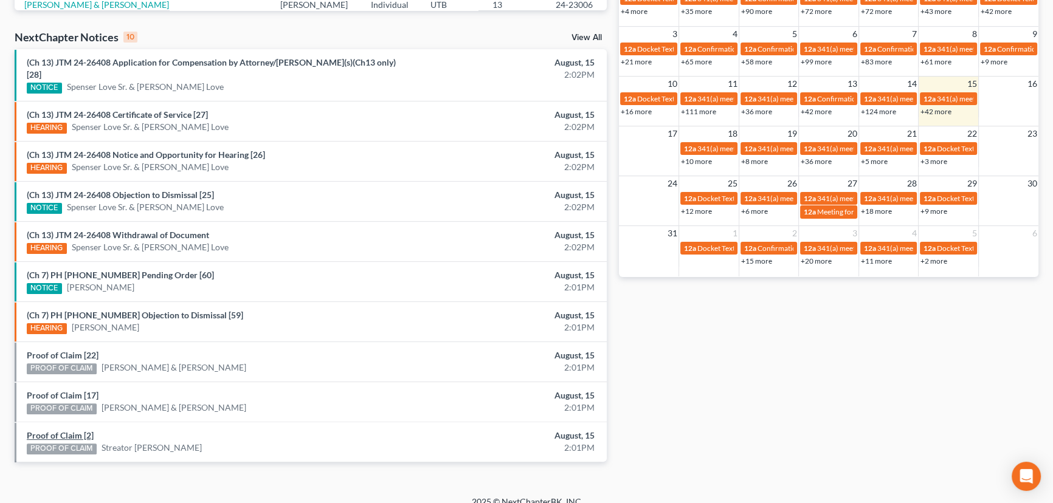
click at [55, 430] on link "Proof of Claim [2]" at bounding box center [60, 435] width 67 height 10
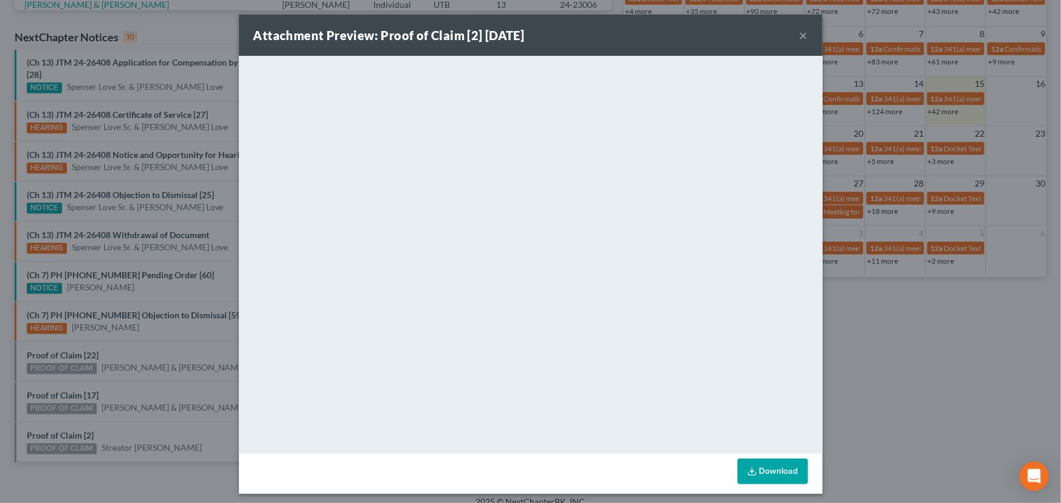
click at [99, 404] on div "Attachment Preview: Proof of Claim [2] [DATE] × <object ng-attr-data='[URL][DOM…" at bounding box center [530, 251] width 1061 height 503
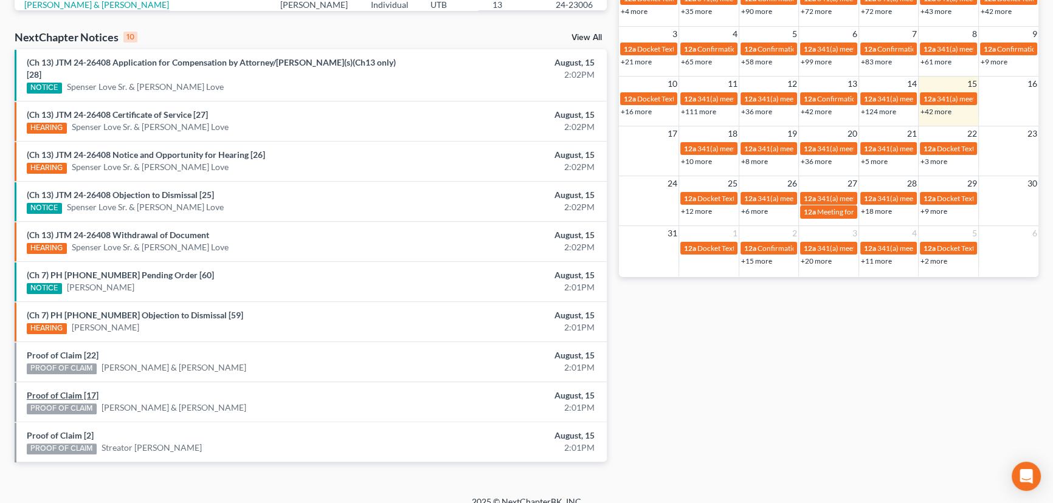
click at [61, 390] on link "Proof of Claim [17]" at bounding box center [63, 395] width 72 height 10
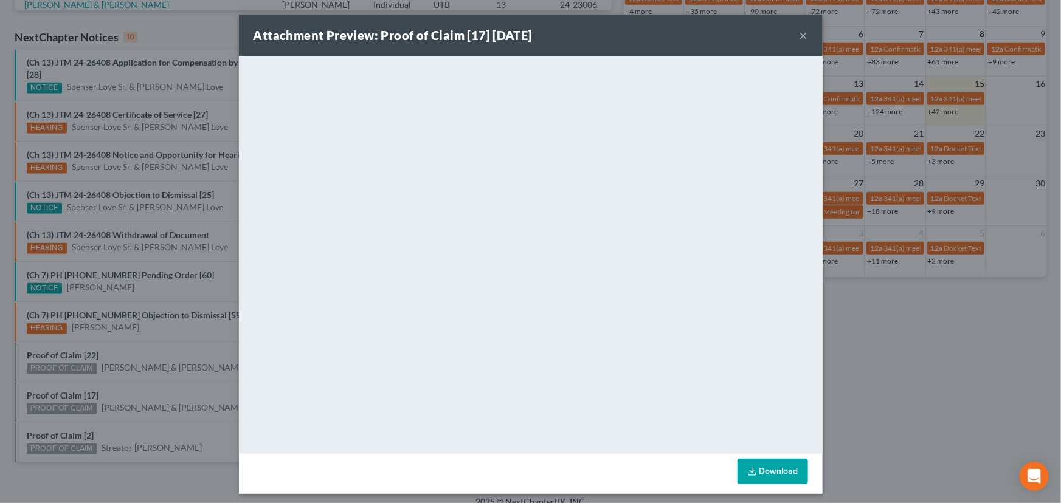
click at [71, 373] on div "Attachment Preview: Proof of Claim [17] [DATE] × <object ng-attr-data='[URL][DO…" at bounding box center [530, 251] width 1061 height 503
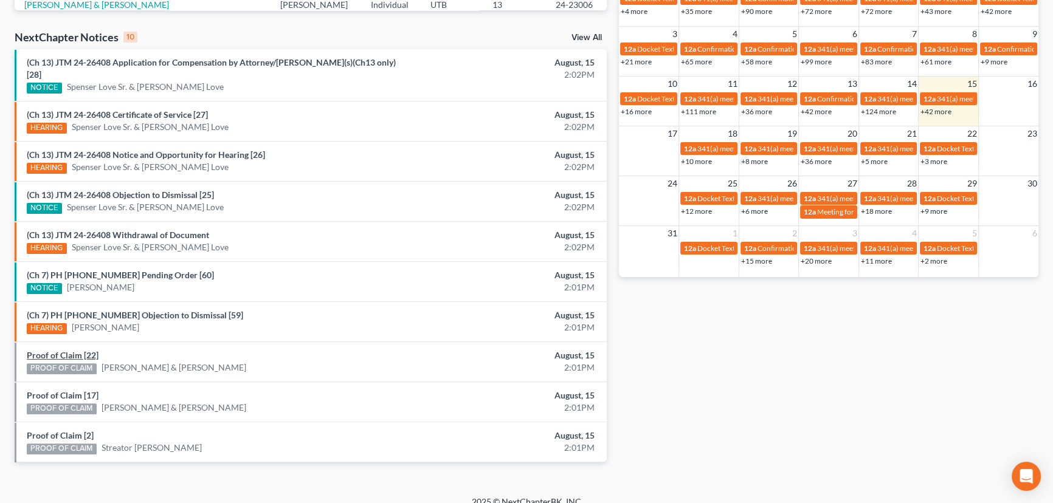
click at [63, 350] on link "Proof of Claim [22]" at bounding box center [63, 355] width 72 height 10
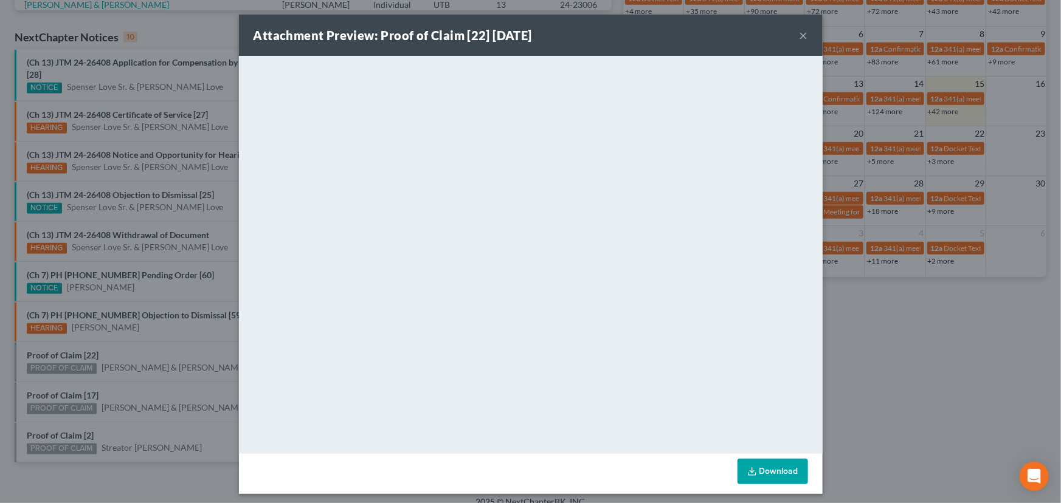
click at [115, 339] on div "Attachment Preview: Proof of Claim [22] [DATE] × <object ng-attr-data='[URL][DO…" at bounding box center [530, 251] width 1061 height 503
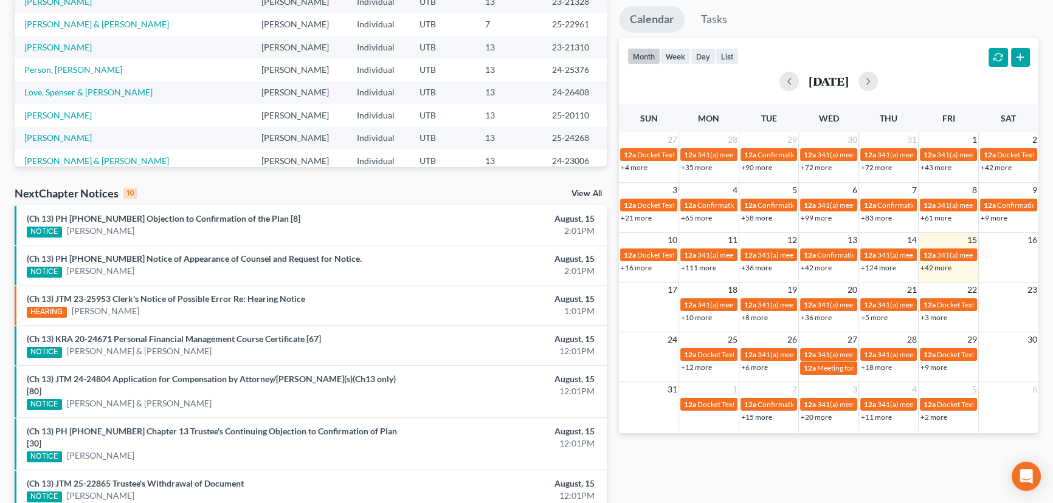
scroll to position [369, 0]
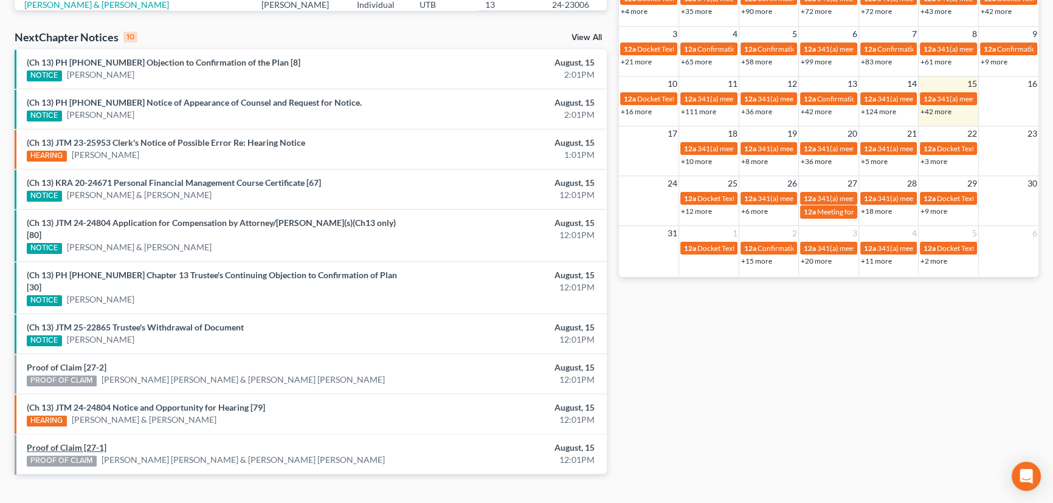
click at [75, 443] on link "Proof of Claim [27-1]" at bounding box center [67, 448] width 80 height 10
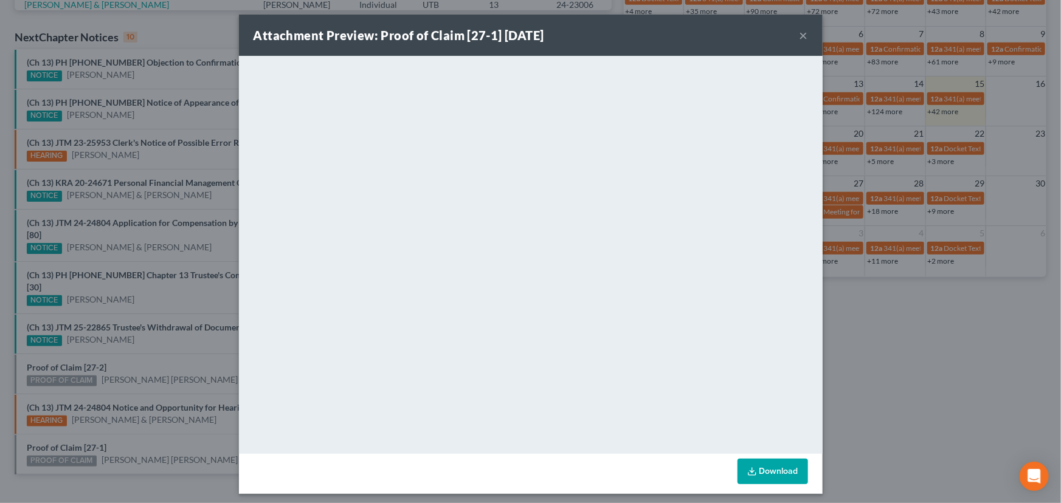
click at [67, 343] on div "Attachment Preview: Proof of Claim [27-1] [DATE] × <object ng-attr-data='[URL][…" at bounding box center [530, 251] width 1061 height 503
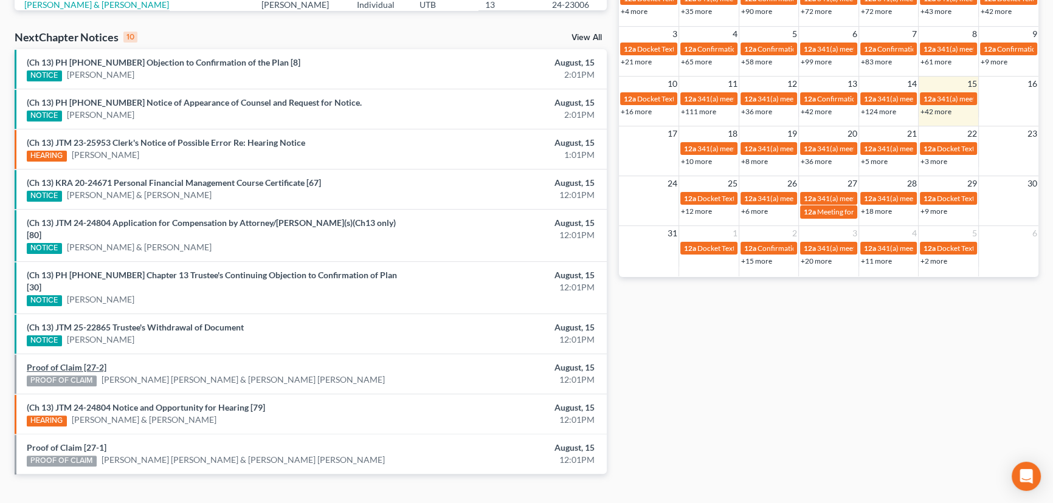
click at [71, 362] on link "Proof of Claim [27-2]" at bounding box center [67, 367] width 80 height 10
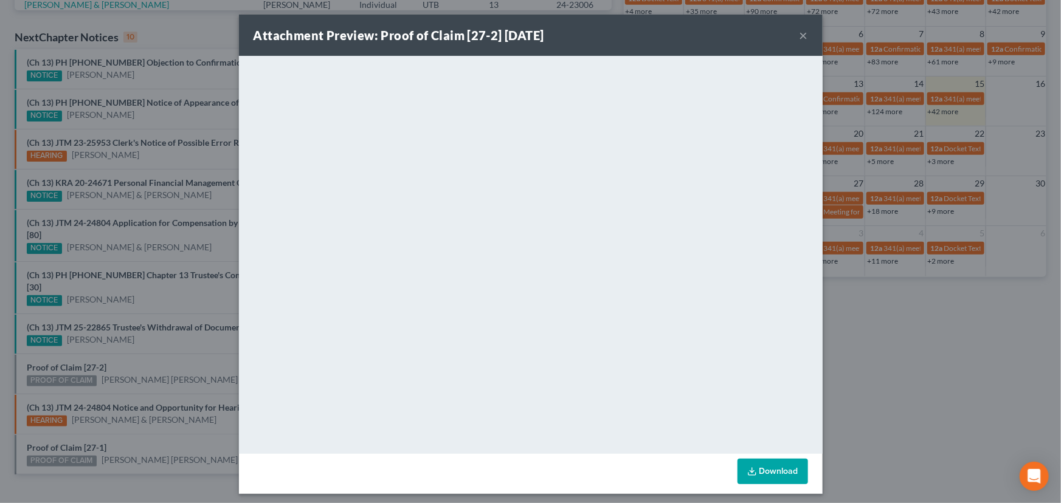
click at [142, 343] on div "Attachment Preview: Proof of Claim [27-2] [DATE] × <object ng-attr-data='[URL][…" at bounding box center [530, 251] width 1061 height 503
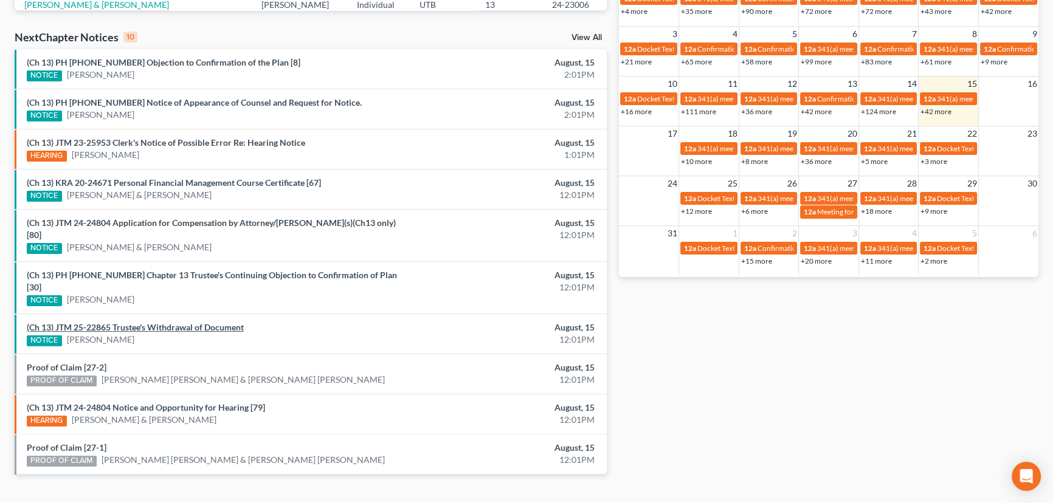
click at [154, 322] on link "(Ch 13) JTM 25-22865 Trustee's Withdrawal of Document" at bounding box center [135, 327] width 217 height 10
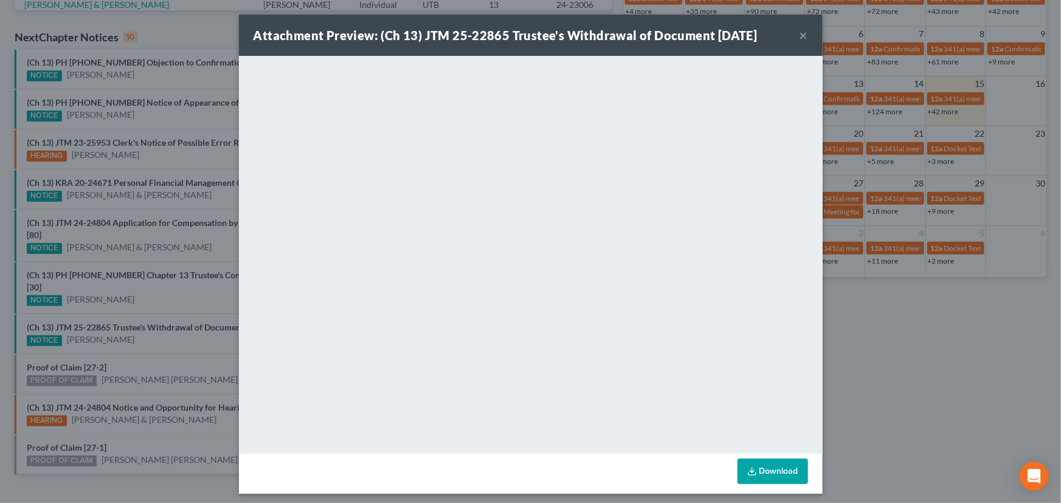
click at [168, 316] on div "Attachment Preview: (Ch 13) JTM 25-22865 Trustee's Withdrawal of Document [DATE…" at bounding box center [530, 251] width 1061 height 503
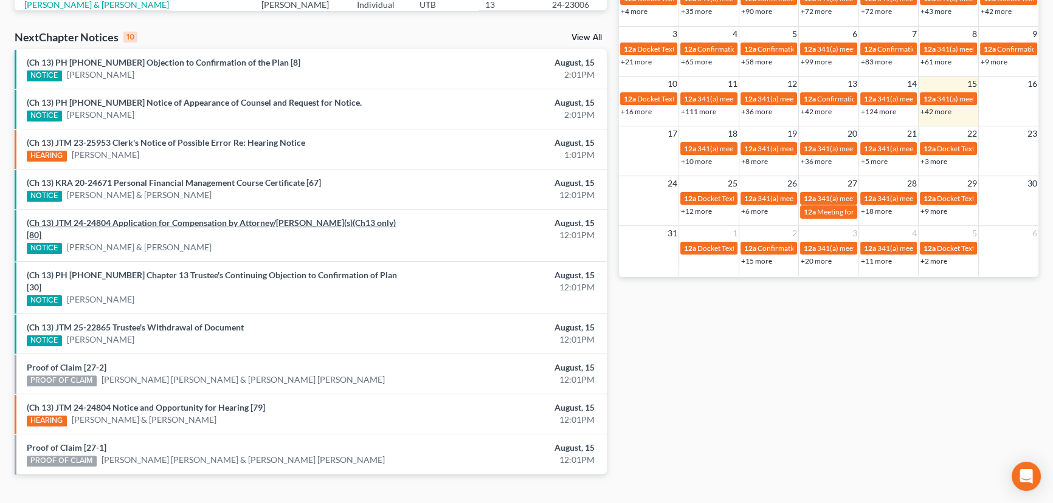
click at [173, 224] on link "(Ch 13) JTM 24-24804 Application for Compensation by Attorney/[PERSON_NAME](s)(…" at bounding box center [211, 229] width 369 height 22
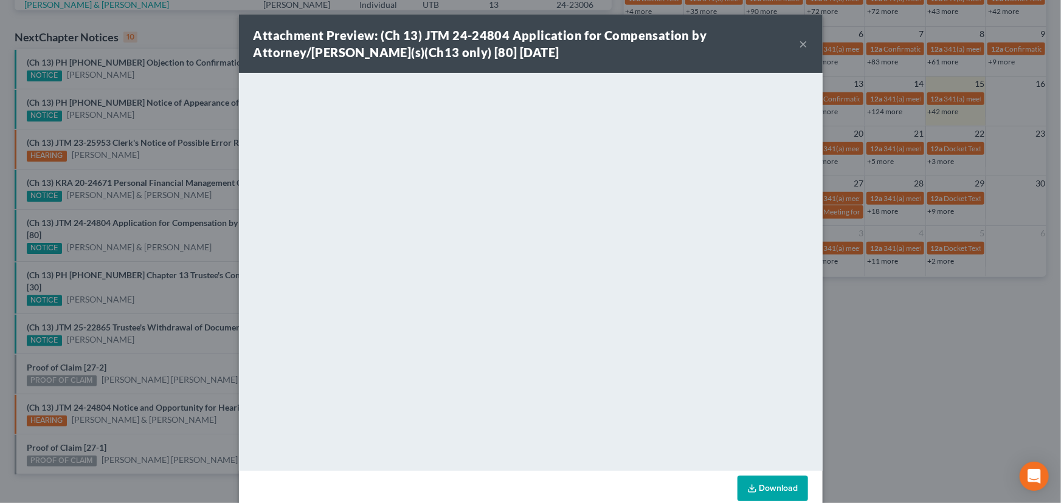
click at [156, 213] on div "Attachment Preview: (Ch 13) JTM 24-24804 Application for Compensation by Attorn…" at bounding box center [530, 251] width 1061 height 503
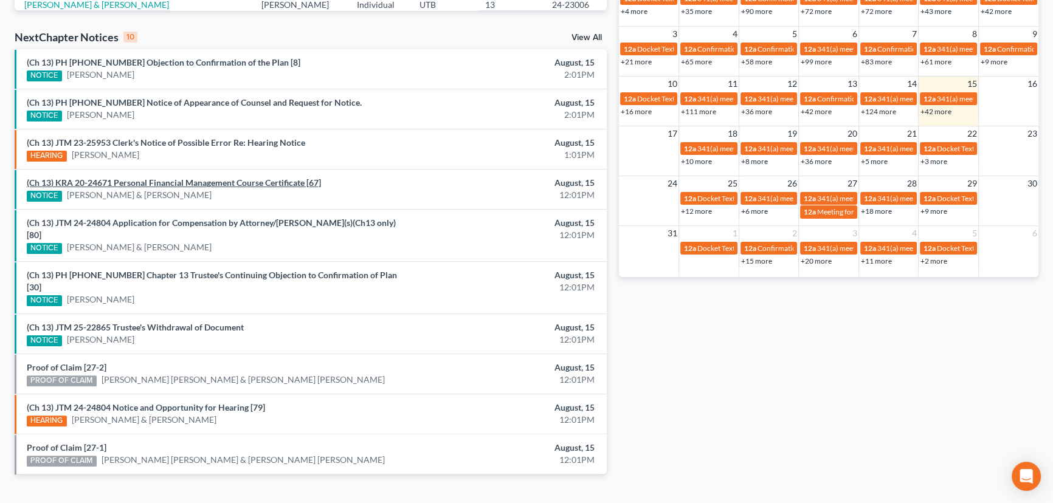
click at [182, 182] on link "(Ch 13) KRA 20-24671 Personal Financial Management Course Certificate [67]" at bounding box center [174, 182] width 294 height 10
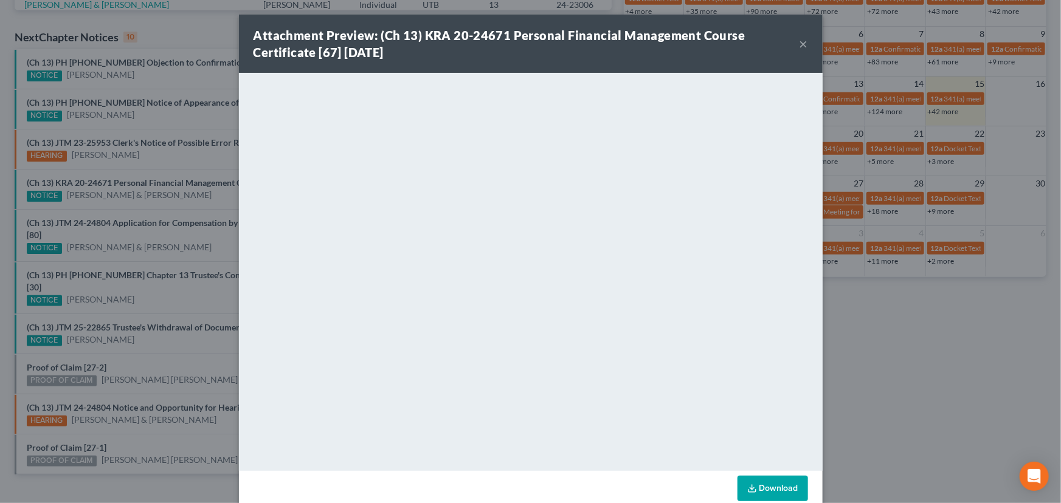
click at [220, 195] on div "Attachment Preview: (Ch 13) KRA 20-24671 Personal Financial Management Course C…" at bounding box center [530, 251] width 1061 height 503
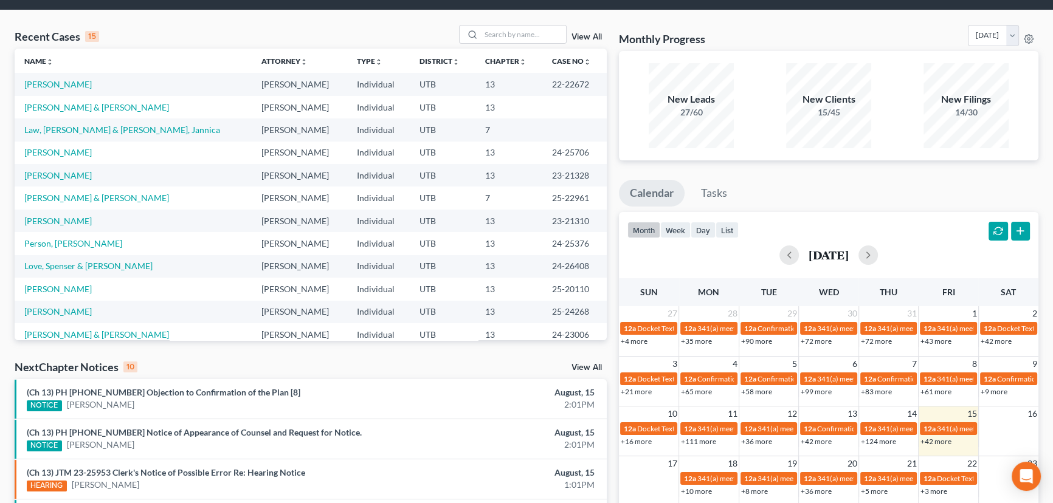
scroll to position [37, 0]
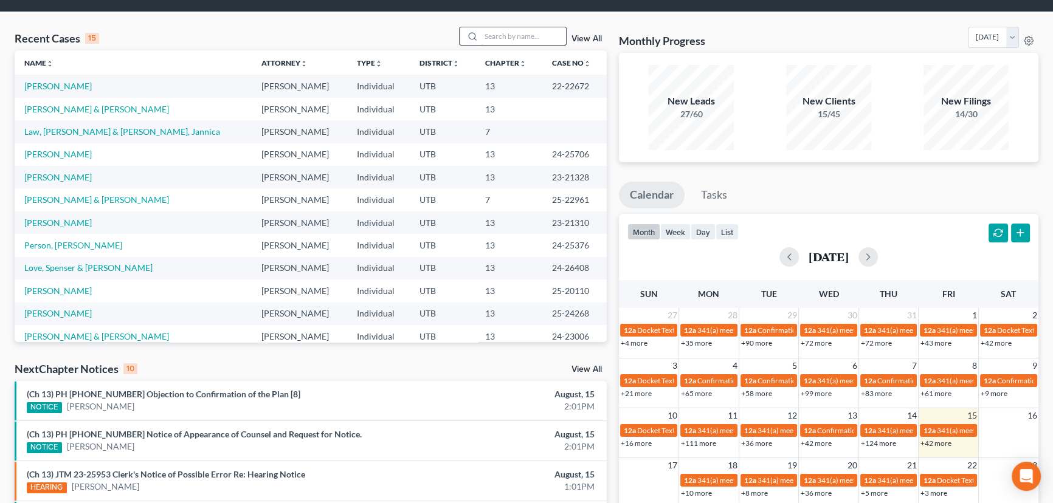
click at [508, 38] on input "search" at bounding box center [523, 36] width 85 height 18
type input "[PERSON_NAME]"
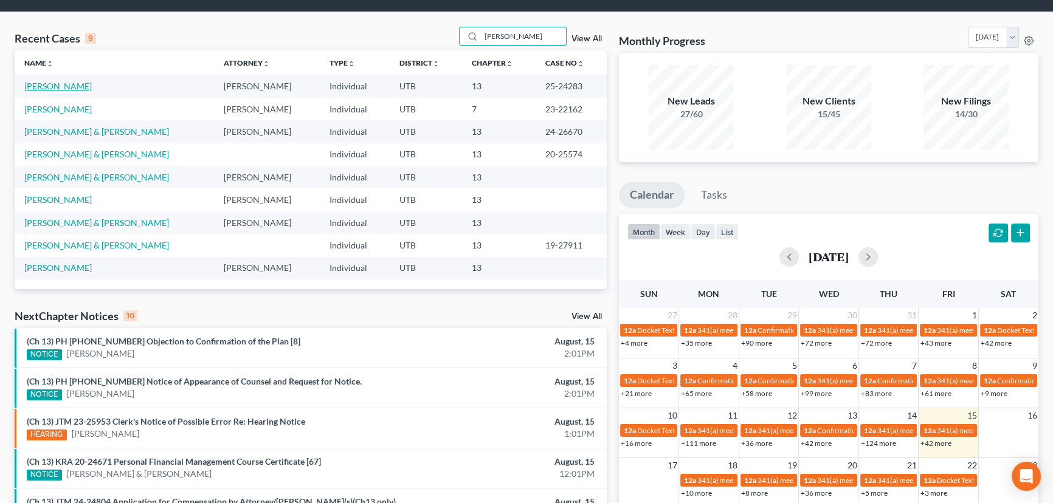
click at [61, 88] on link "[PERSON_NAME]" at bounding box center [57, 86] width 67 height 10
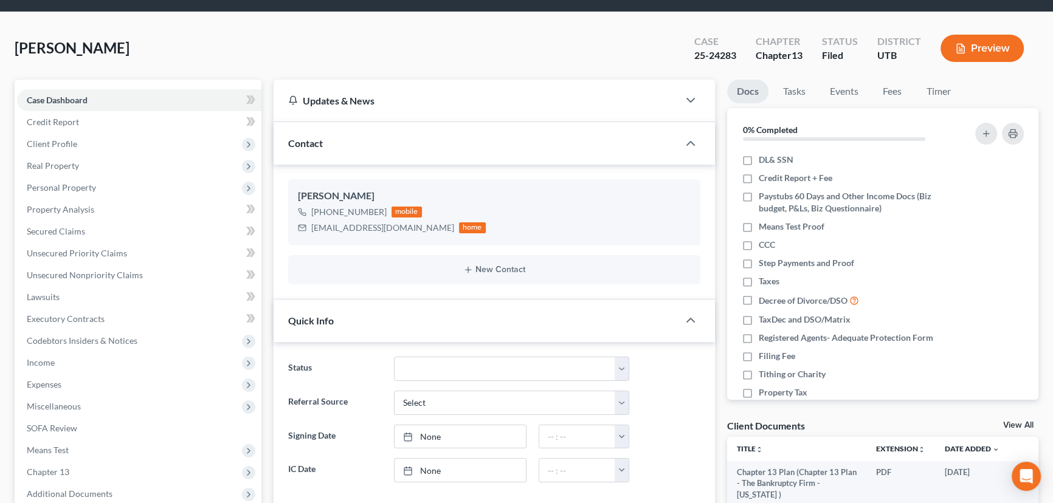
click at [1021, 425] on link "View All" at bounding box center [1018, 425] width 30 height 9
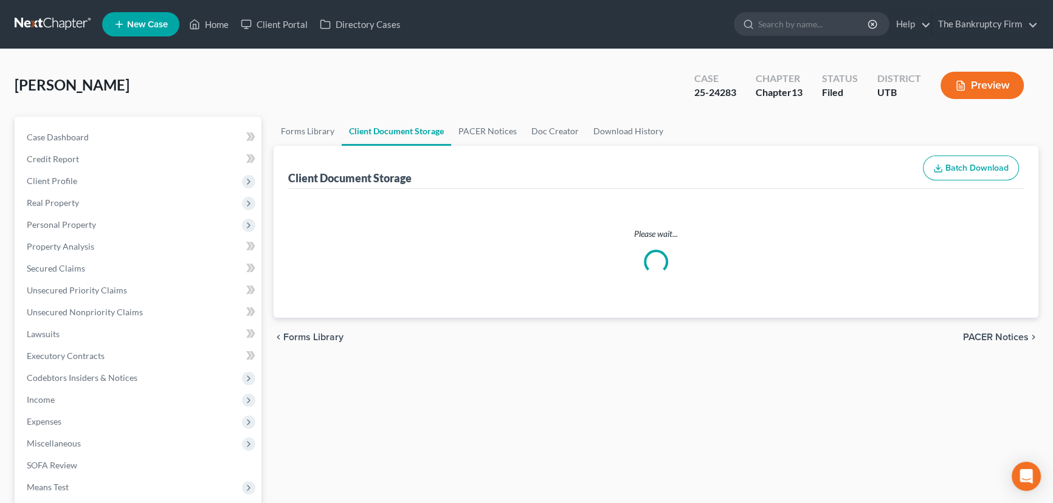
select select "30"
select select "26"
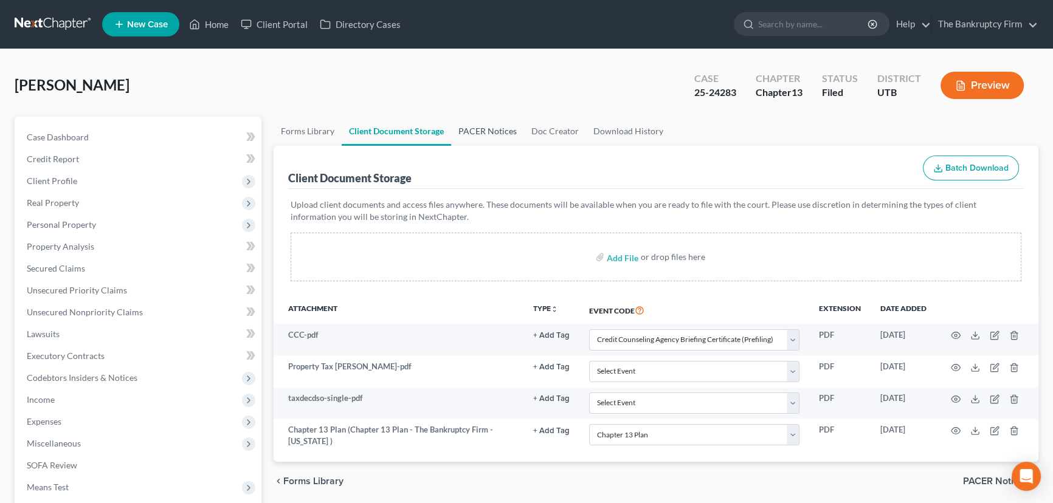
click at [475, 130] on link "PACER Notices" at bounding box center [487, 131] width 73 height 29
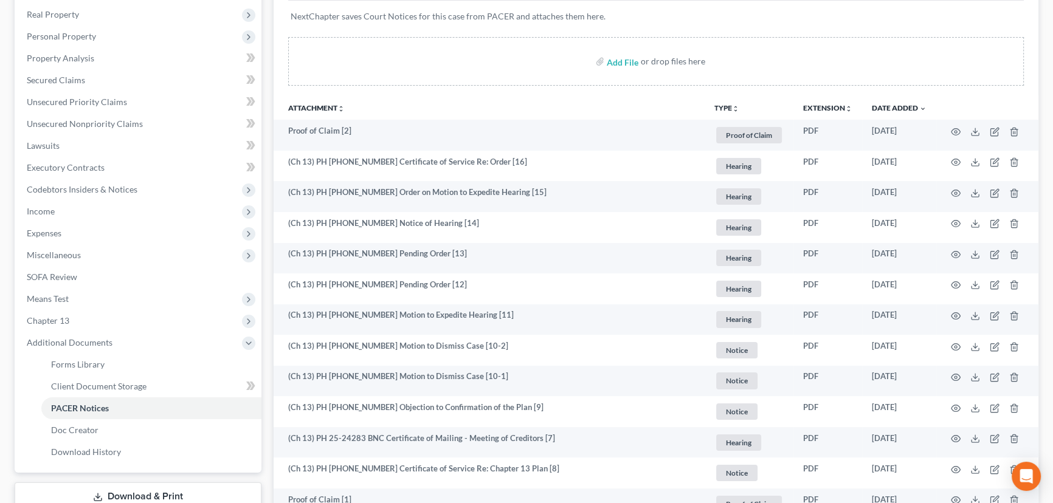
scroll to position [276, 0]
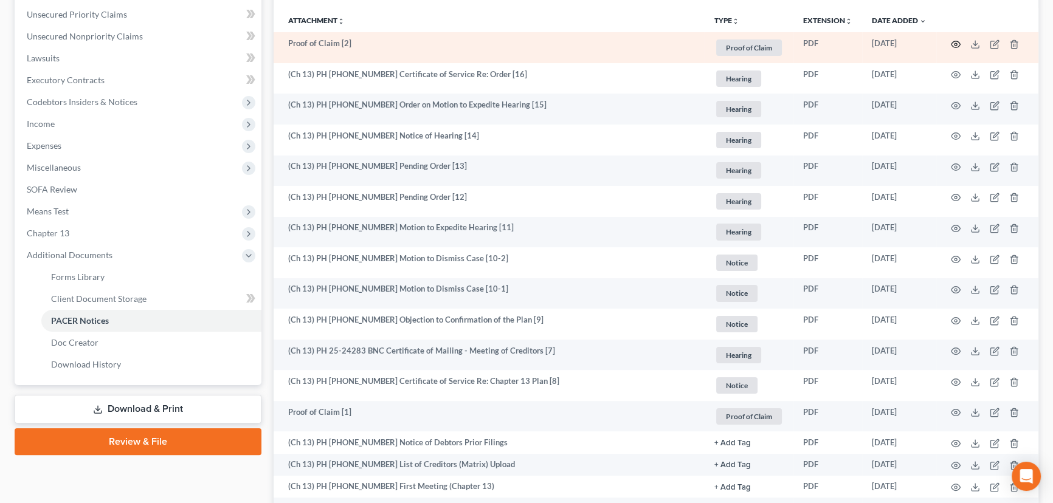
click at [955, 43] on circle "button" at bounding box center [955, 44] width 2 height 2
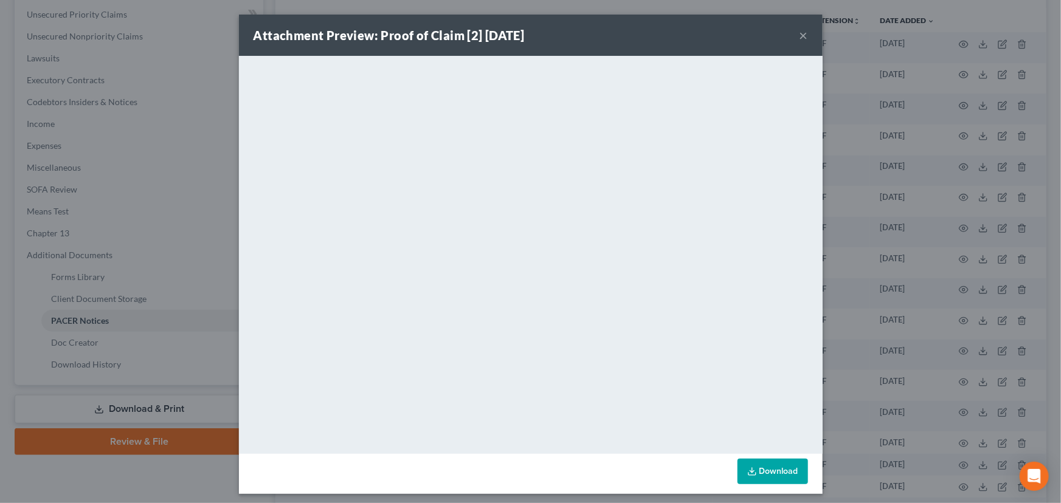
click at [802, 35] on button "×" at bounding box center [803, 35] width 9 height 15
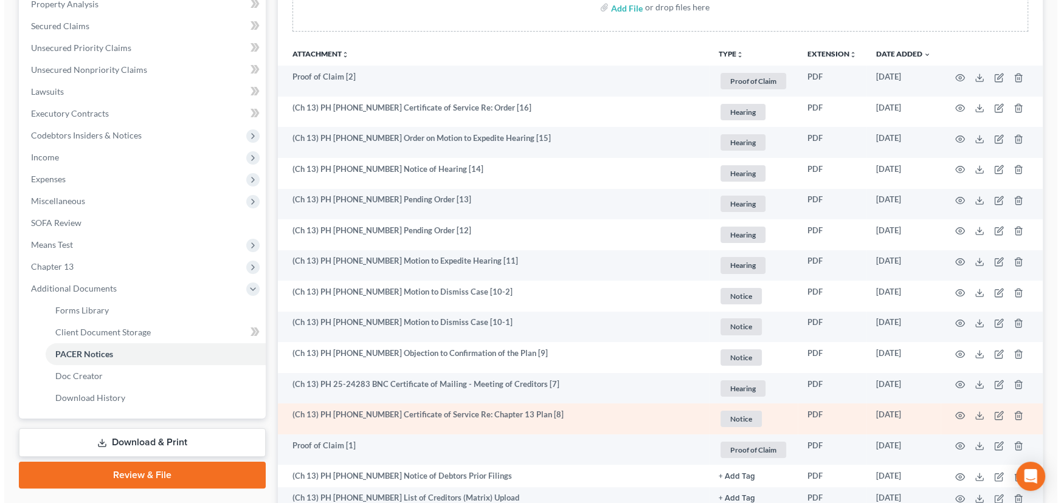
scroll to position [210, 0]
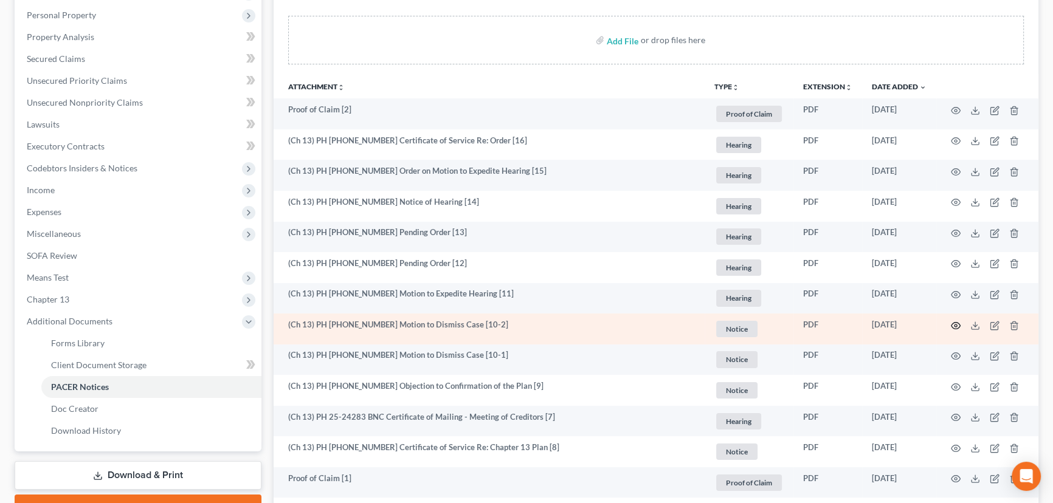
click at [955, 325] on circle "button" at bounding box center [955, 326] width 2 height 2
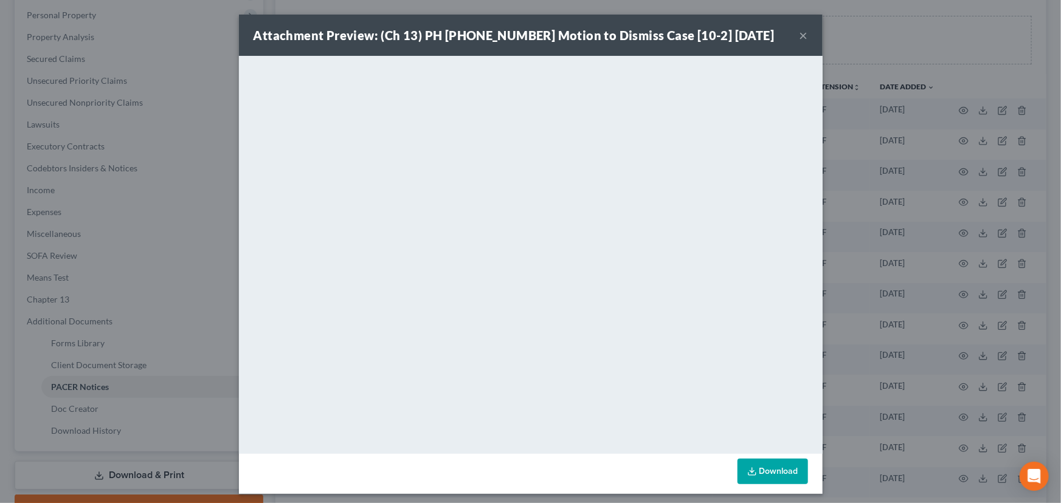
click at [801, 36] on button "×" at bounding box center [803, 35] width 9 height 15
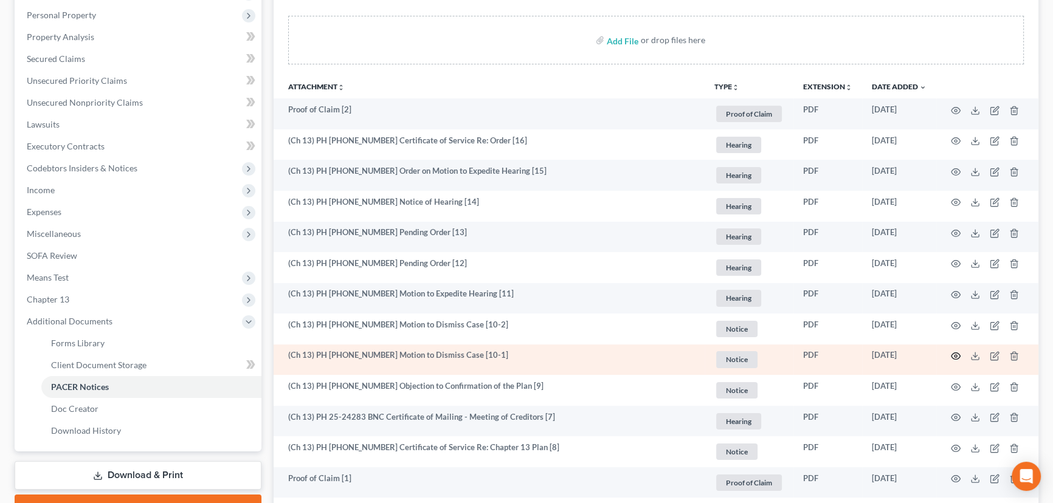
click at [954, 353] on icon "button" at bounding box center [956, 356] width 10 height 10
